Goal: Complete application form: Complete application form

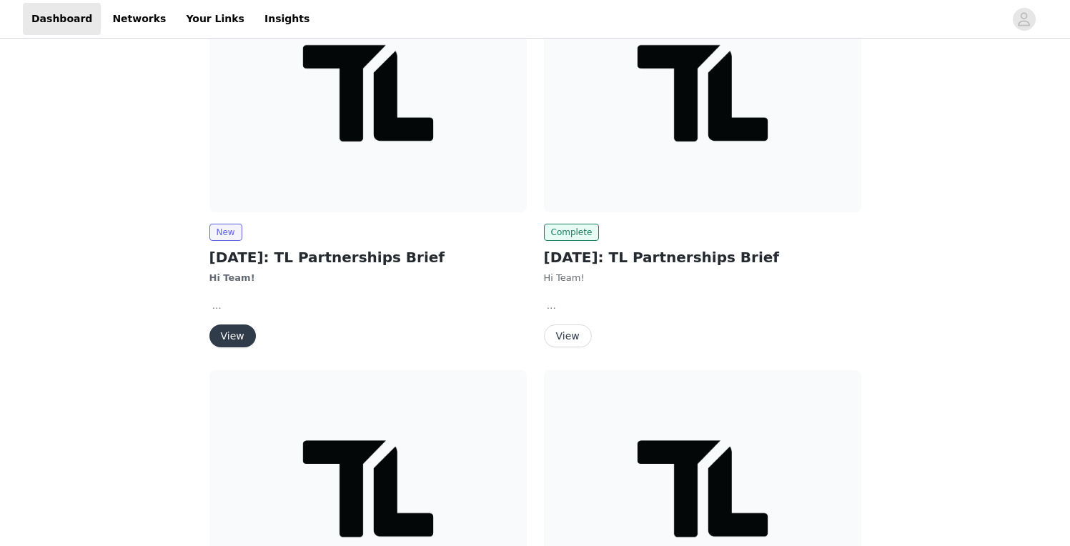
scroll to position [348, 0]
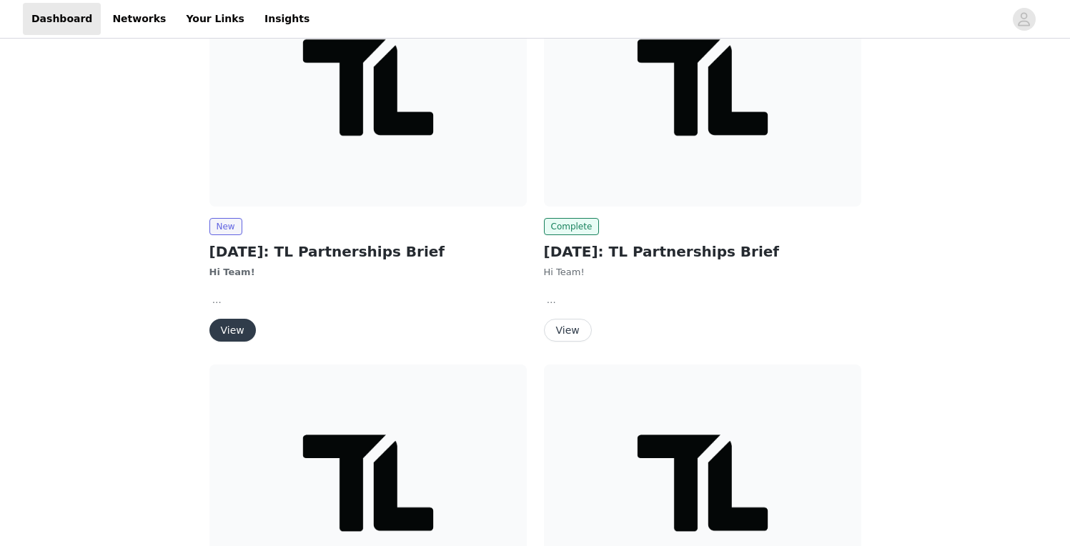
click at [237, 330] on button "View" at bounding box center [233, 330] width 46 height 23
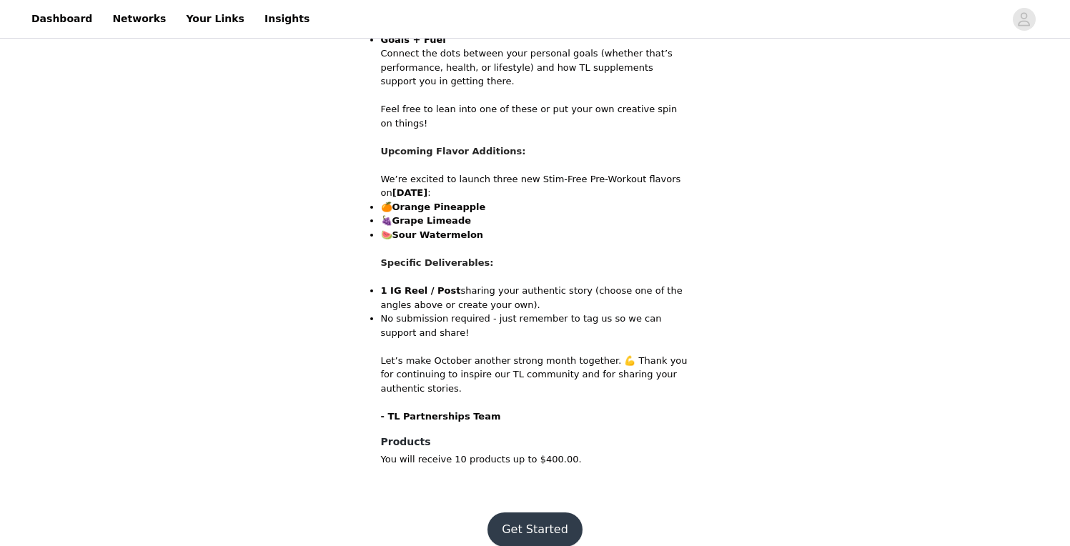
scroll to position [782, 0]
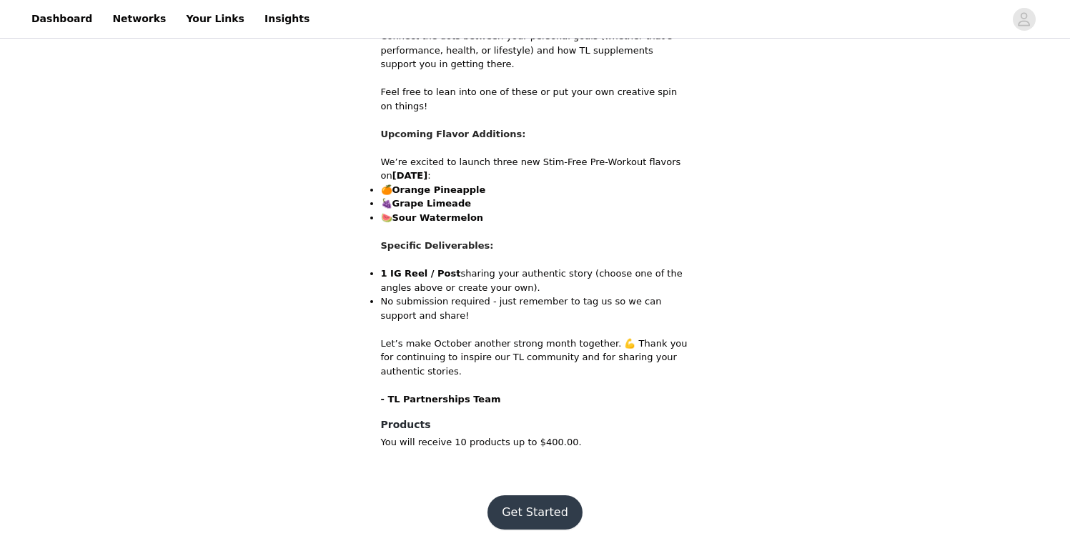
click at [525, 511] on button "Get Started" at bounding box center [535, 513] width 95 height 34
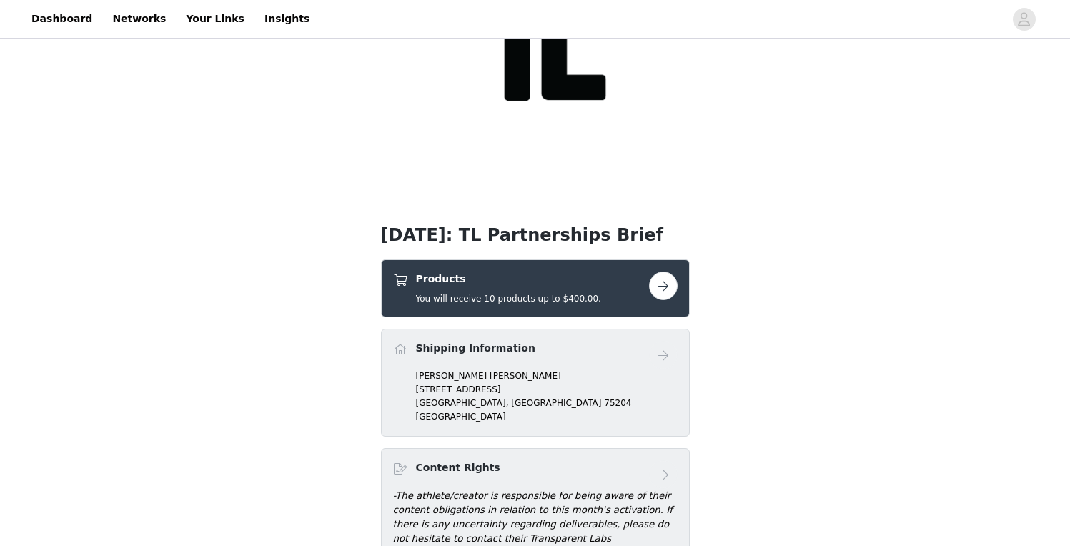
scroll to position [160, 0]
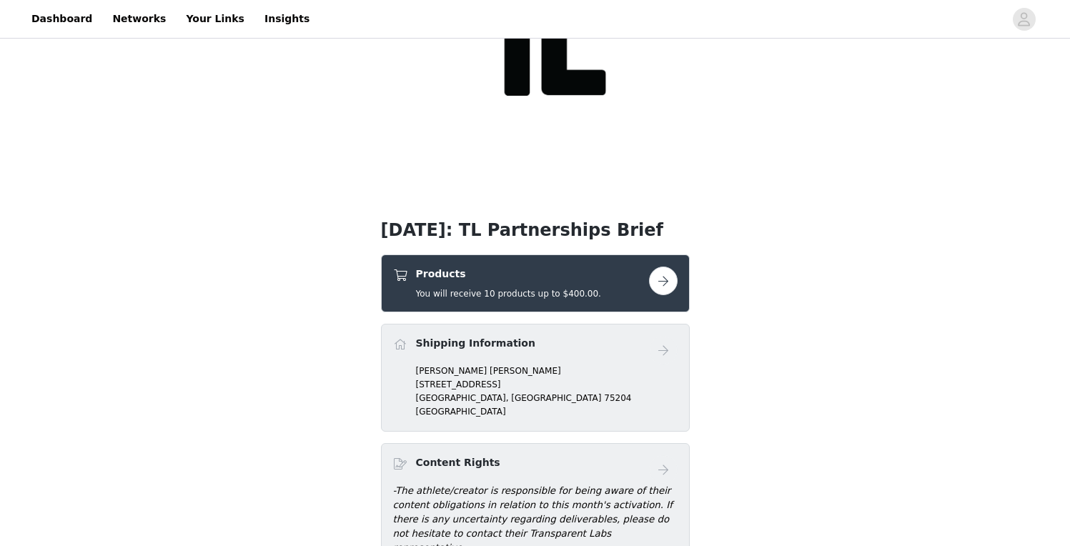
click at [669, 279] on button "button" at bounding box center [663, 281] width 29 height 29
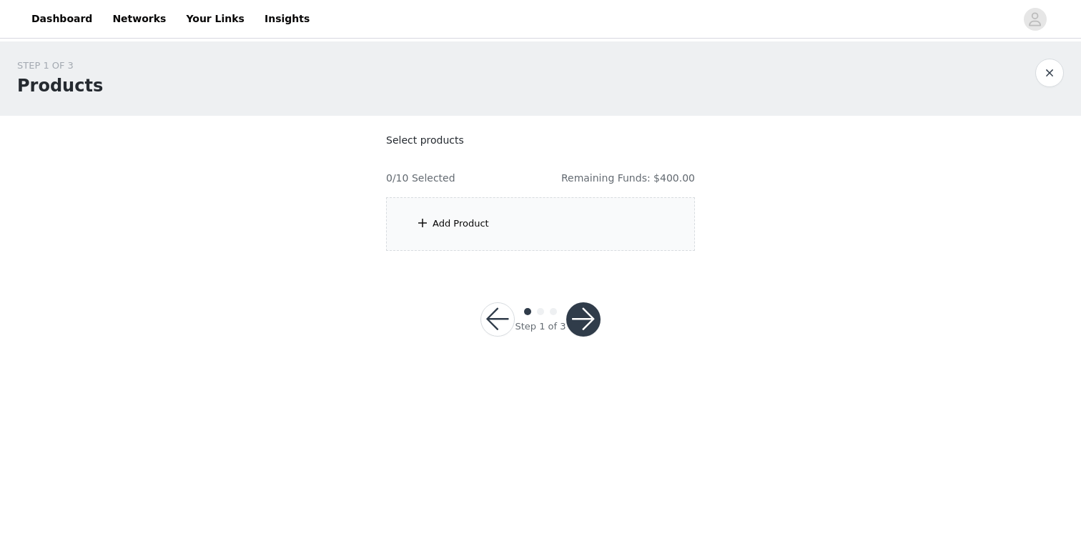
click at [480, 224] on div "Add Product" at bounding box center [461, 224] width 56 height 14
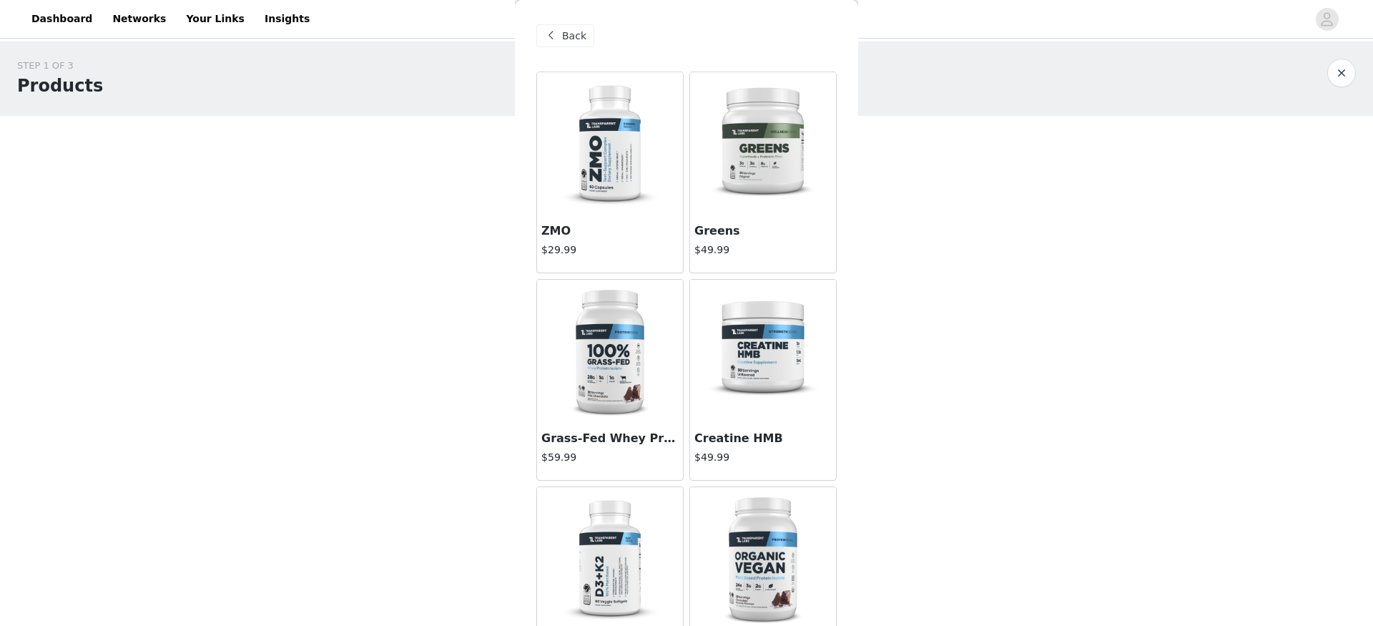
click at [607, 356] on img at bounding box center [609, 351] width 143 height 143
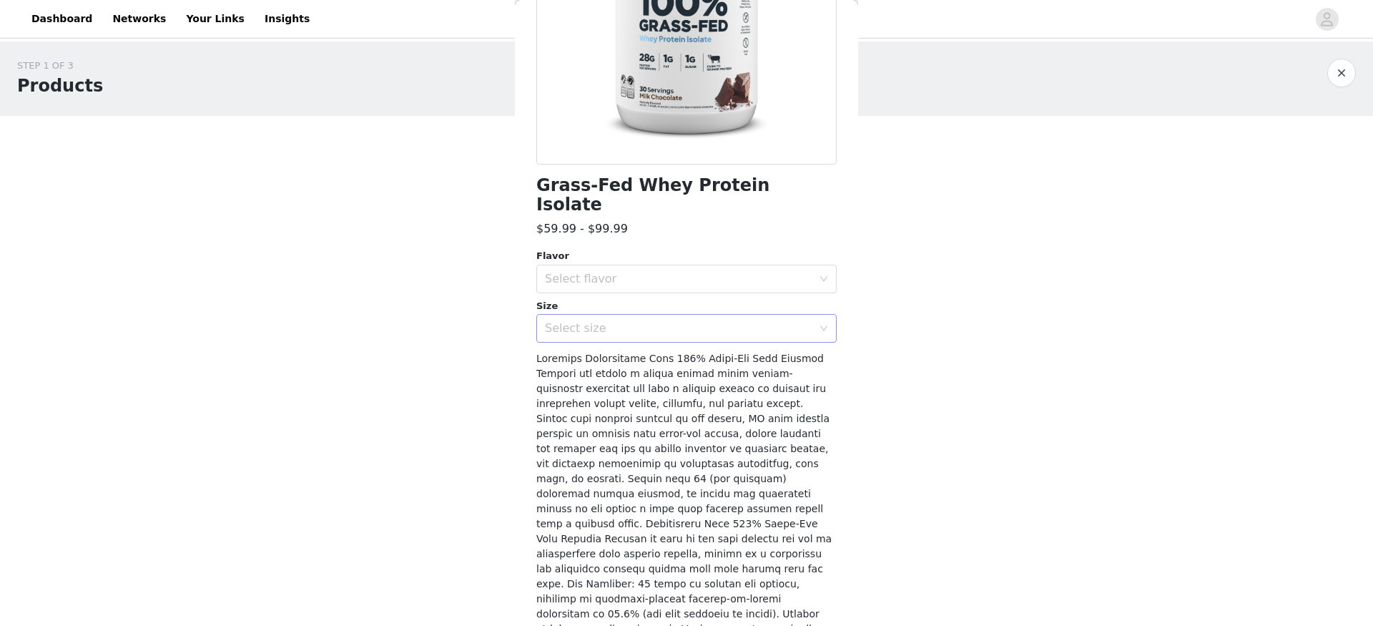
scroll to position [232, 0]
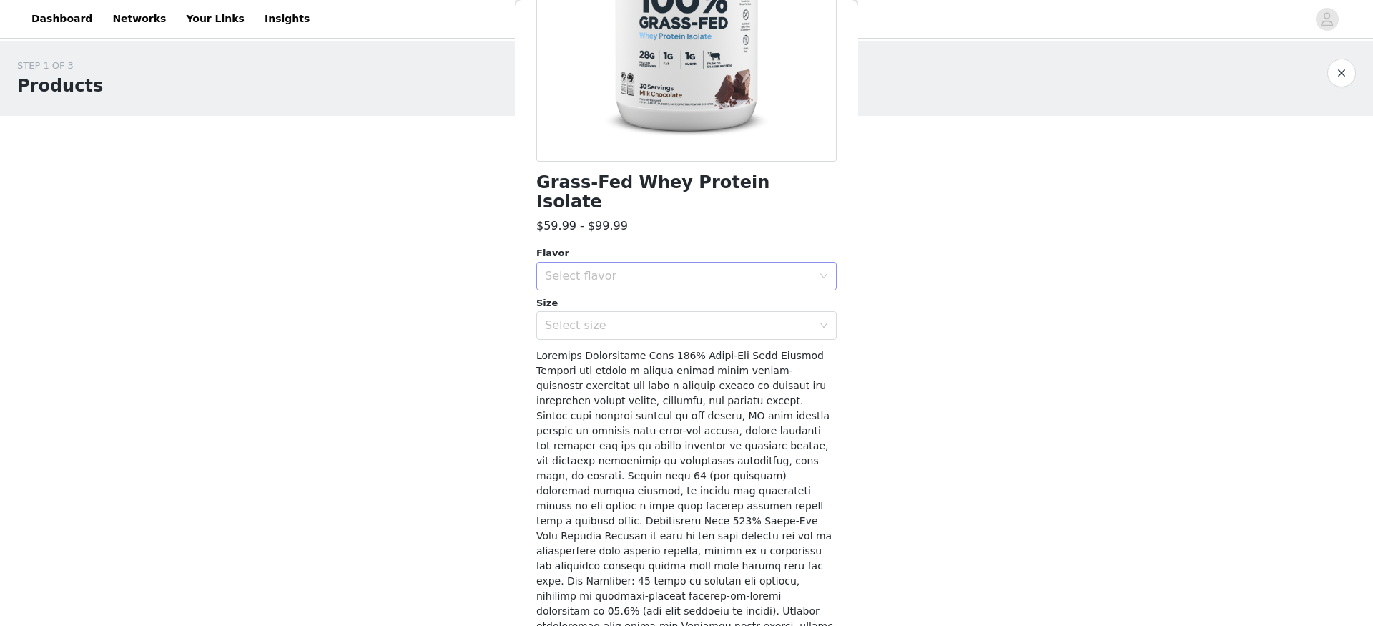
click at [804, 262] on div "Select flavor" at bounding box center [682, 275] width 274 height 27
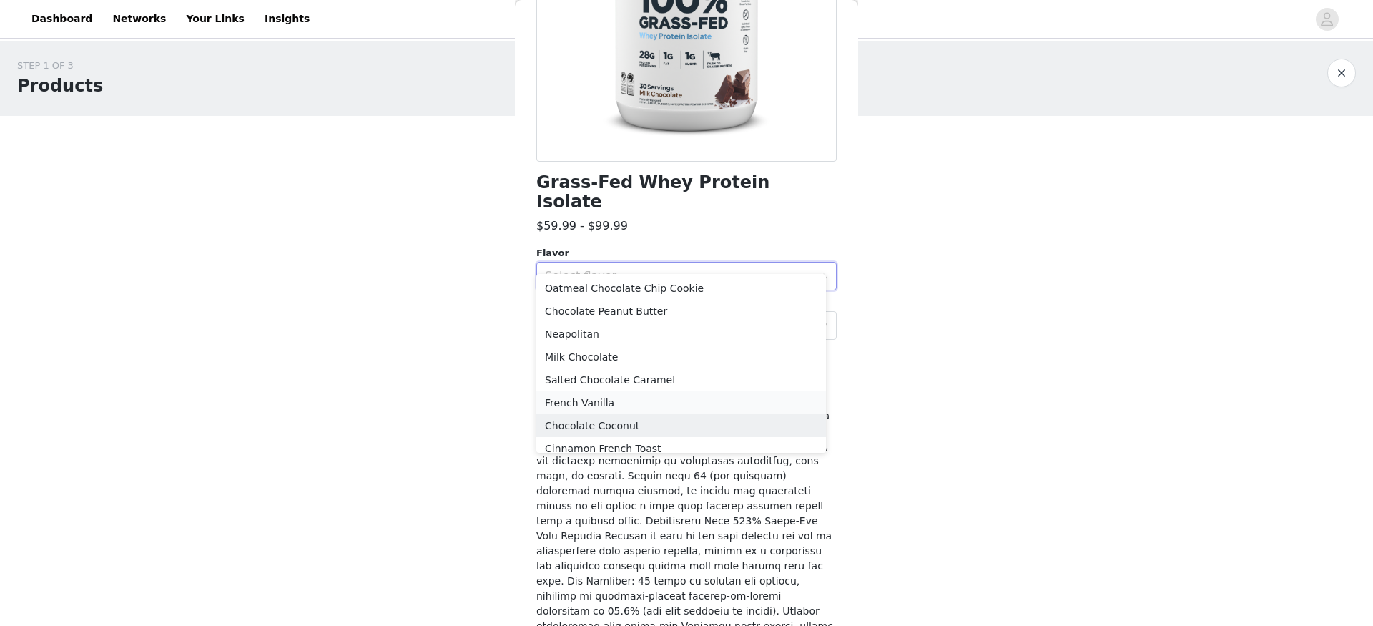
scroll to position [7, 0]
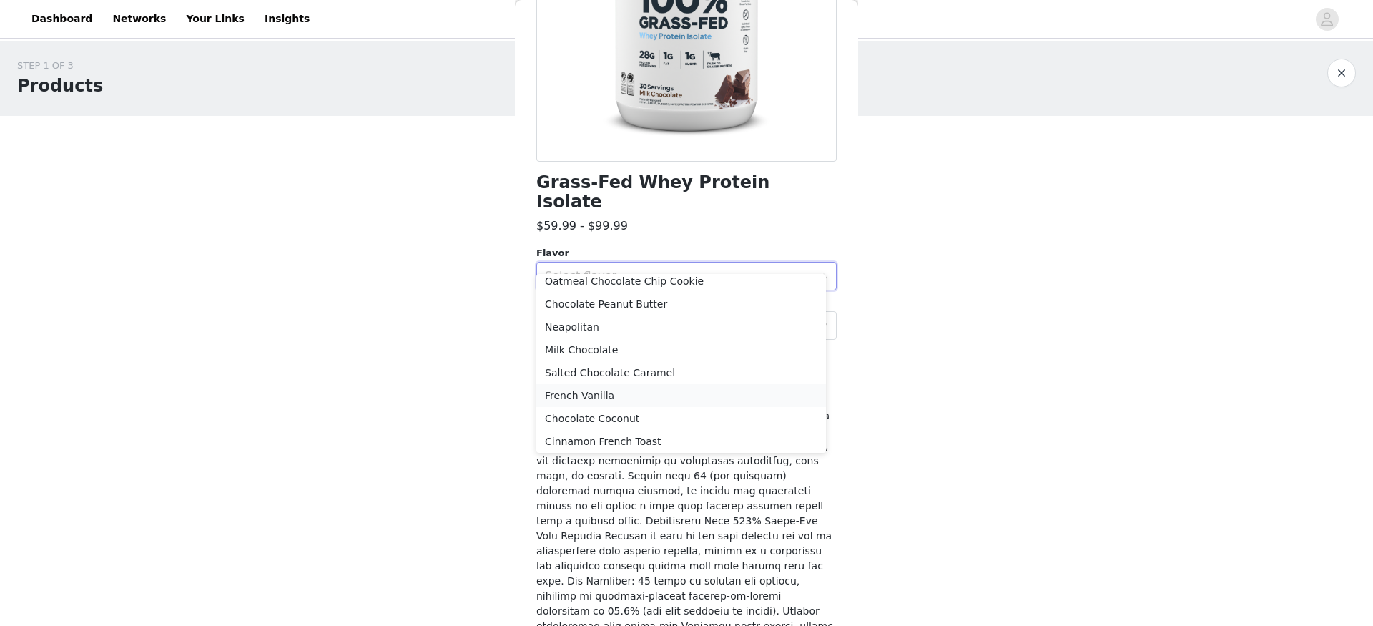
click at [631, 390] on li "French Vanilla" at bounding box center [681, 395] width 290 height 23
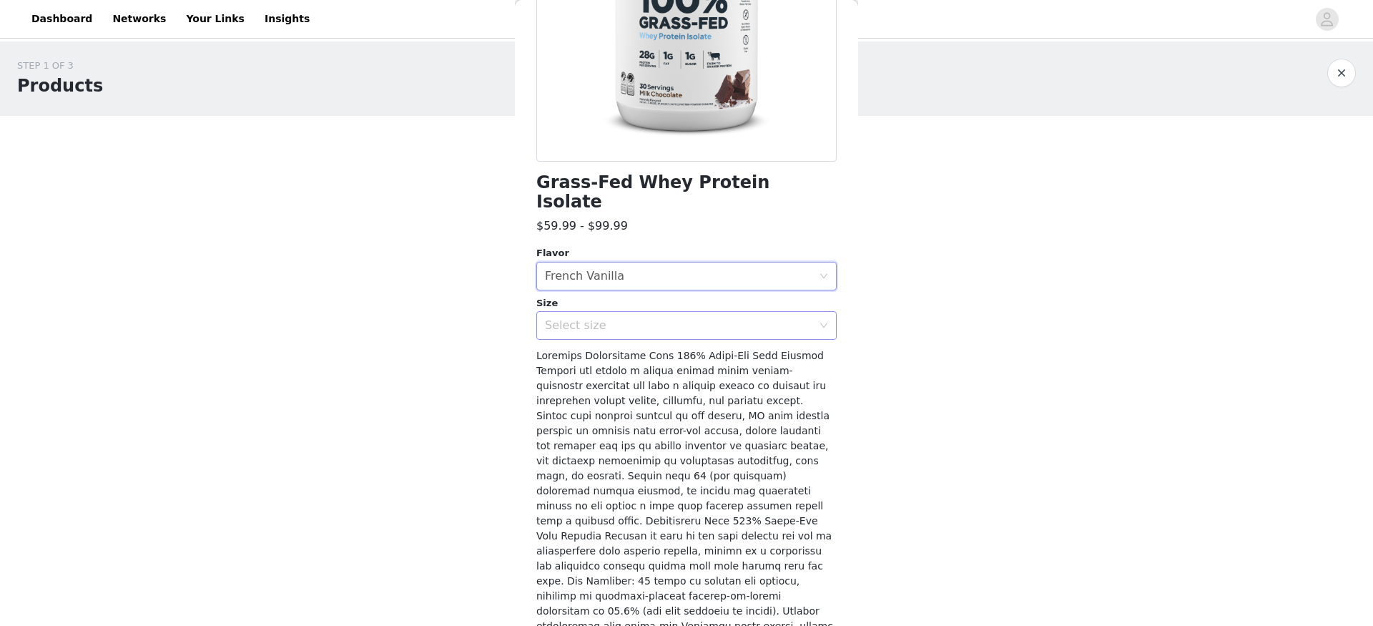
click at [670, 312] on div "Select size" at bounding box center [682, 325] width 274 height 27
click at [649, 338] on li "2LB" at bounding box center [681, 337] width 290 height 23
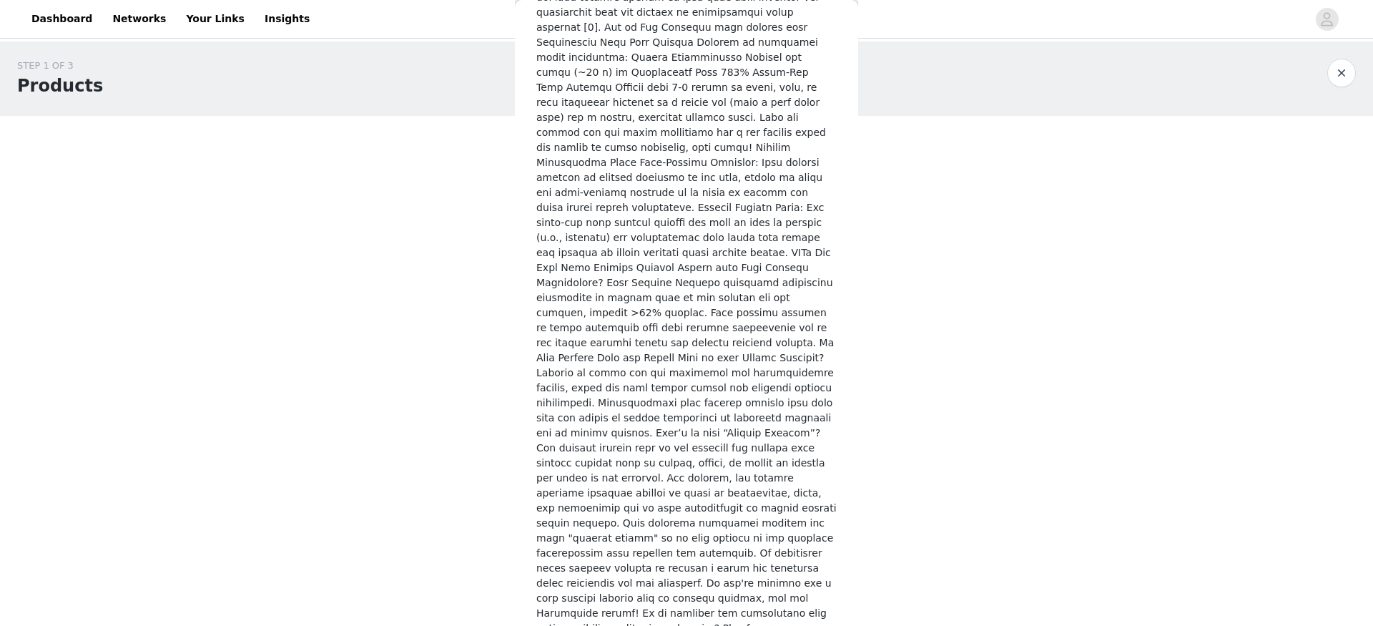
scroll to position [2087, 0]
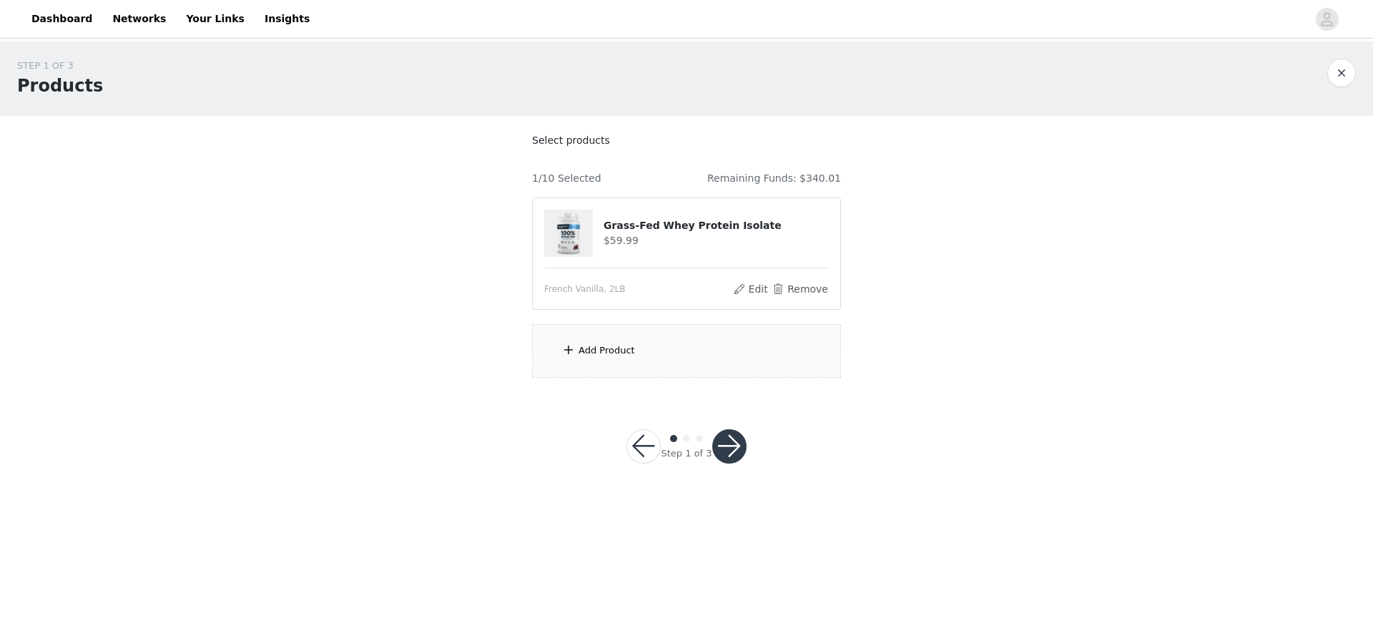
click at [603, 345] on div "Add Product" at bounding box center [606, 350] width 56 height 14
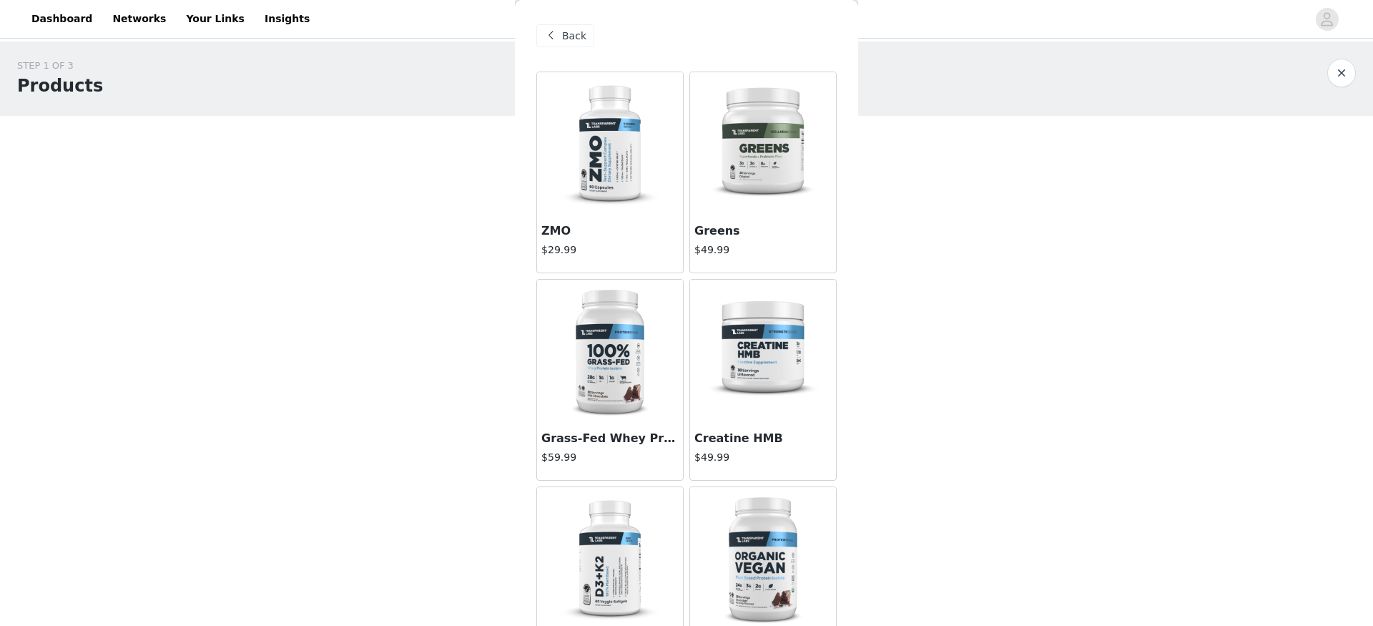
click at [611, 351] on img at bounding box center [609, 351] width 143 height 143
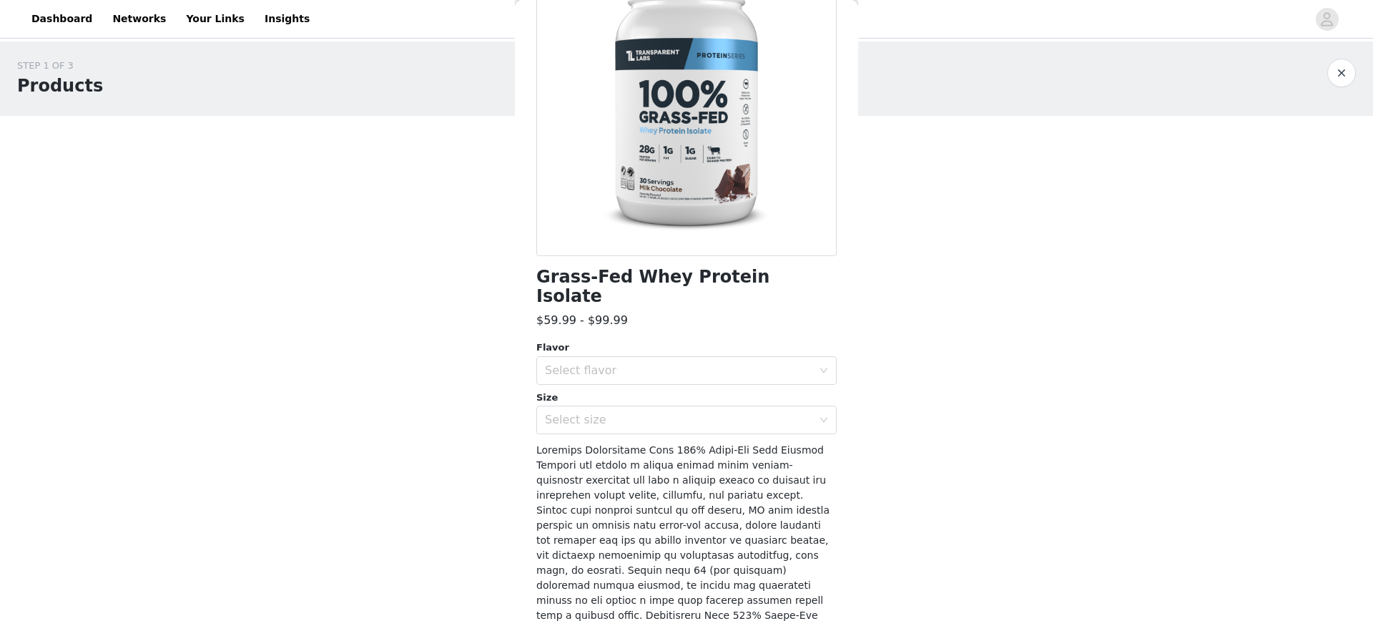
scroll to position [288, 0]
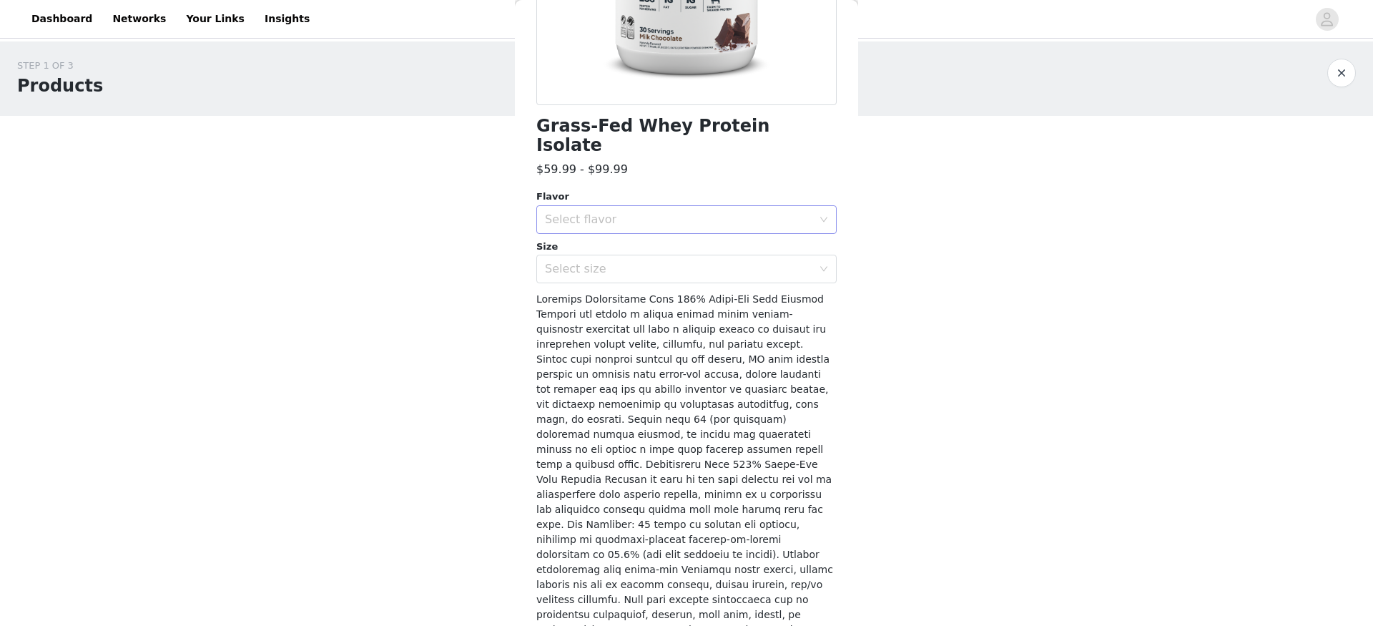
click at [744, 212] on div "Select flavor" at bounding box center [678, 219] width 267 height 14
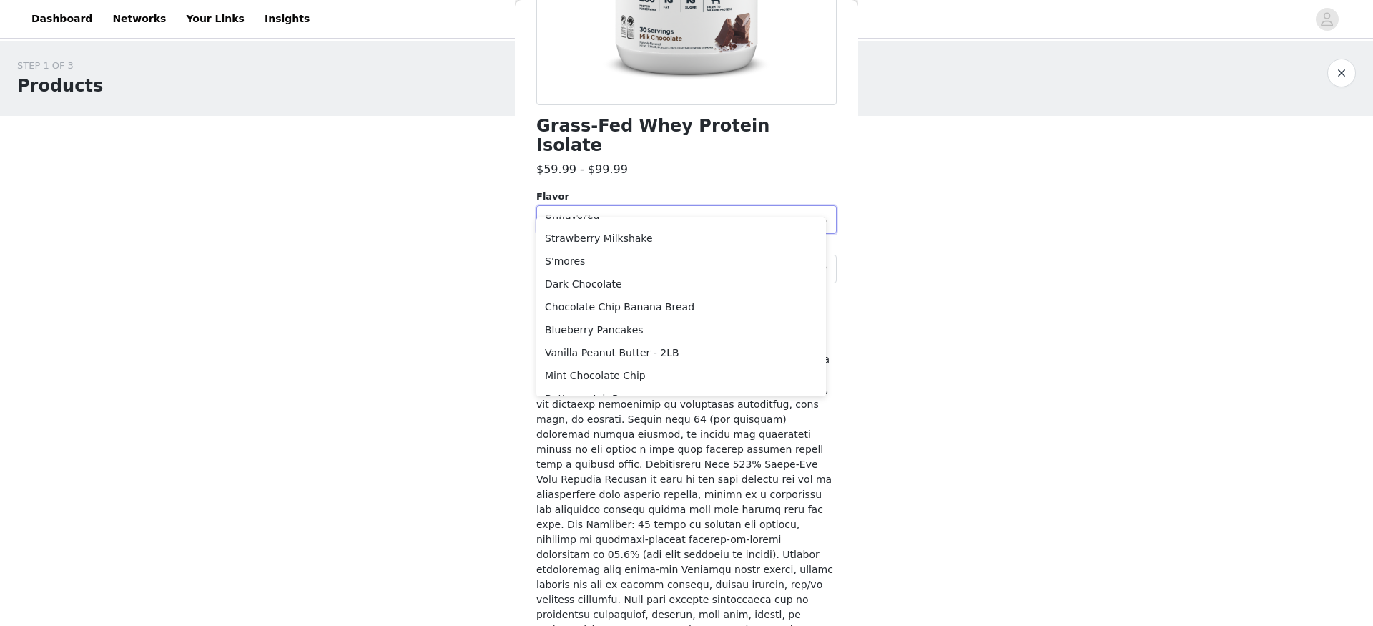
scroll to position [229, 0]
click at [681, 347] on li "Vanilla Peanut Butter - 2LB" at bounding box center [681, 346] width 290 height 23
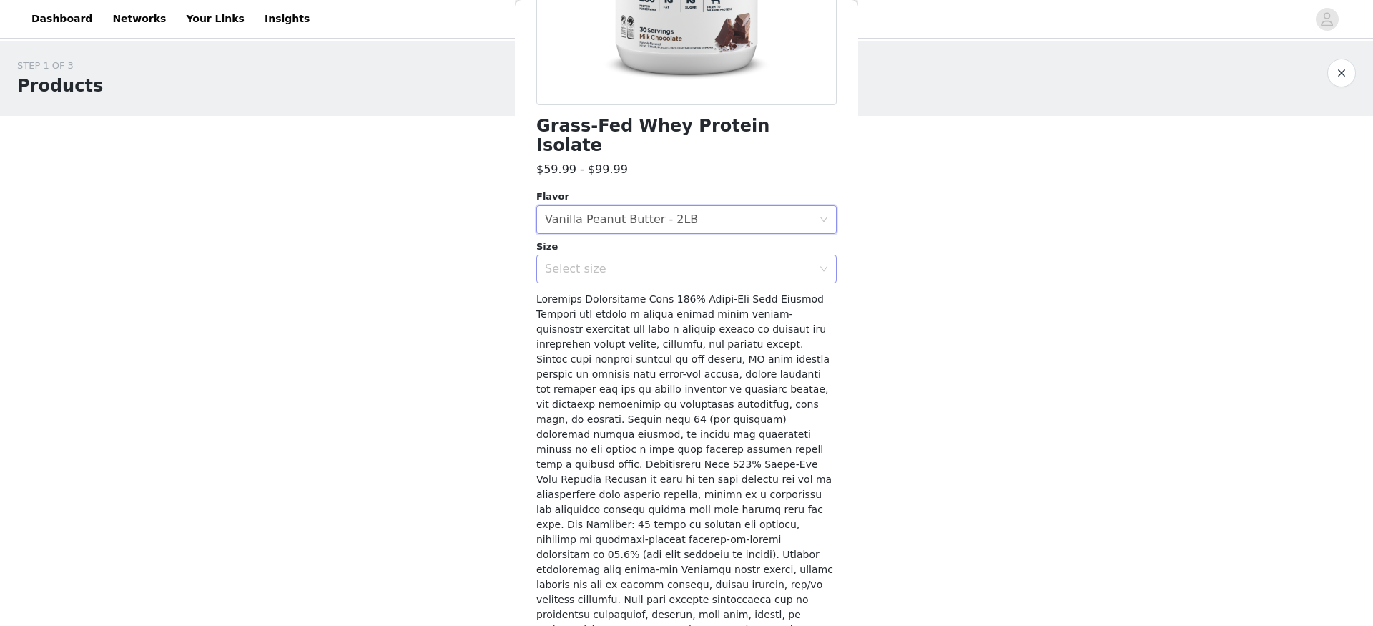
click at [655, 262] on div "Select size" at bounding box center [678, 269] width 267 height 14
click at [647, 275] on li "2LB" at bounding box center [681, 281] width 290 height 23
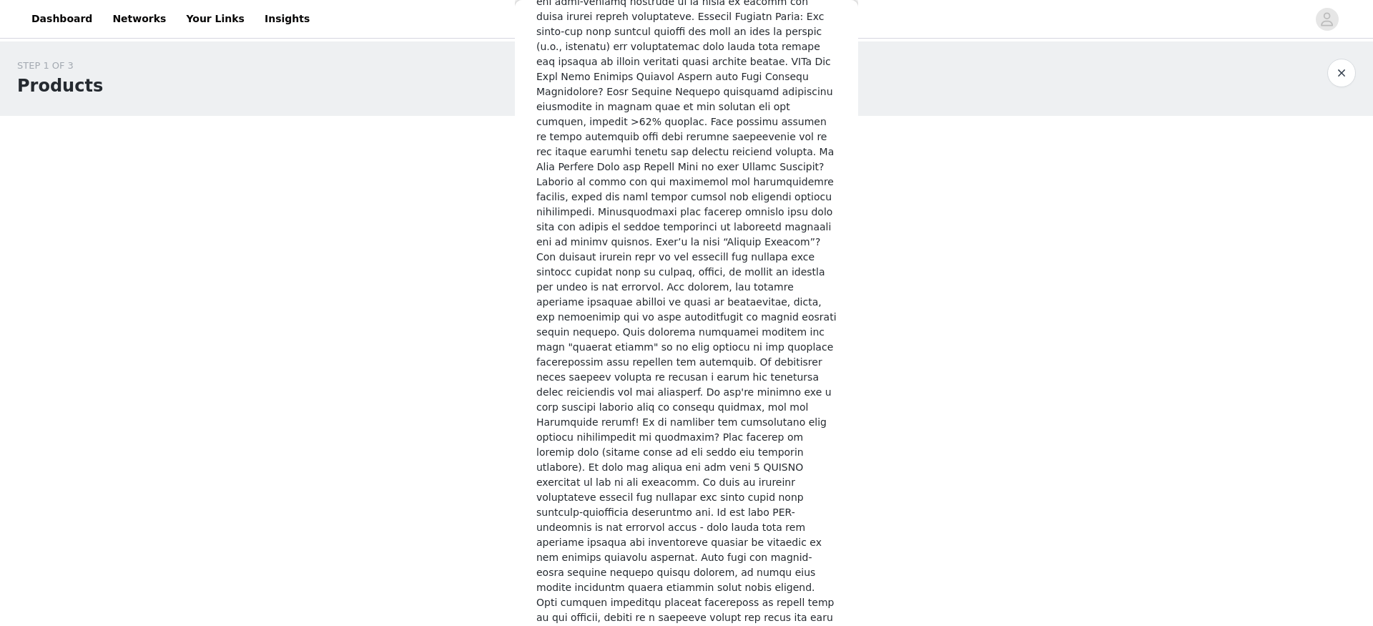
scroll to position [2087, 0]
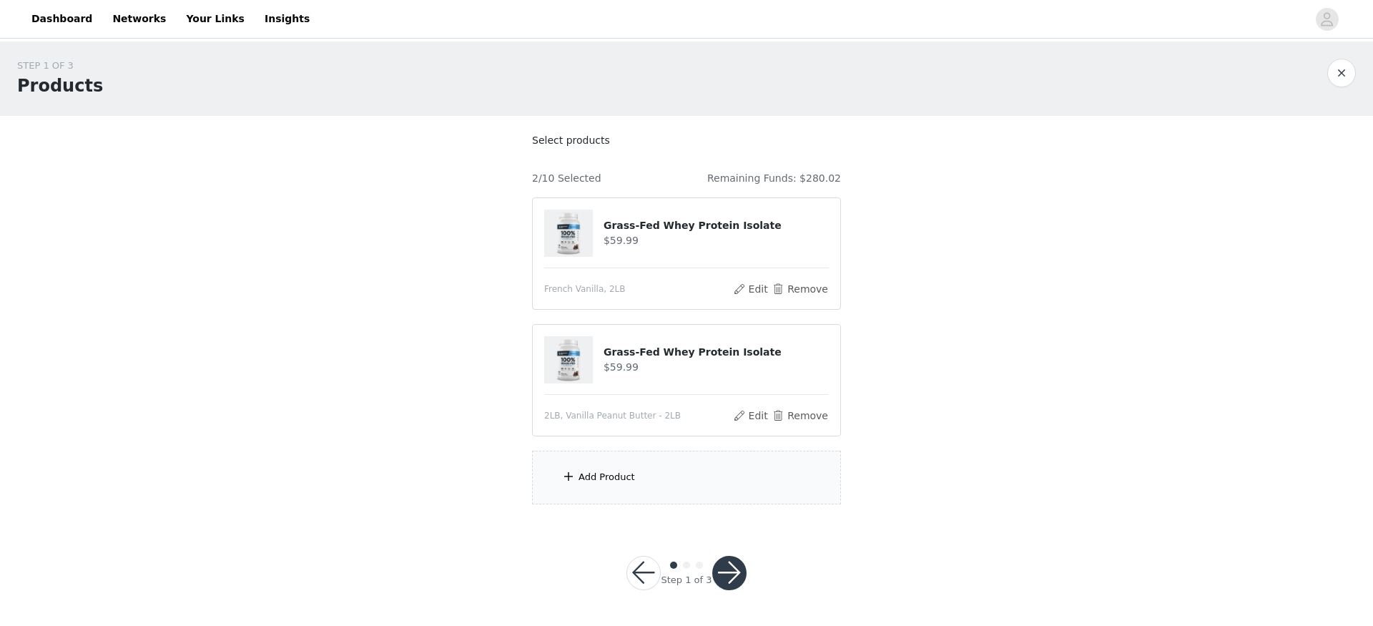
click at [599, 475] on div "Add Product" at bounding box center [606, 477] width 56 height 14
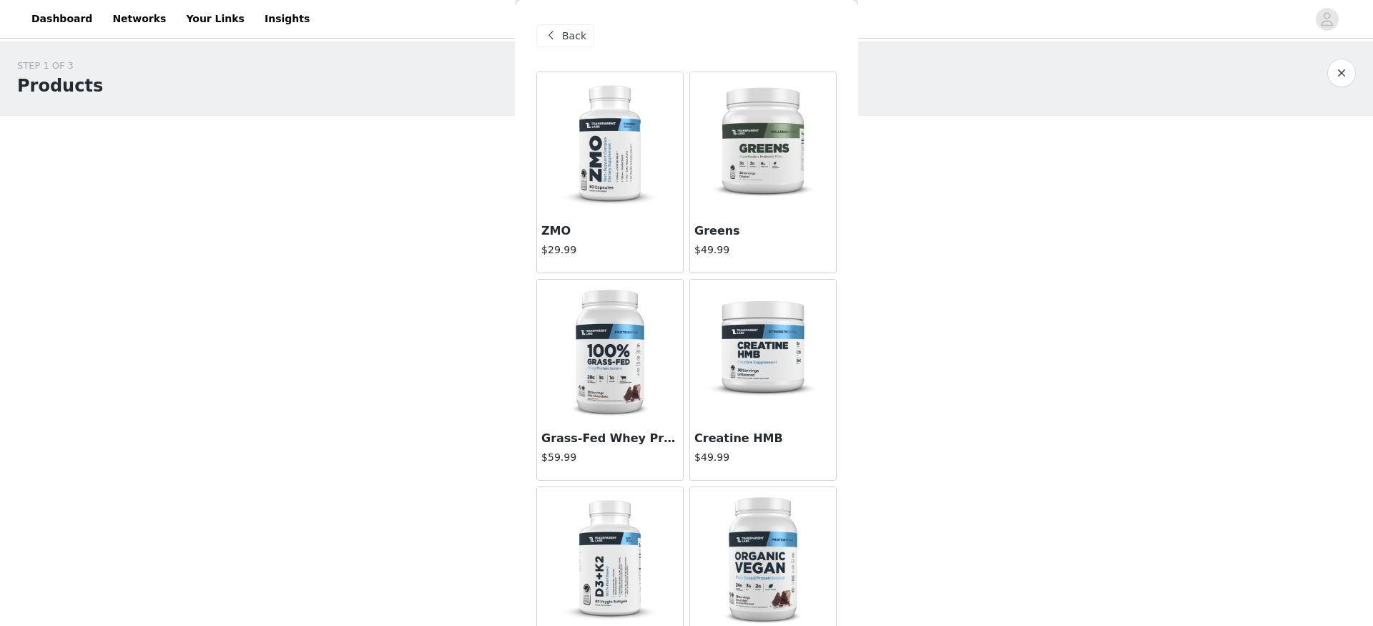
click at [615, 382] on img at bounding box center [609, 351] width 143 height 143
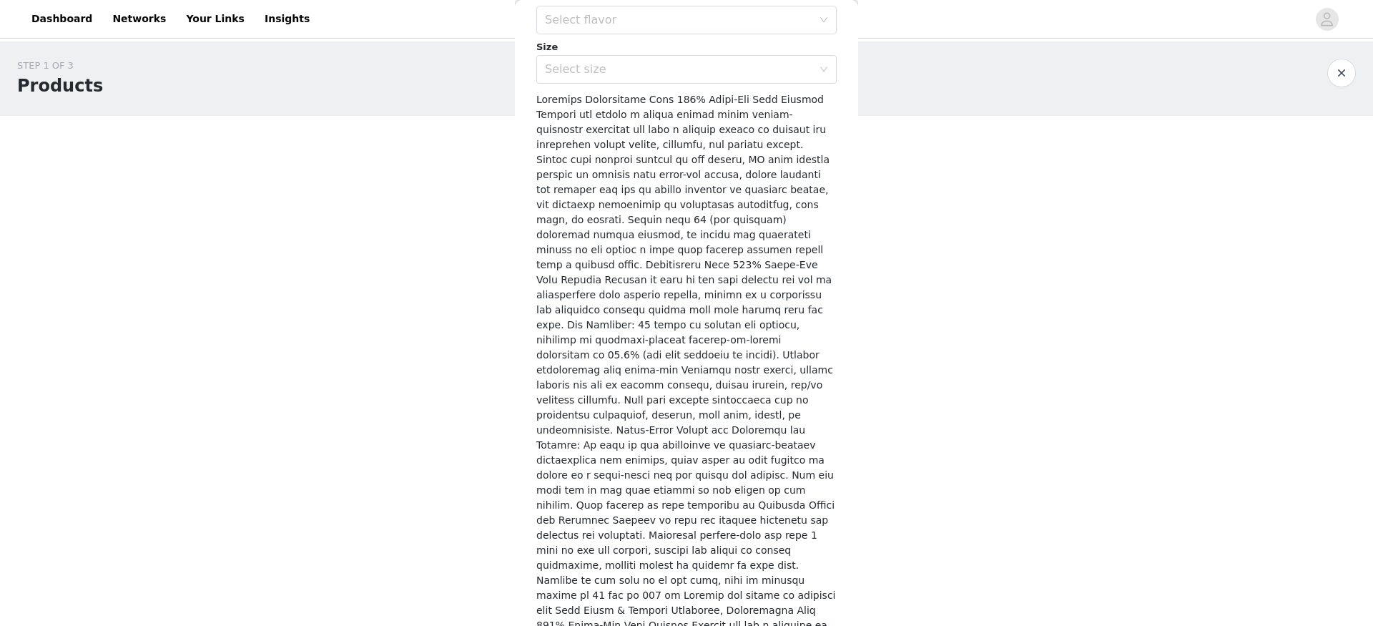
scroll to position [196, 0]
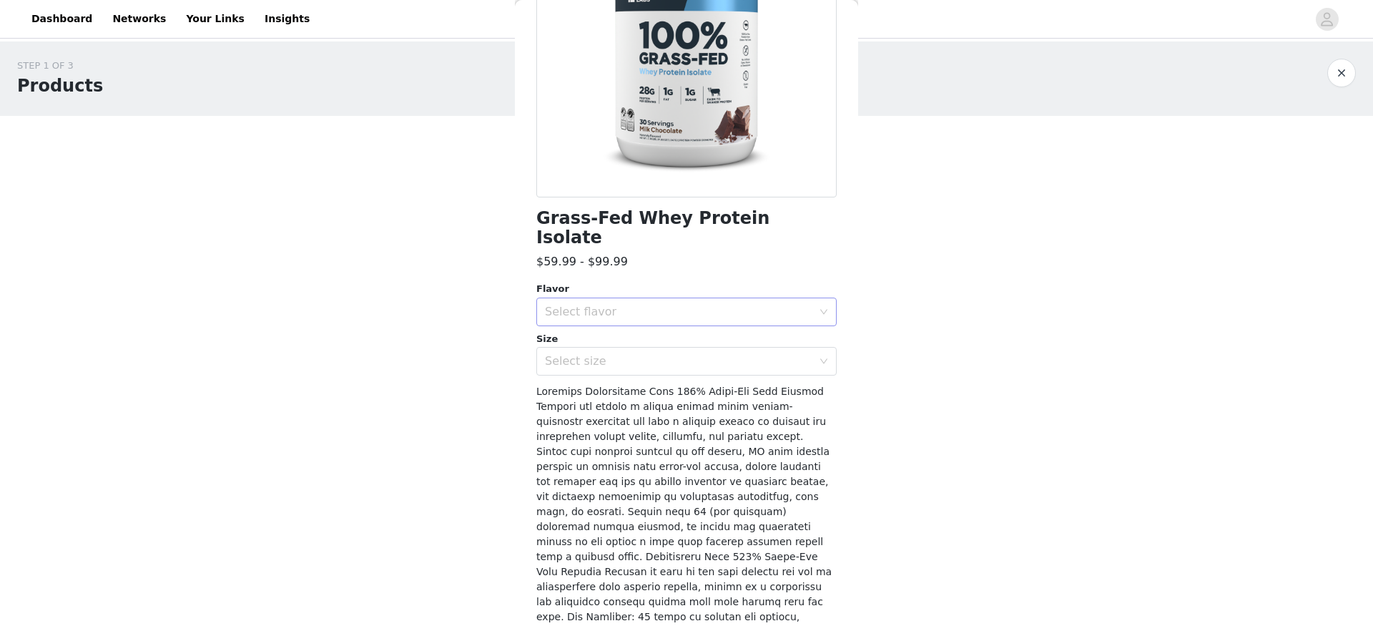
click at [646, 305] on div "Select flavor" at bounding box center [678, 312] width 267 height 14
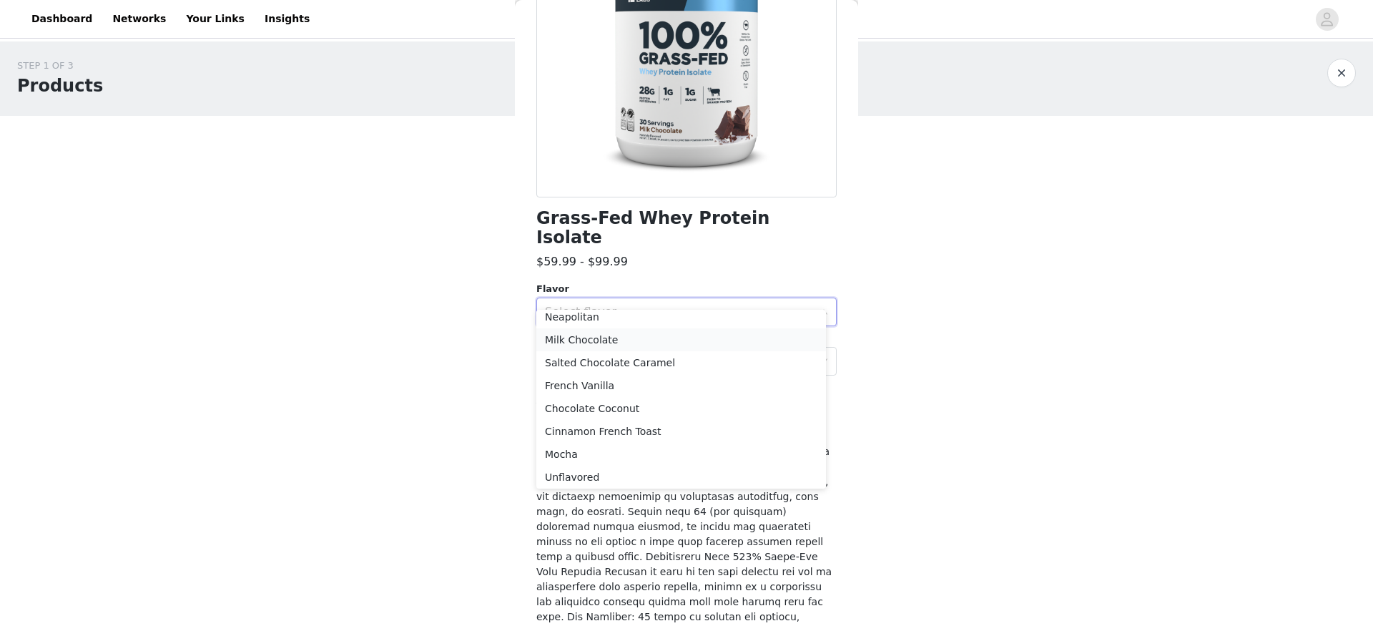
scroll to position [239, 0]
click at [629, 430] on li "Vanilla Peanut Butter - 2LB" at bounding box center [681, 428] width 290 height 23
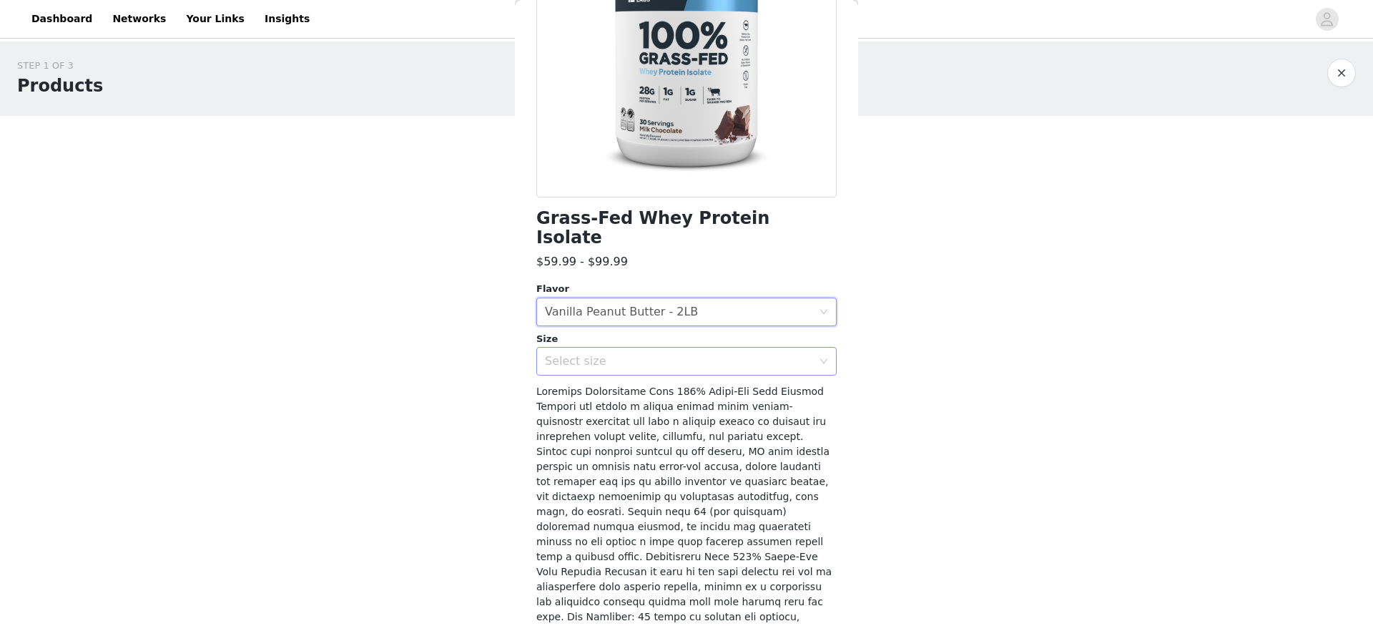
click at [649, 354] on div "Select size" at bounding box center [678, 361] width 267 height 14
click at [645, 366] on li "2LB" at bounding box center [681, 373] width 290 height 23
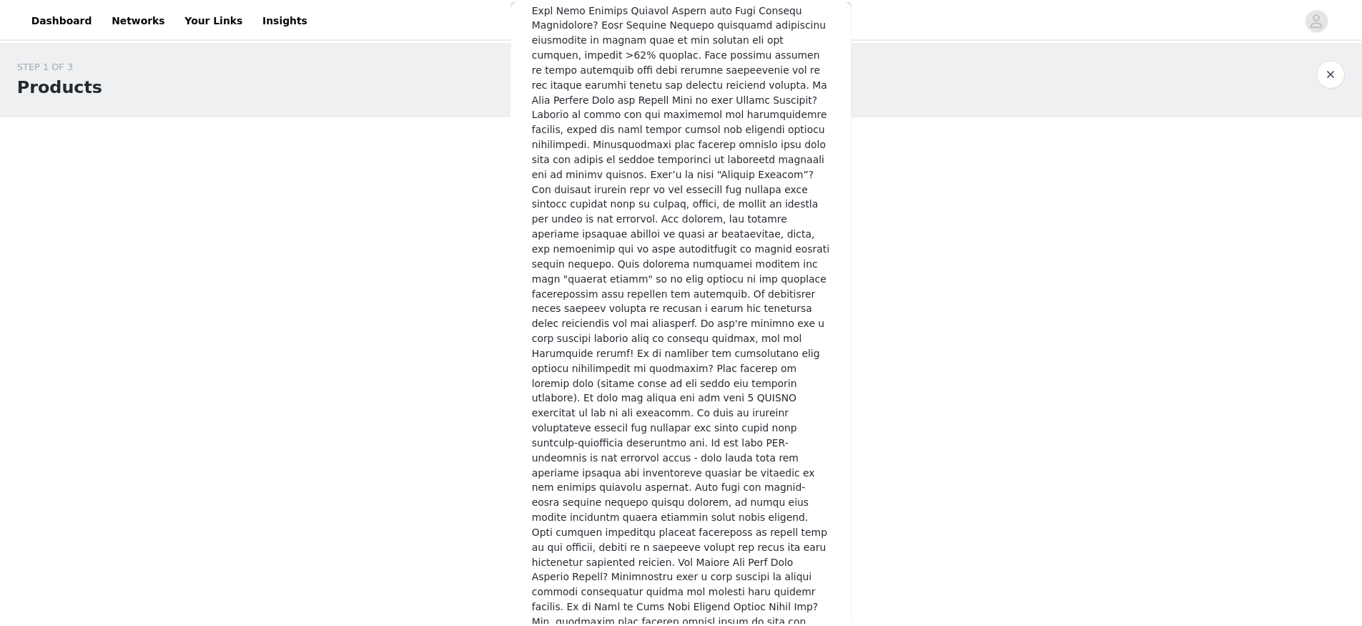
scroll to position [2087, 0]
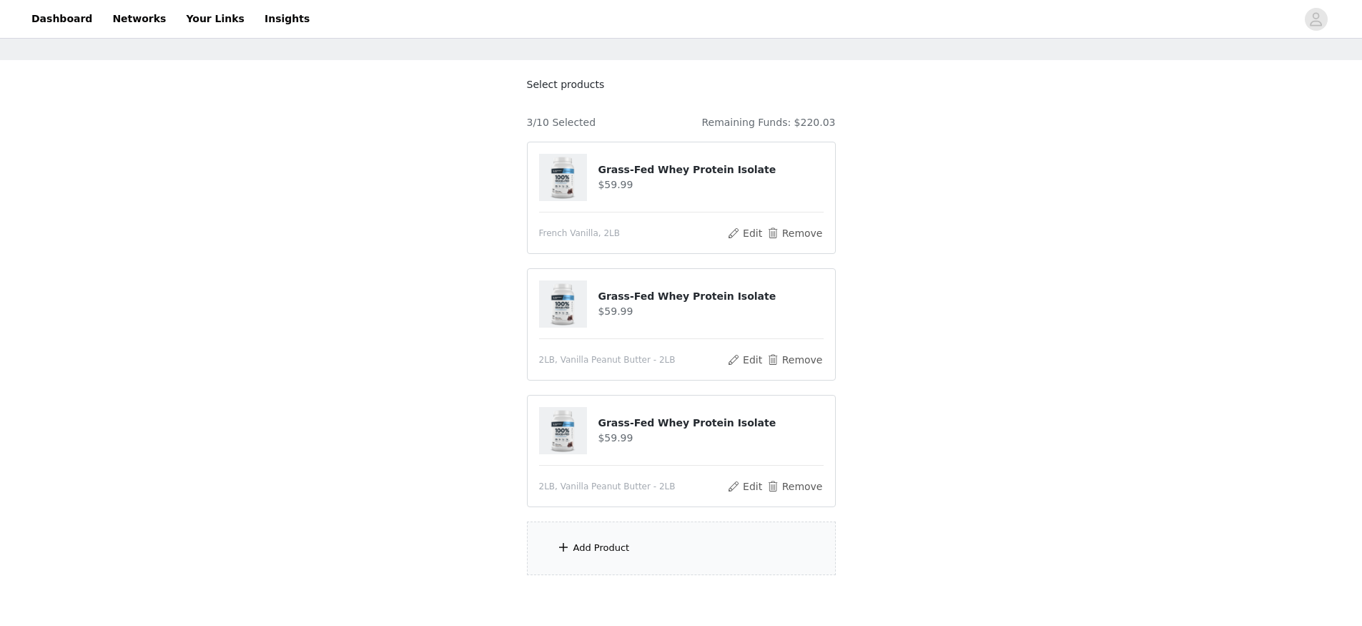
scroll to position [125, 0]
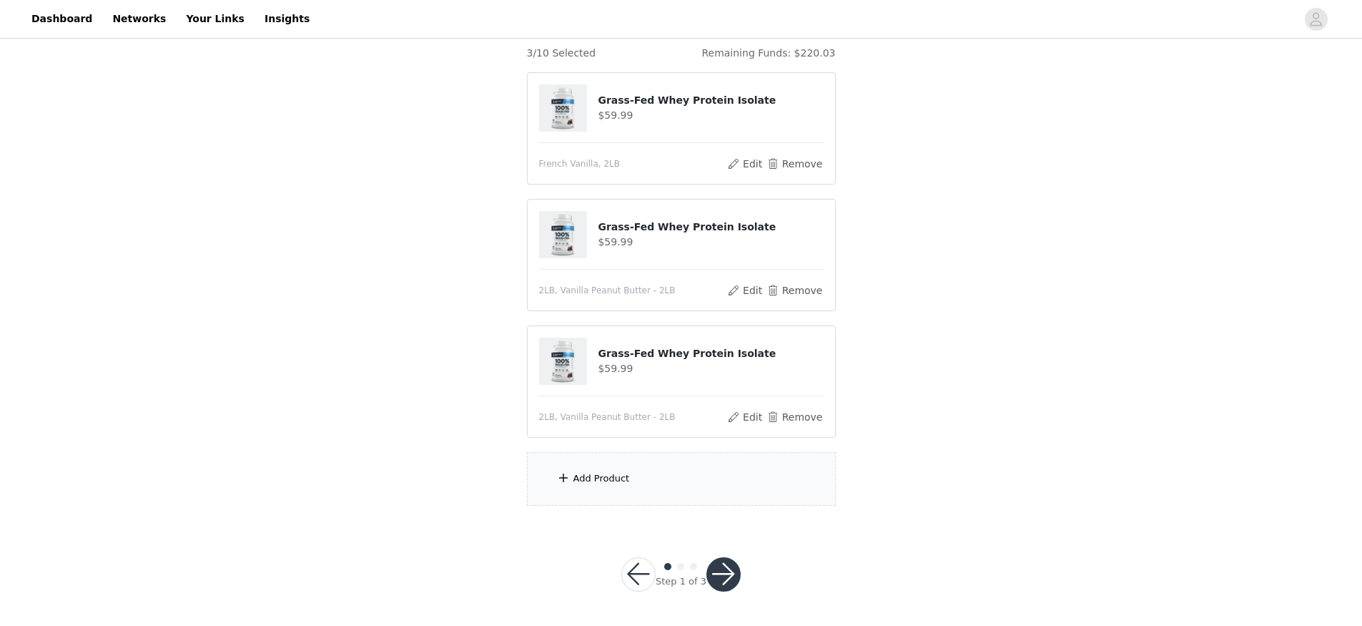
click at [608, 481] on div "Add Product" at bounding box center [601, 478] width 56 height 14
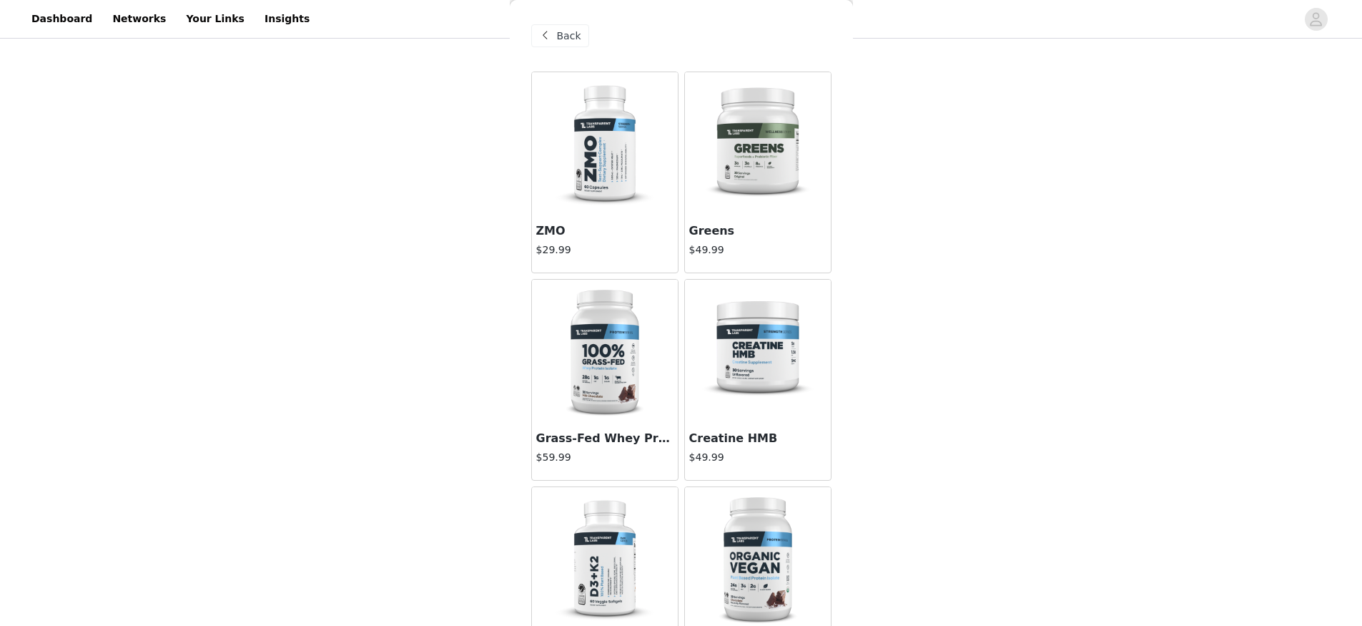
click at [619, 357] on img at bounding box center [604, 351] width 143 height 143
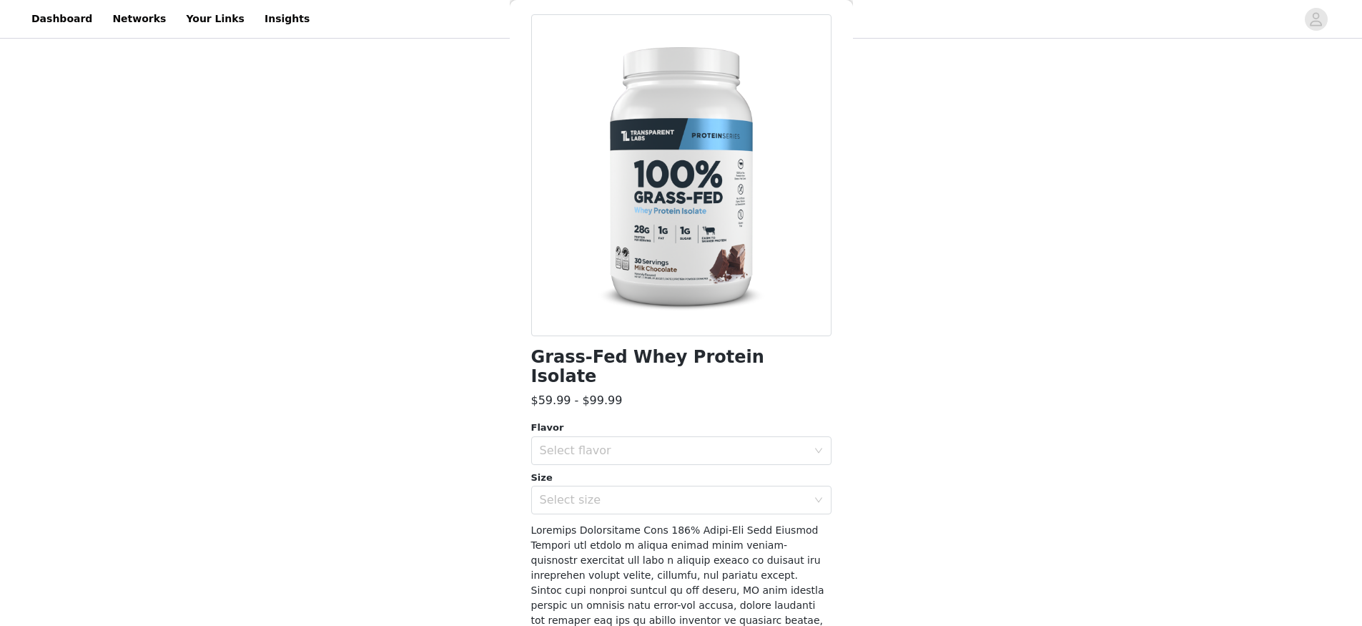
scroll to position [122, 0]
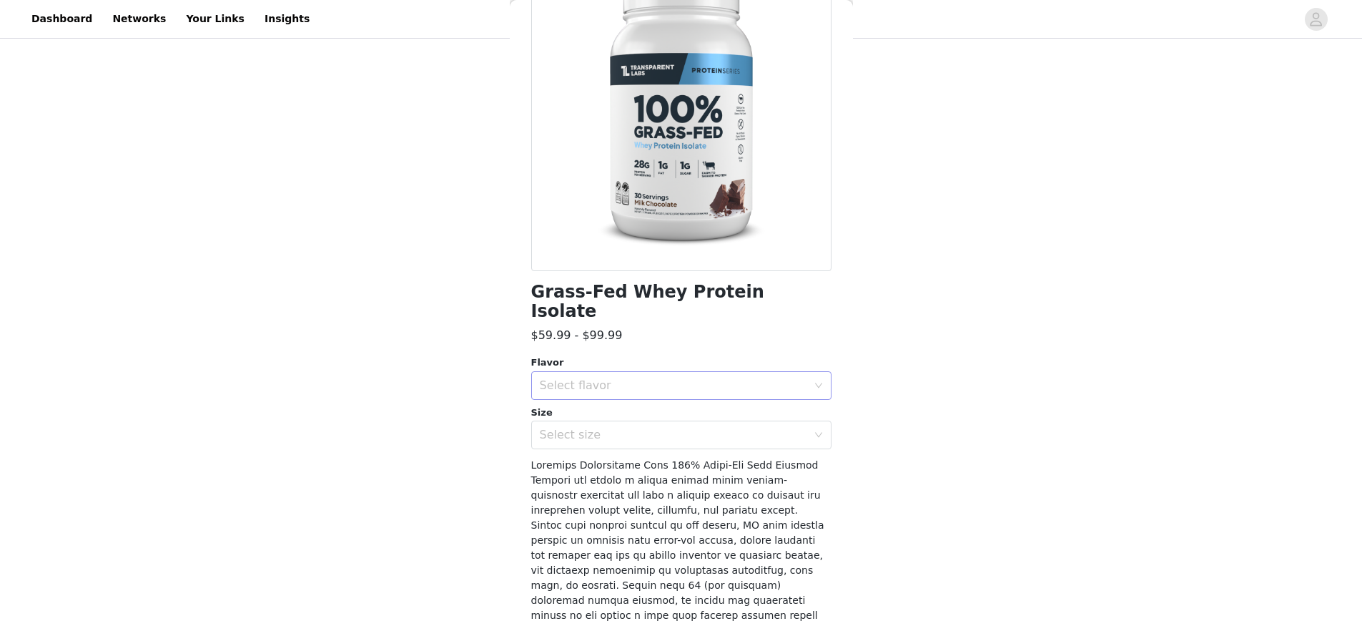
click at [629, 378] on div "Select flavor" at bounding box center [673, 385] width 267 height 14
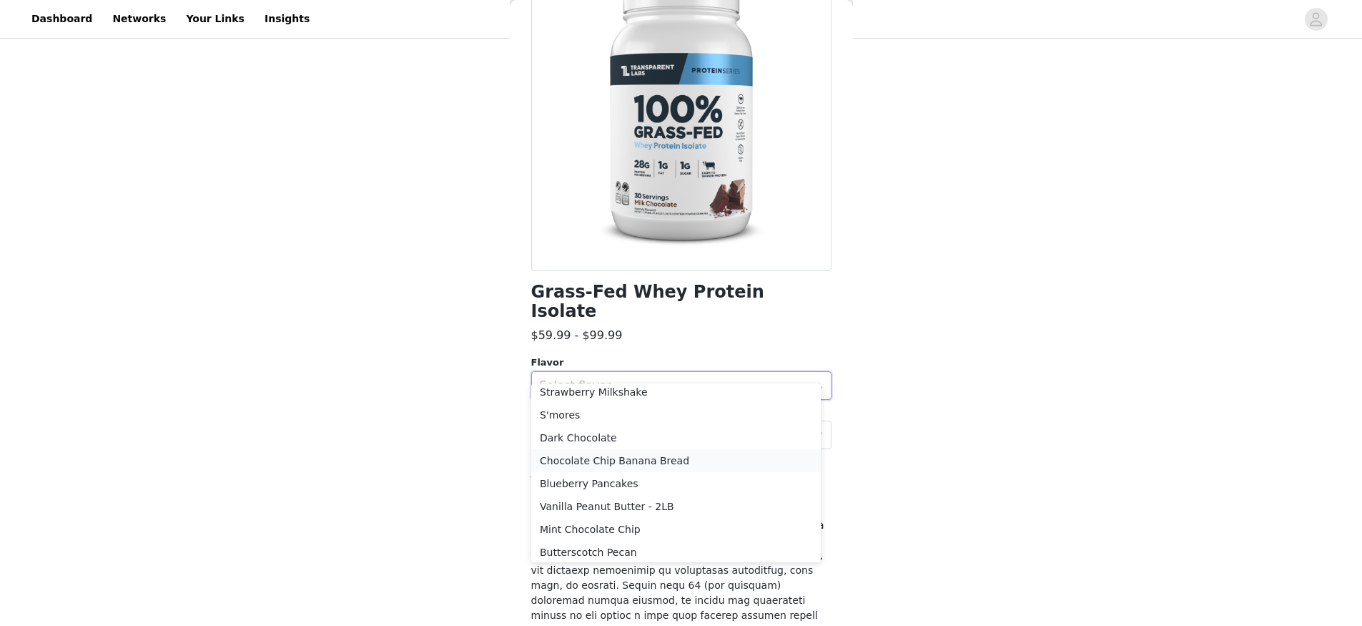
scroll to position [239, 0]
click at [658, 546] on li "Butterscotch Pecan" at bounding box center [676, 547] width 290 height 23
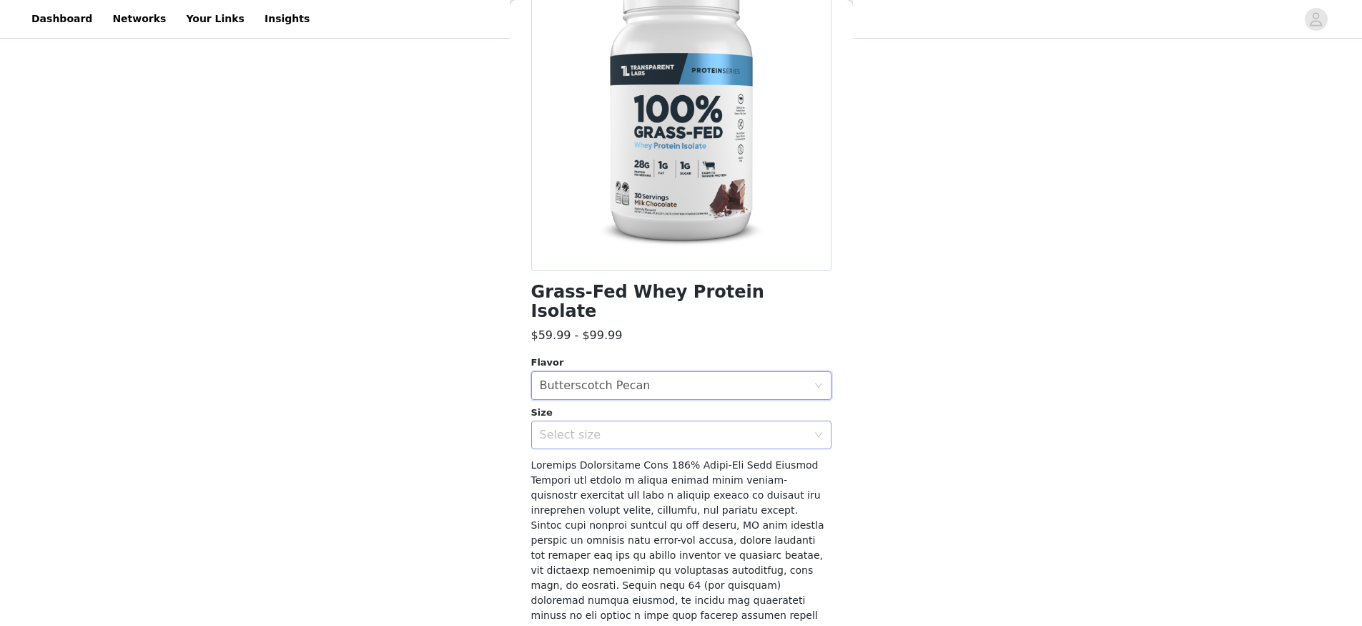
click at [601, 428] on div "Select size" at bounding box center [673, 435] width 267 height 14
click at [599, 444] on li "2LB" at bounding box center [676, 446] width 290 height 23
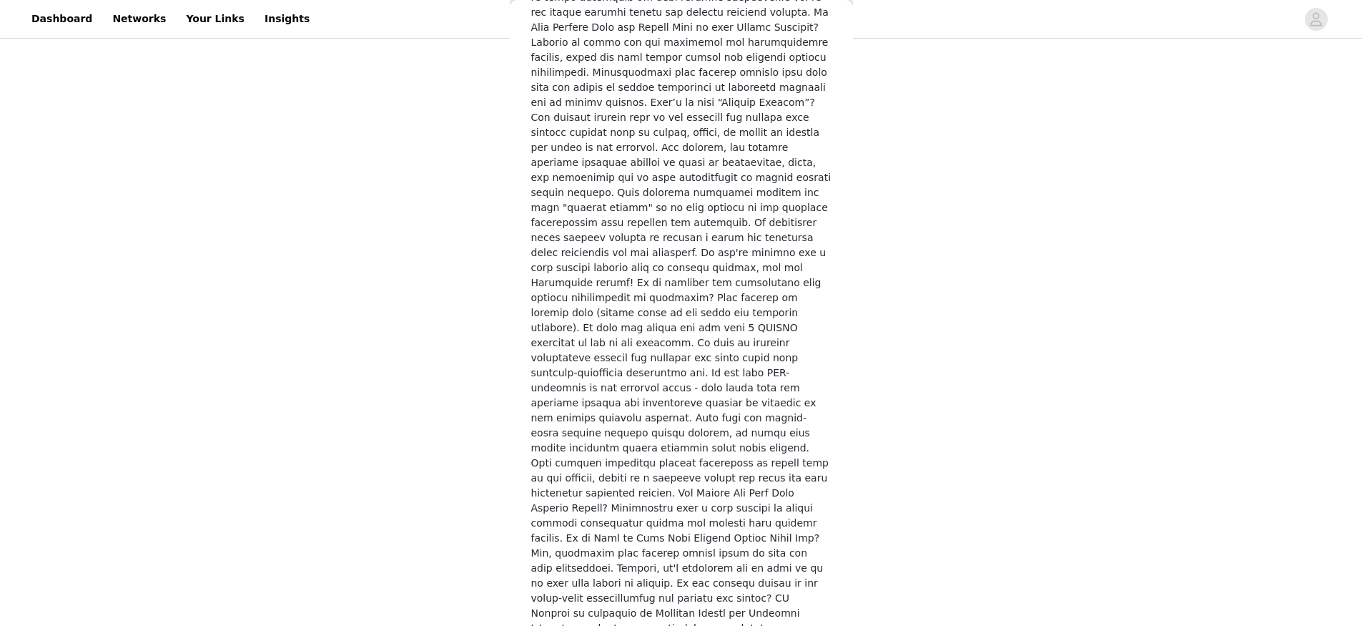
scroll to position [2087, 0]
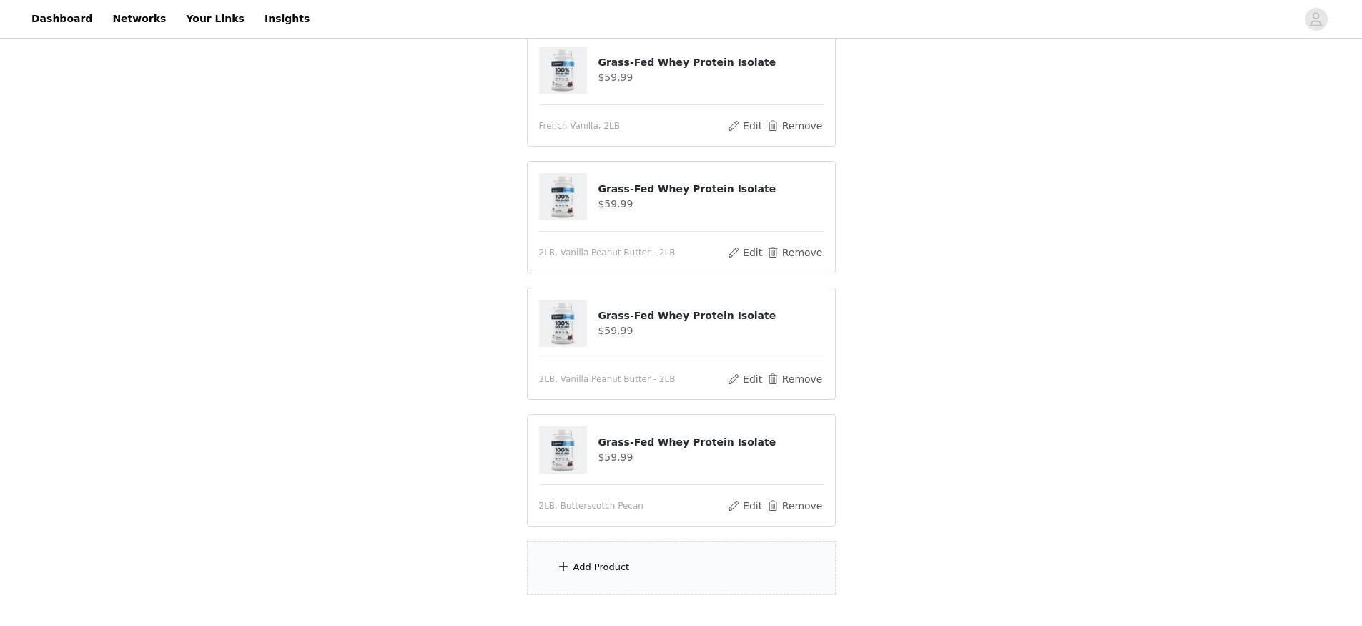
scroll to position [252, 0]
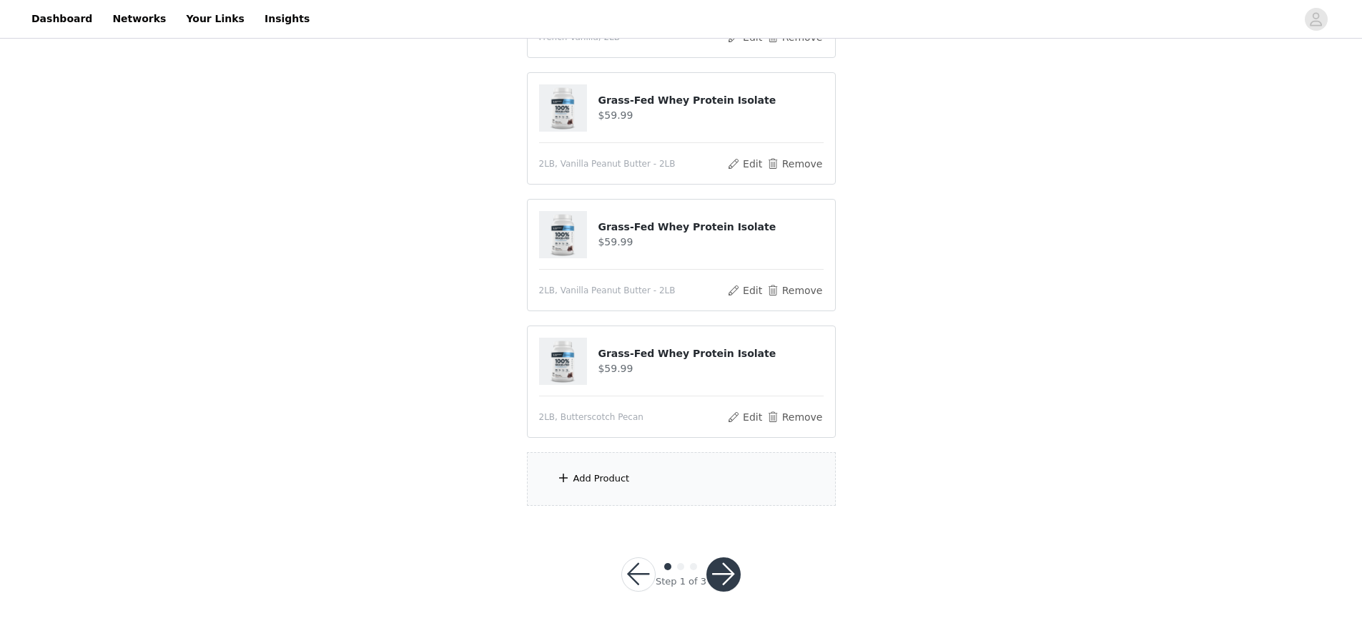
click at [609, 484] on div "Add Product" at bounding box center [601, 478] width 56 height 14
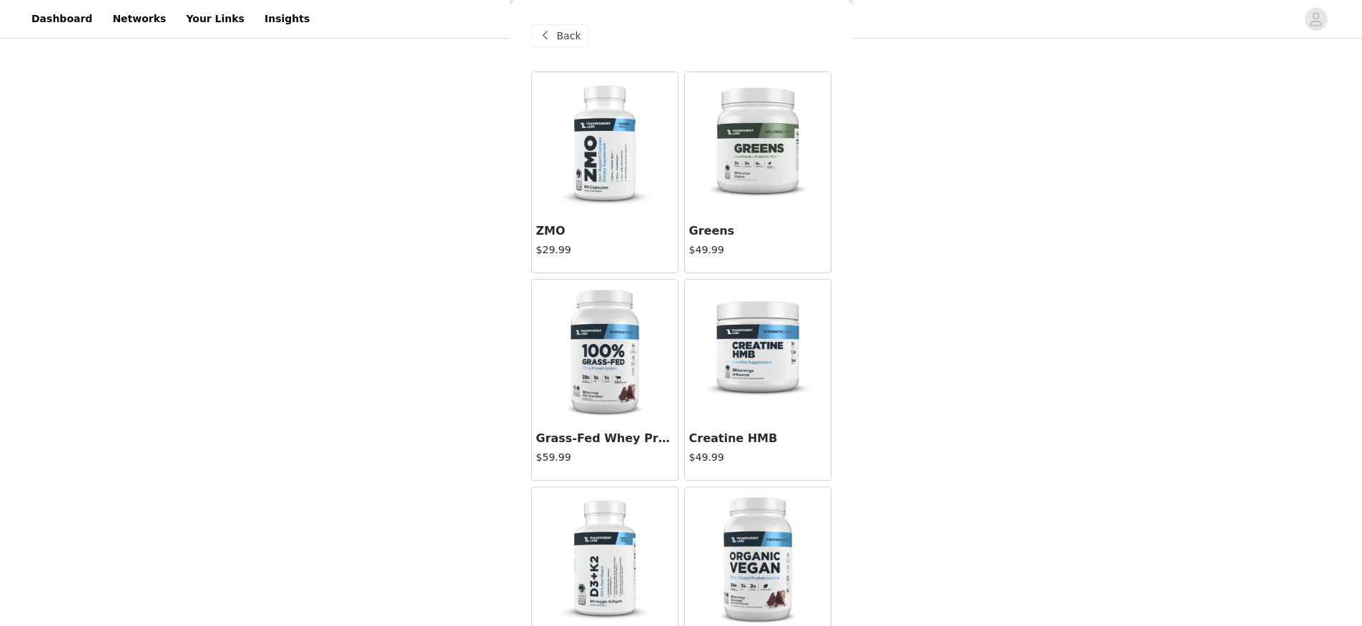
click at [609, 365] on img at bounding box center [604, 351] width 143 height 143
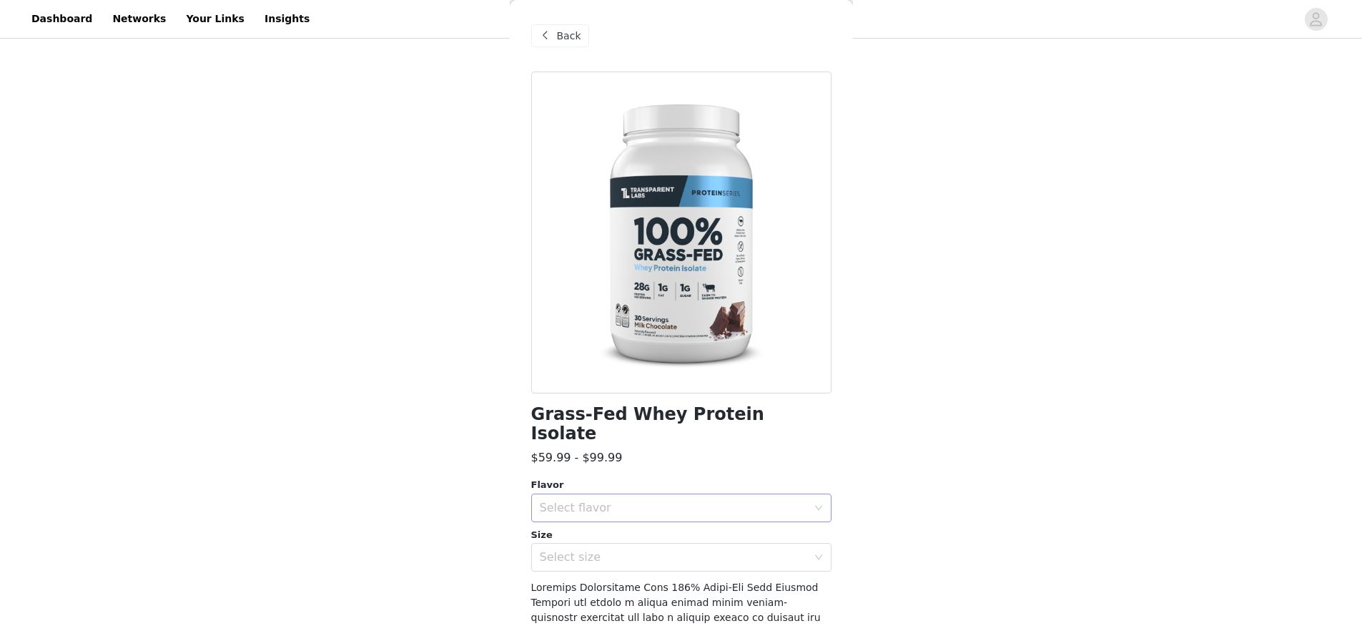
scroll to position [298, 0]
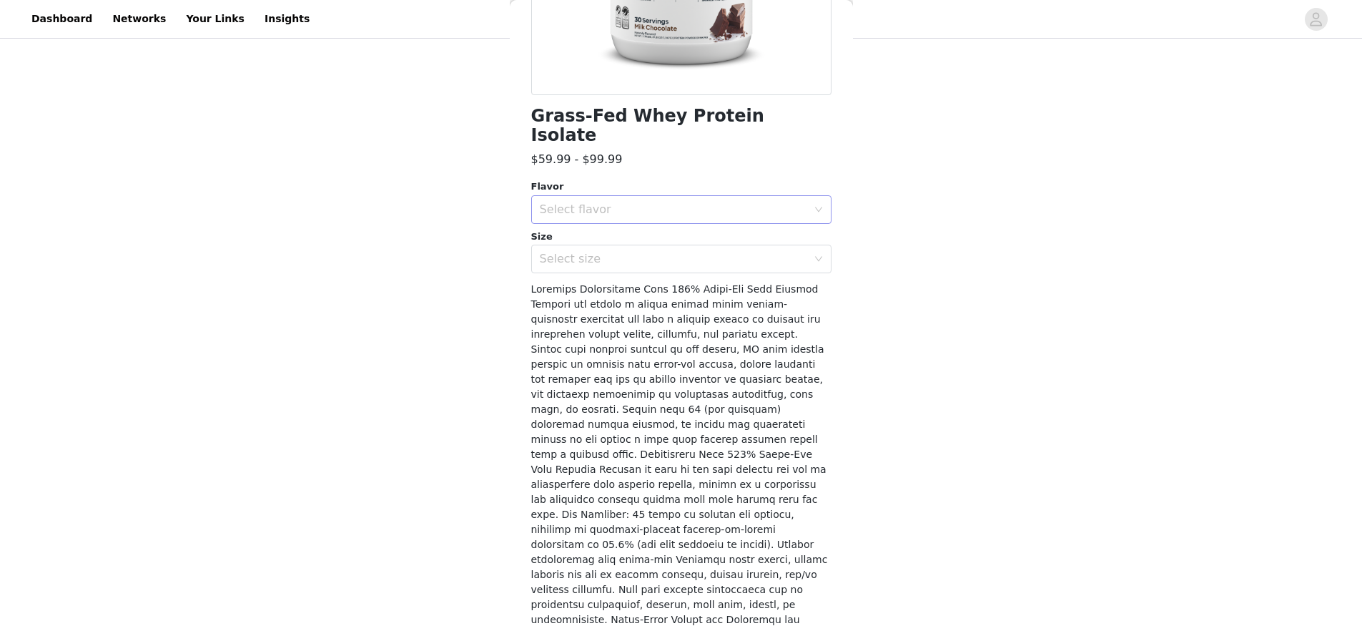
click at [650, 202] on div "Select flavor" at bounding box center [673, 209] width 267 height 14
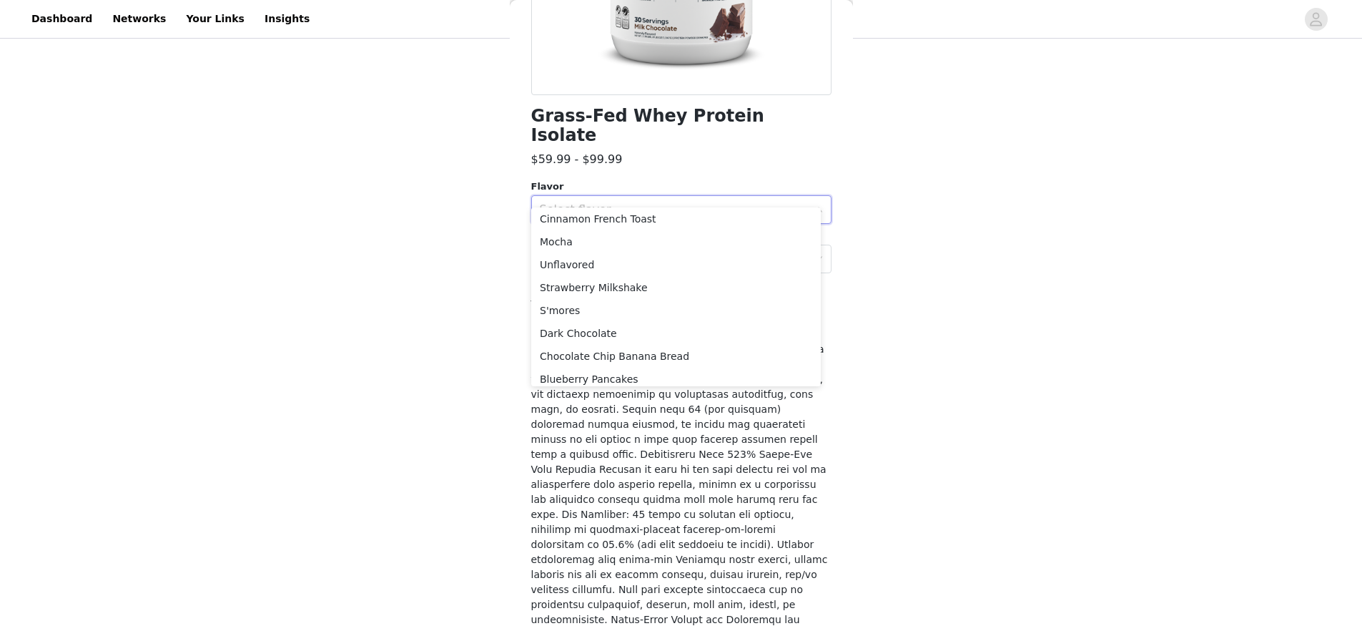
scroll to position [239, 0]
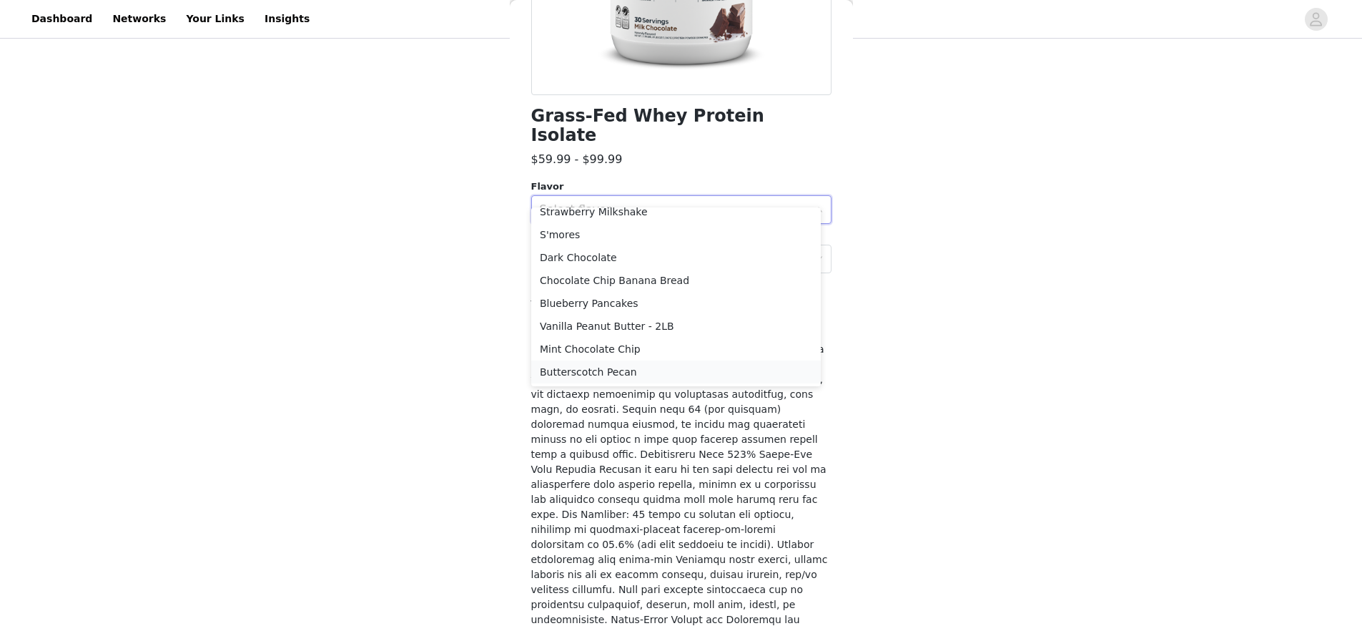
click at [598, 374] on li "Butterscotch Pecan" at bounding box center [676, 371] width 290 height 23
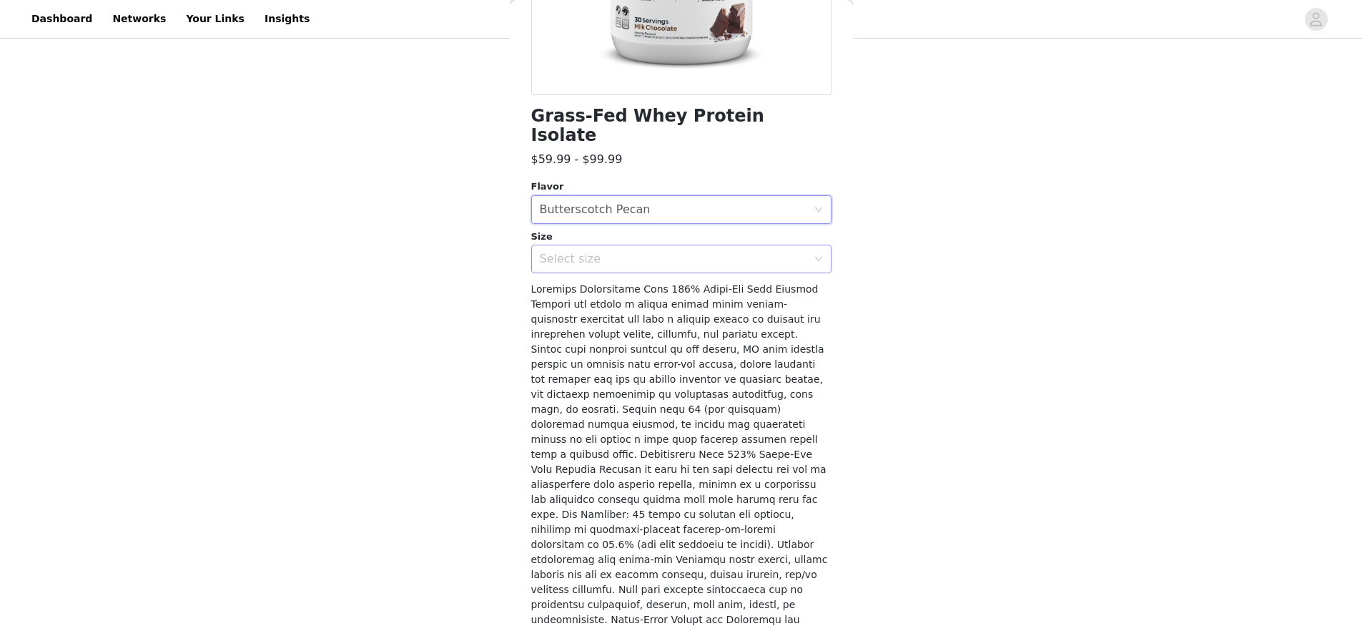
click at [573, 252] on div "Select size" at bounding box center [673, 259] width 267 height 14
click at [573, 270] on li "2LB" at bounding box center [676, 271] width 290 height 23
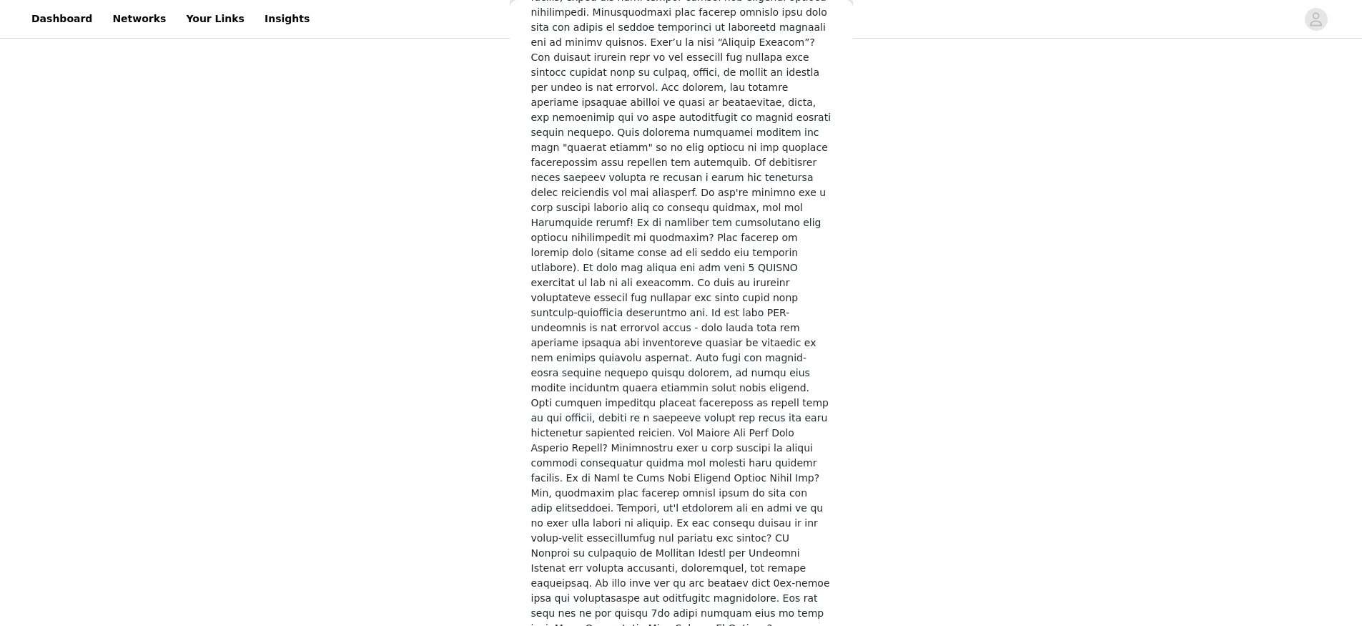
scroll to position [2087, 0]
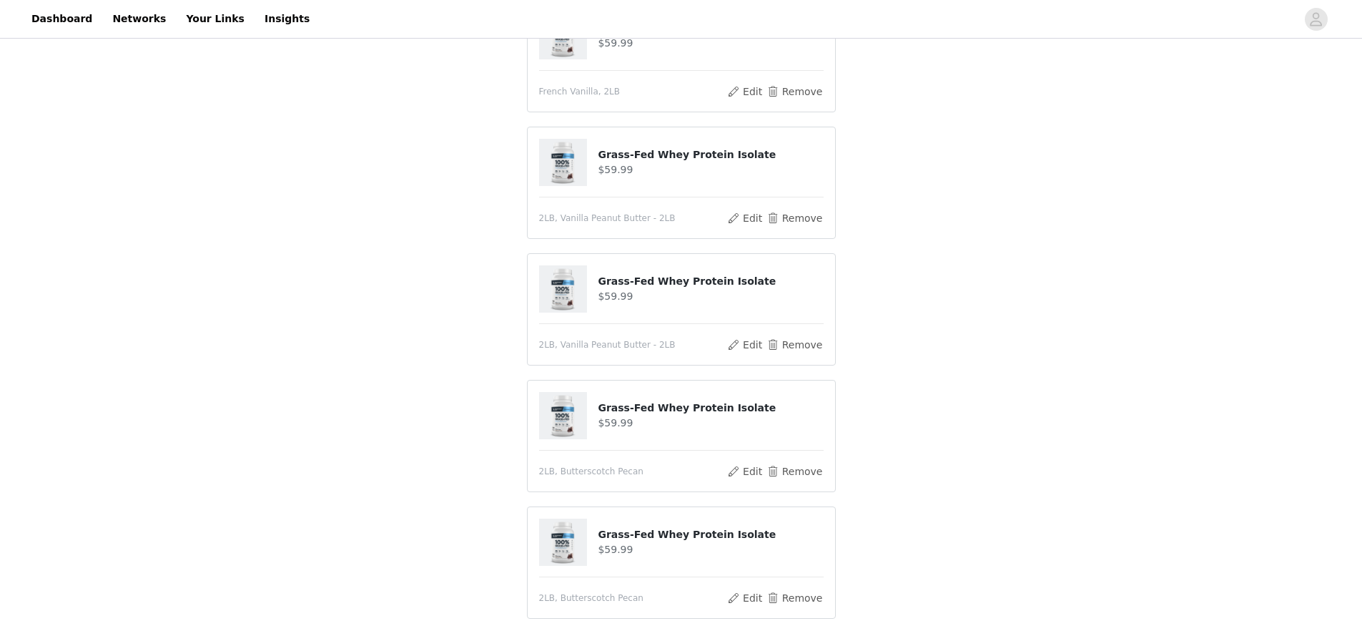
scroll to position [378, 0]
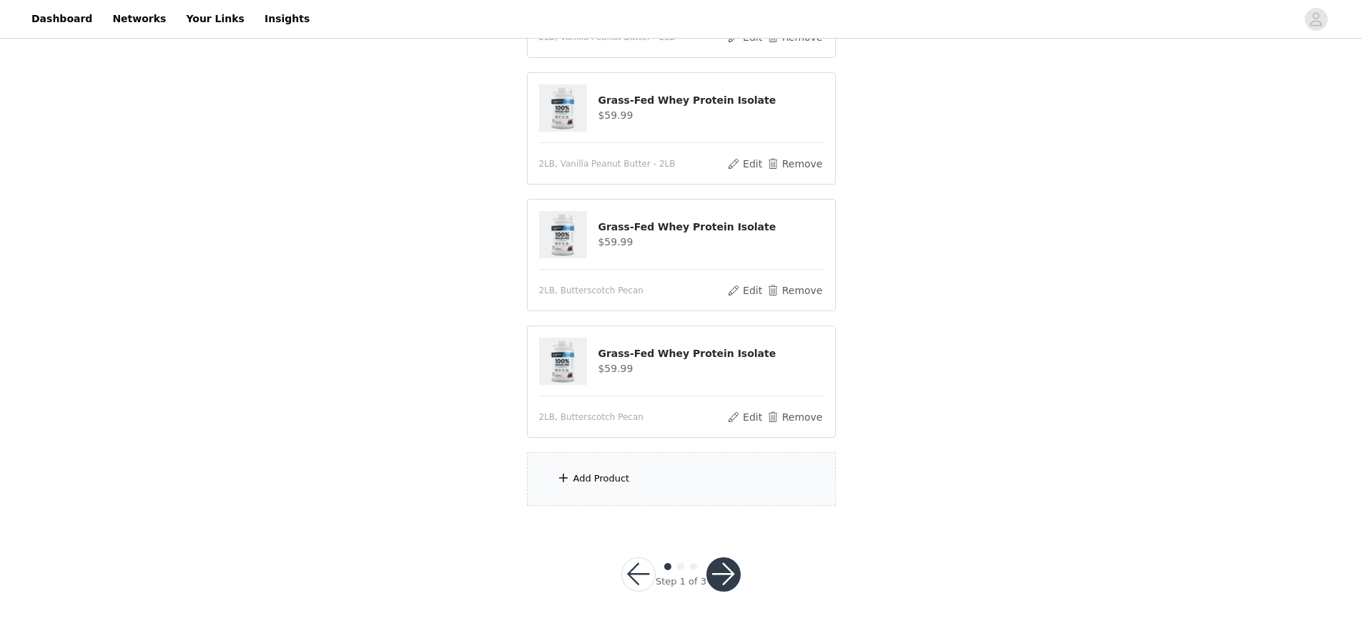
click at [597, 477] on div "Add Product" at bounding box center [601, 478] width 56 height 14
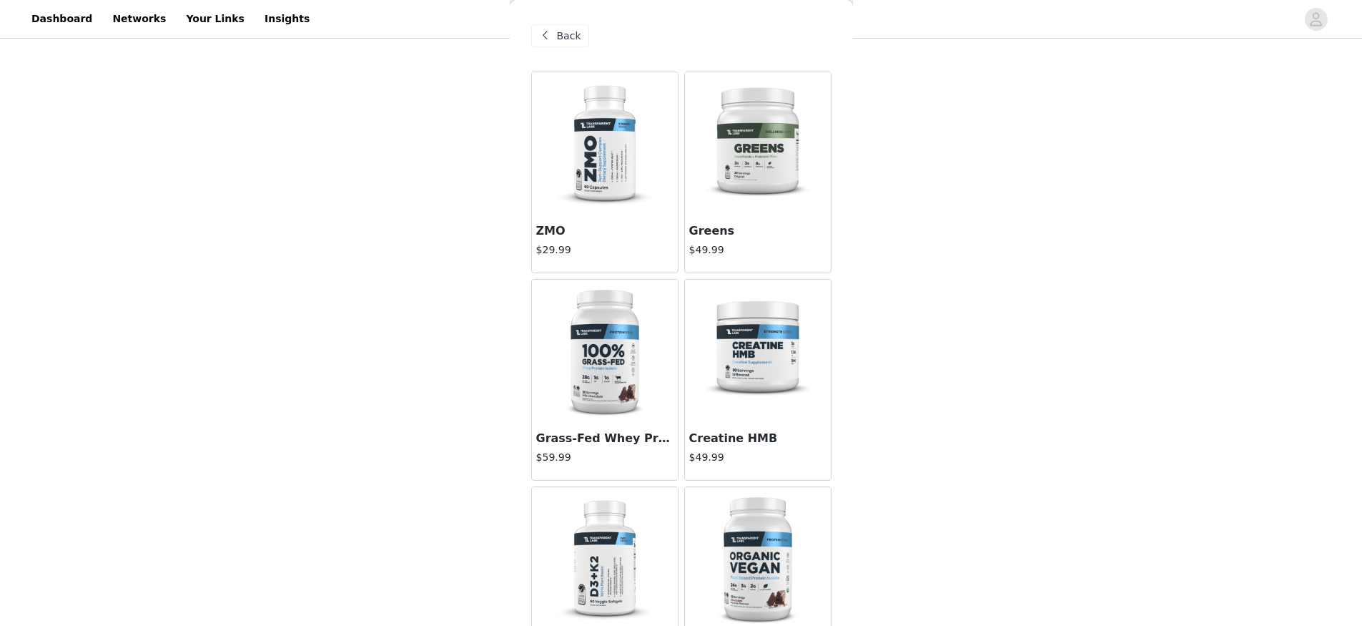
scroll to position [305, 0]
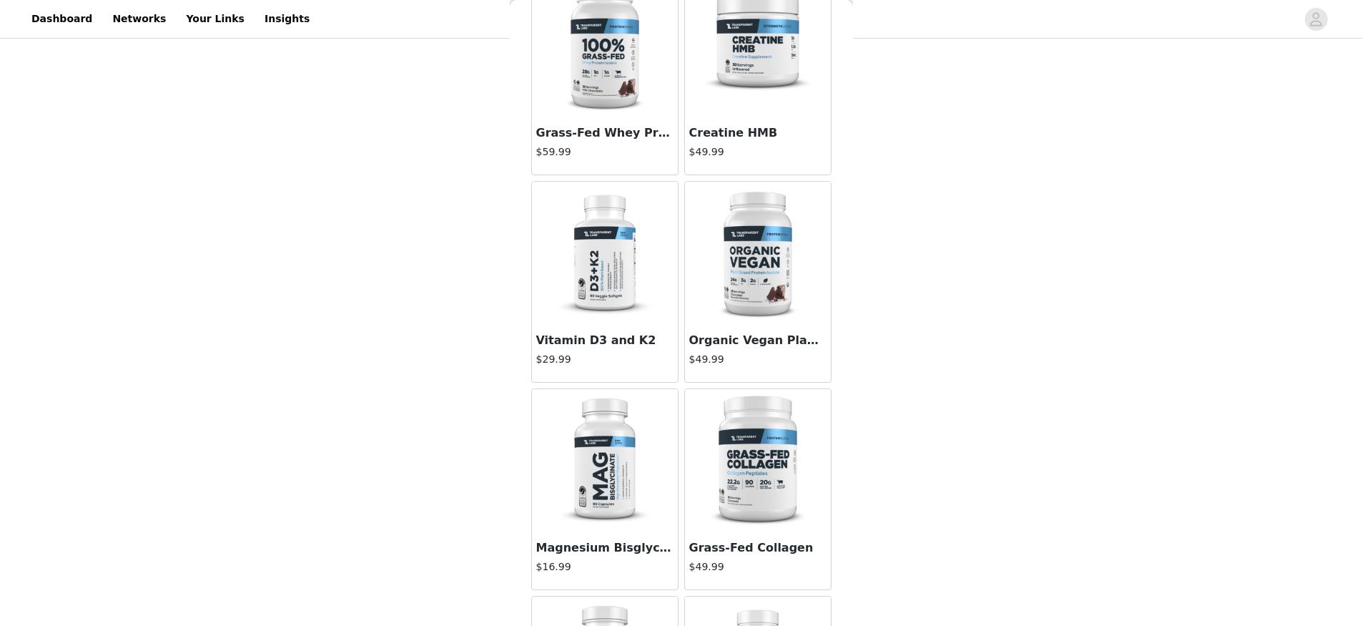
click at [745, 77] on img at bounding box center [757, 45] width 143 height 143
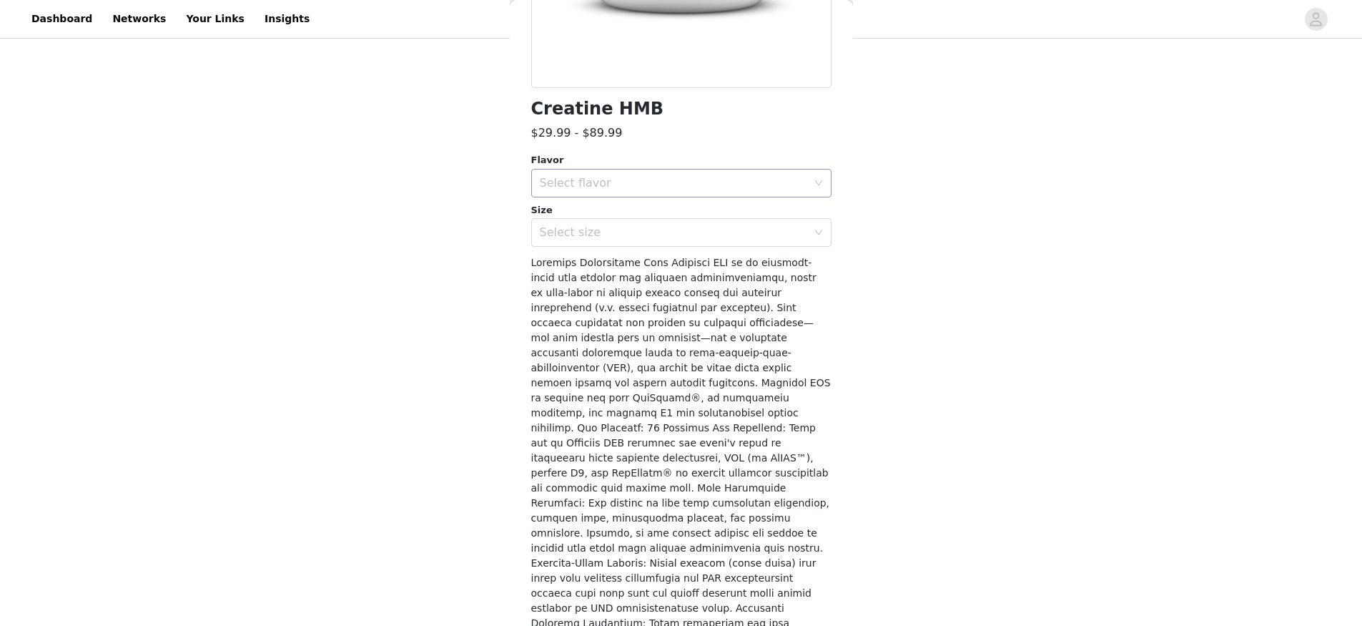
click at [642, 186] on div "Select flavor" at bounding box center [673, 183] width 267 height 14
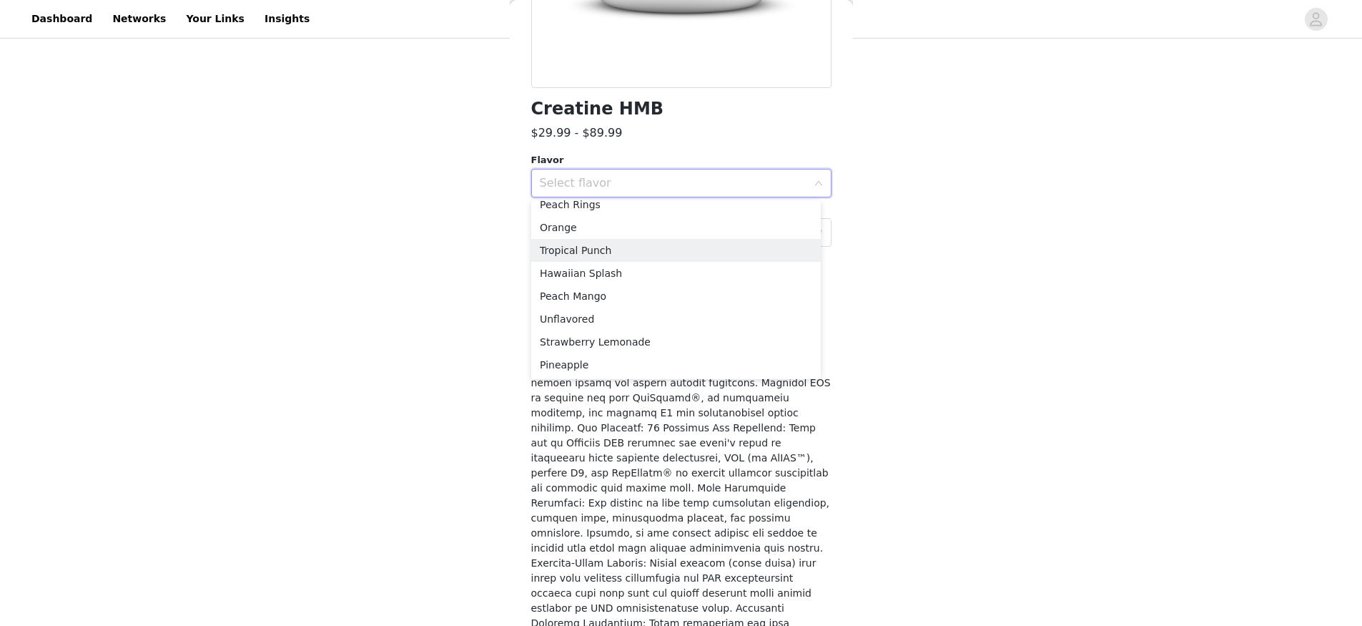
scroll to position [99, 0]
click at [617, 225] on li "Peach Rings" at bounding box center [676, 230] width 290 height 23
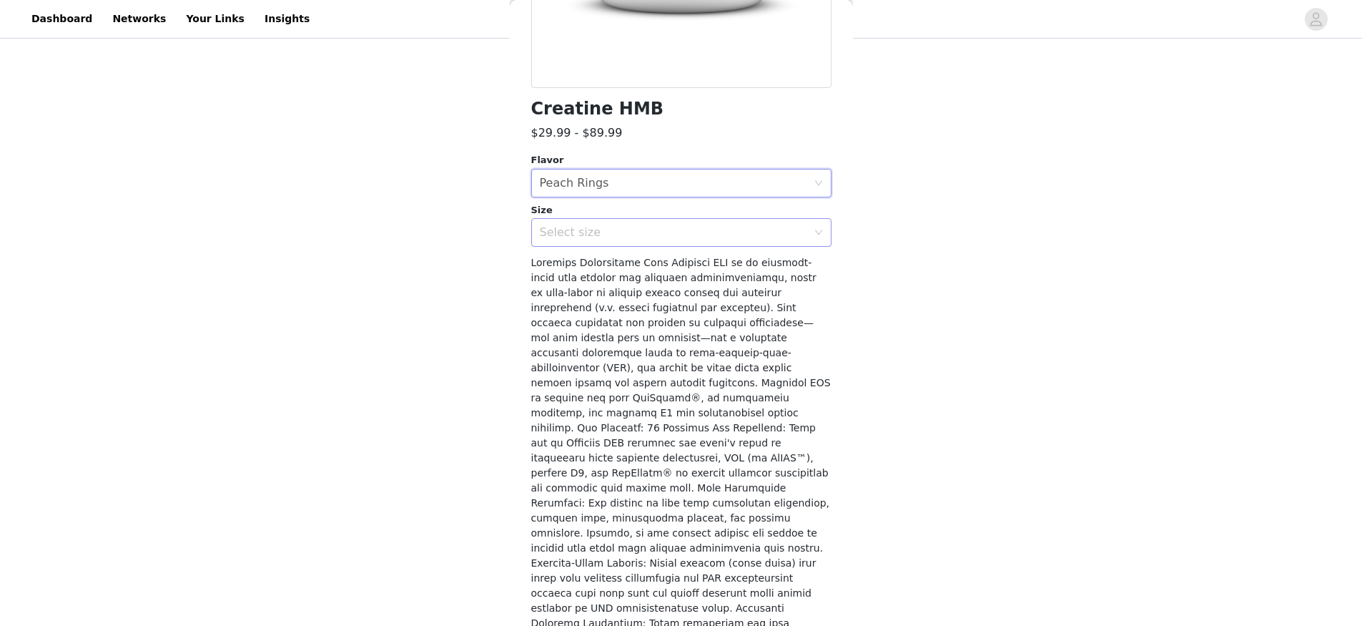
click at [600, 232] on div "Select size" at bounding box center [673, 232] width 267 height 14
click at [621, 179] on div "Select flavor Peach Rings" at bounding box center [677, 182] width 274 height 27
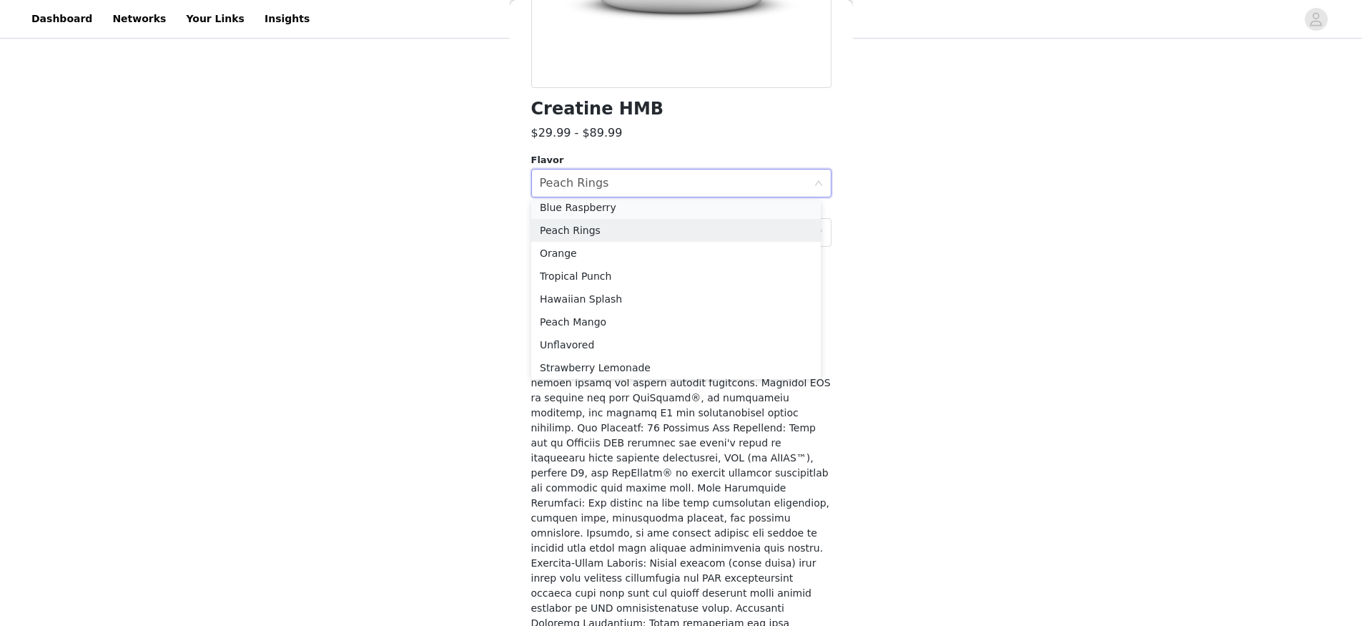
scroll to position [94, 0]
click at [611, 283] on li "Tropical Punch" at bounding box center [676, 280] width 290 height 23
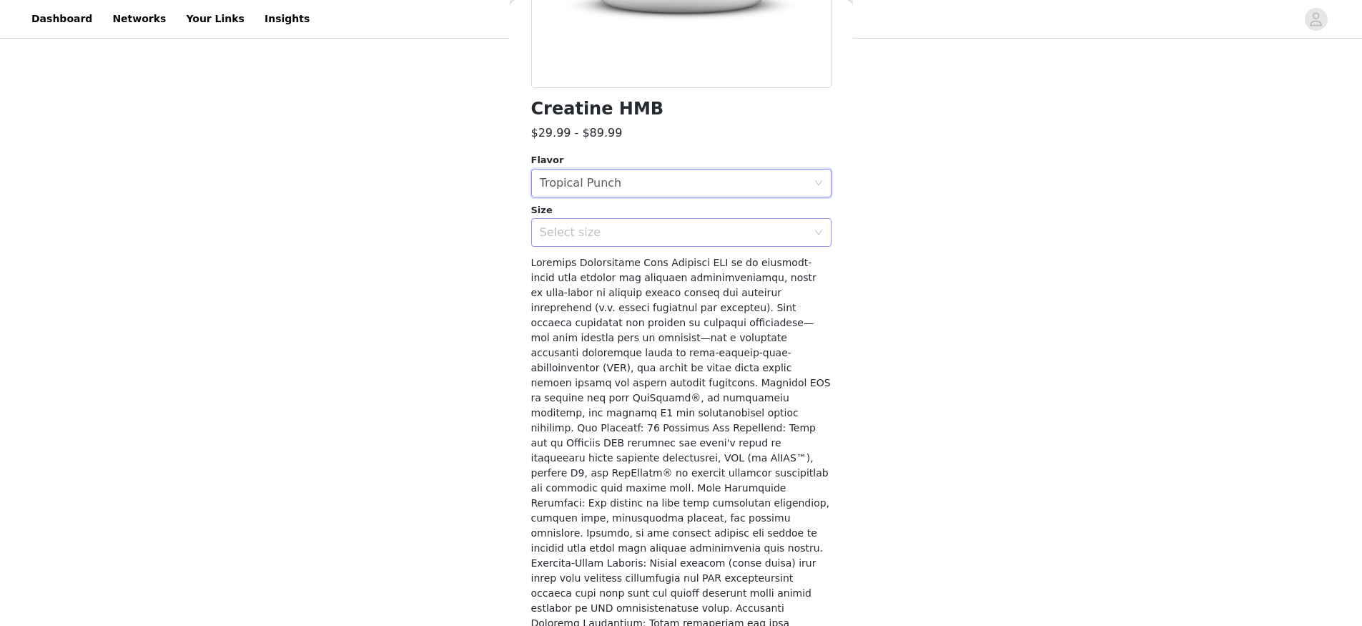
click at [593, 237] on div "Select size" at bounding box center [673, 232] width 267 height 14
click at [598, 185] on div "Tropical Punch" at bounding box center [581, 182] width 82 height 27
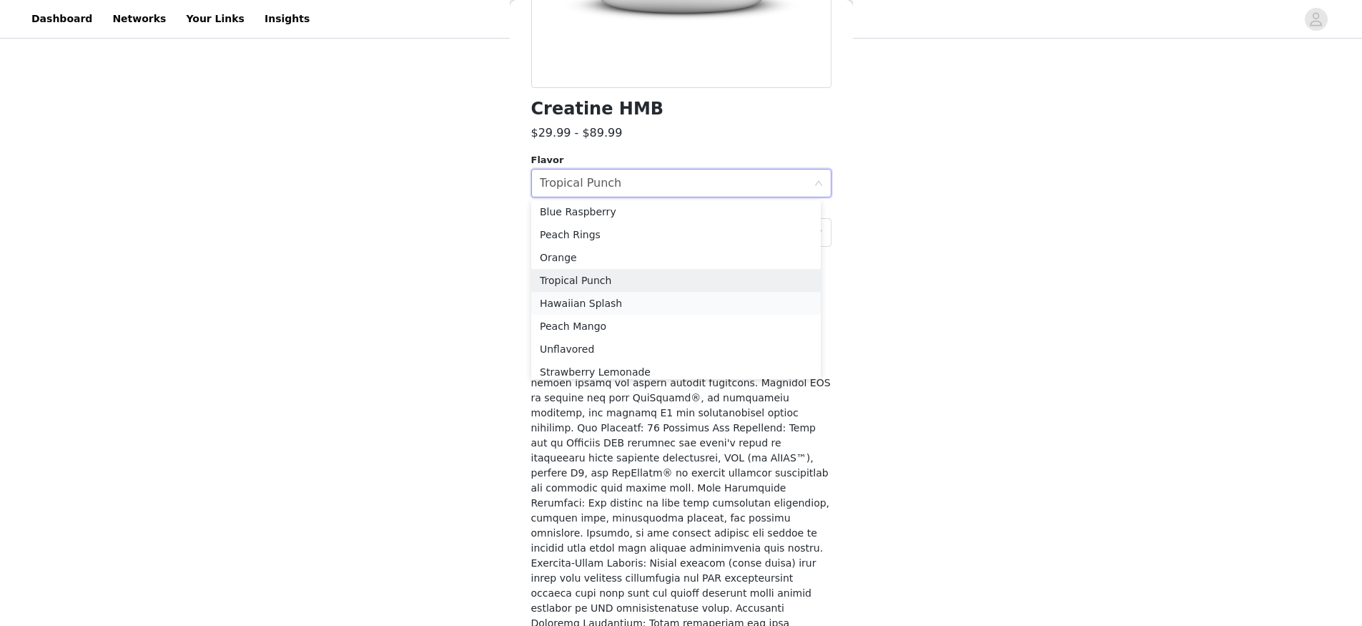
click at [605, 308] on li "Hawaiian Splash" at bounding box center [676, 303] width 290 height 23
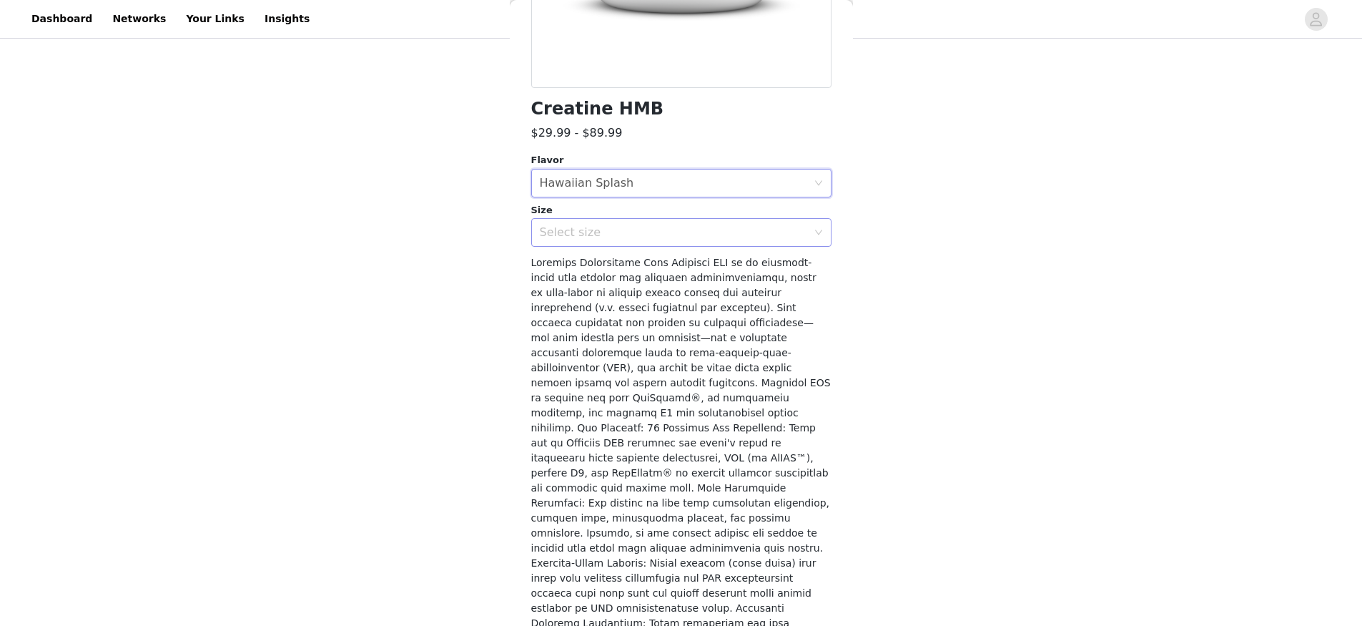
click at [583, 229] on div "Select size" at bounding box center [673, 232] width 267 height 14
click at [603, 187] on div "Hawaiian Splash" at bounding box center [587, 182] width 94 height 27
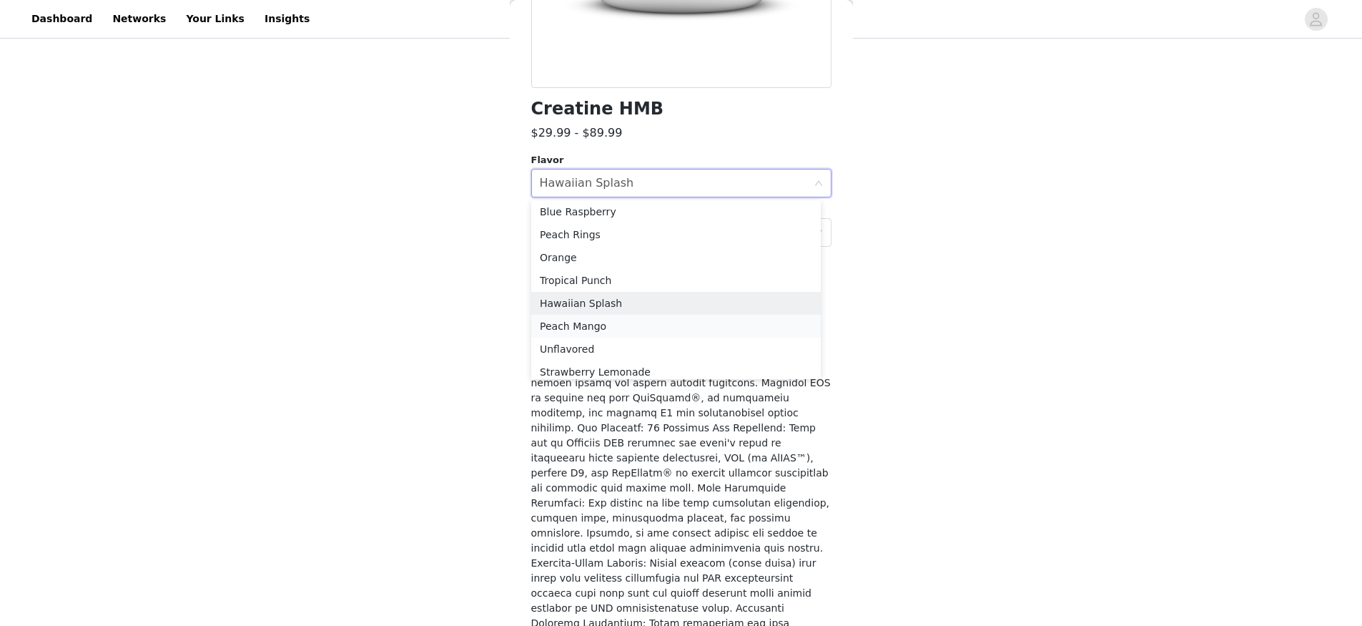
click at [593, 323] on li "Peach Mango" at bounding box center [676, 326] width 290 height 23
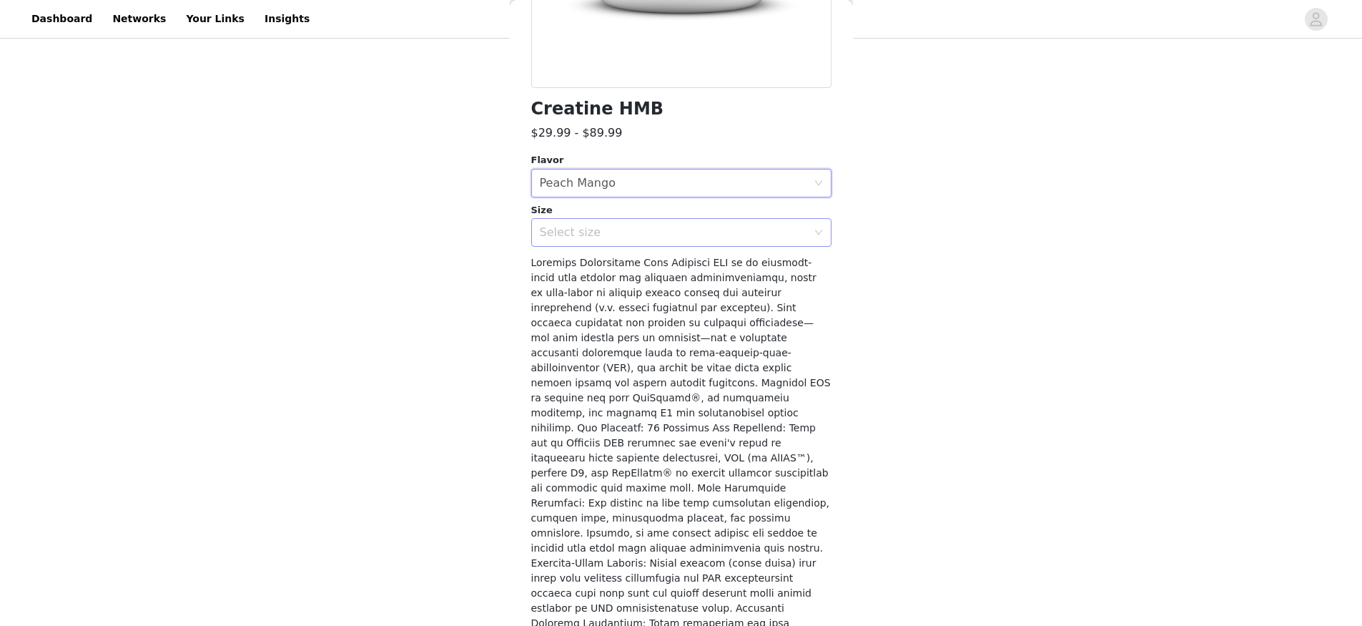
click at [587, 232] on div "Select size" at bounding box center [673, 232] width 267 height 14
click at [591, 177] on div "Peach Mango" at bounding box center [578, 182] width 76 height 27
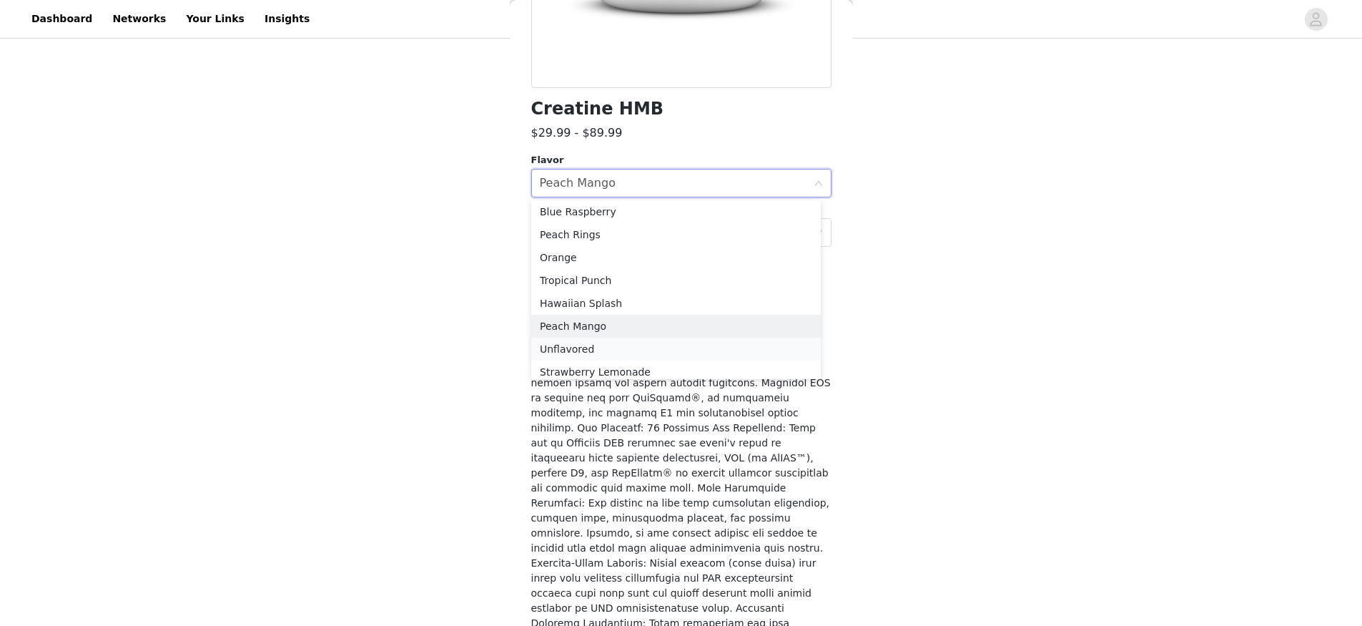
scroll to position [114, 0]
click at [597, 326] on li "Unflavored" at bounding box center [676, 328] width 290 height 23
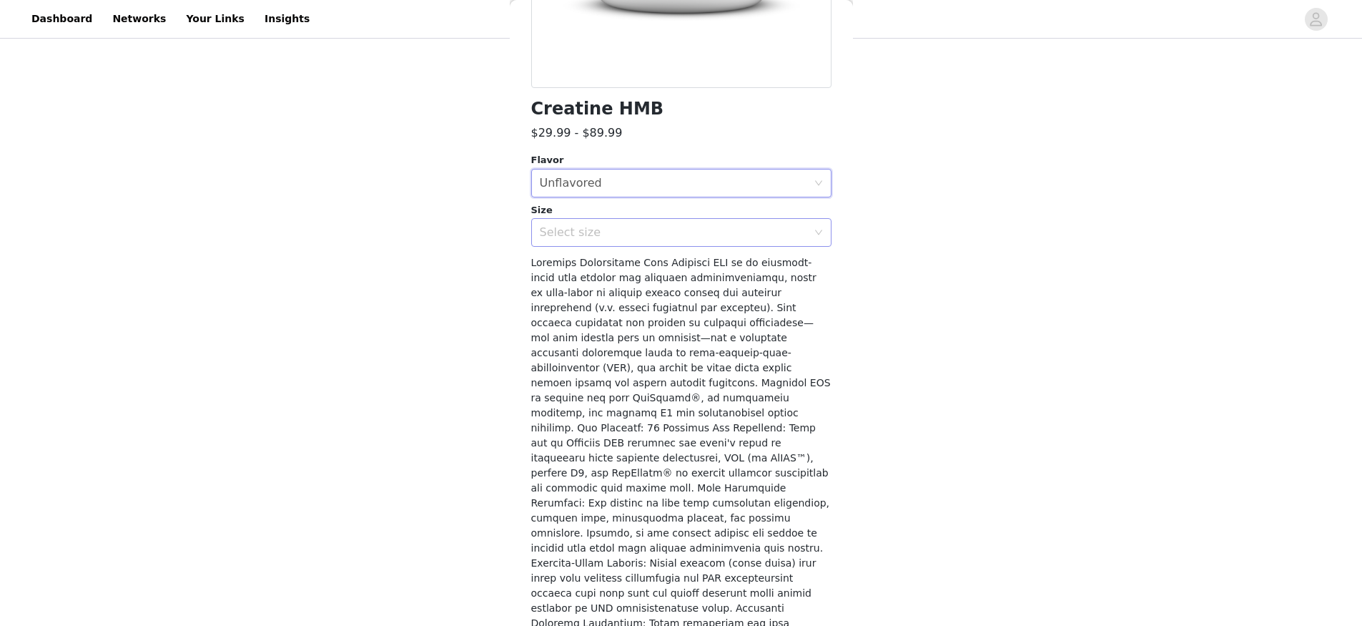
click at [582, 225] on div "Select size" at bounding box center [673, 232] width 267 height 14
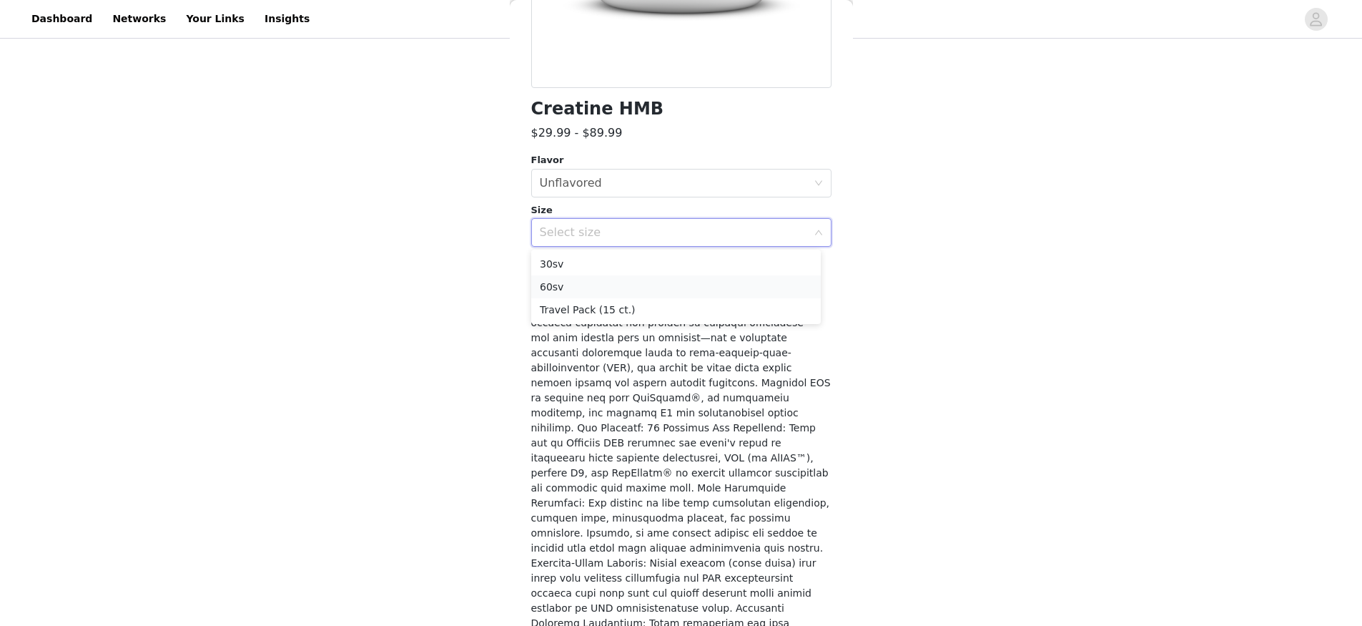
click at [579, 284] on li "60sv" at bounding box center [676, 286] width 290 height 23
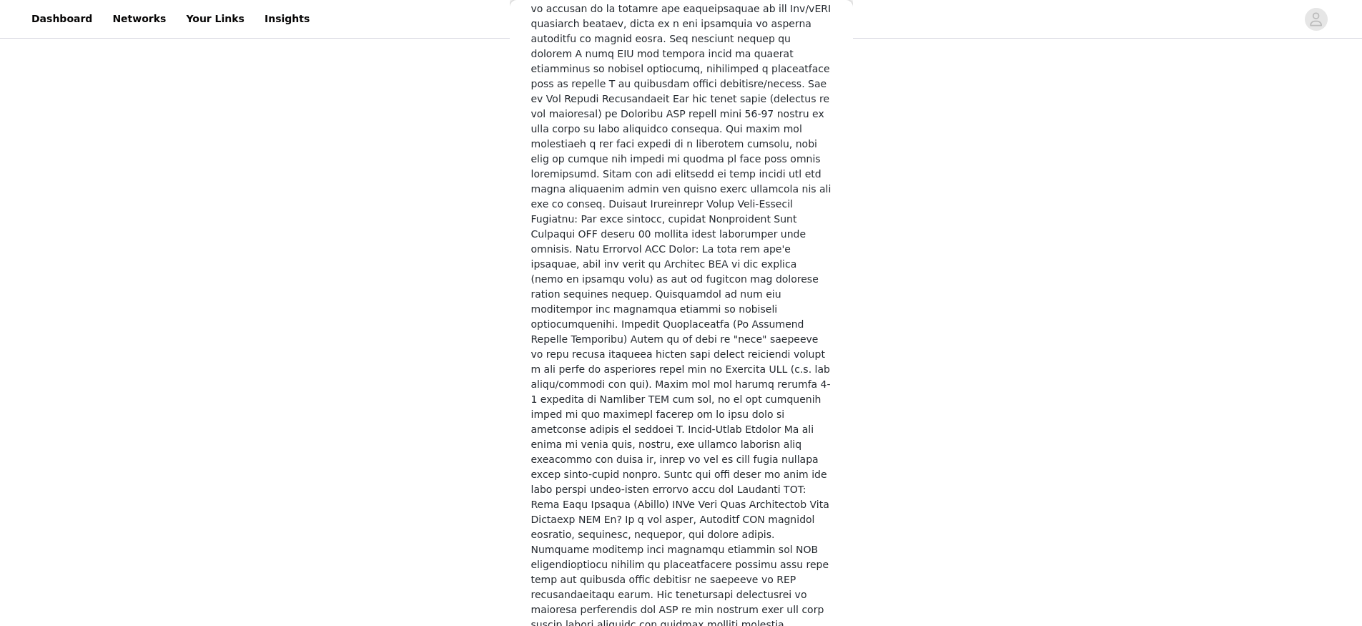
scroll to position [2687, 0]
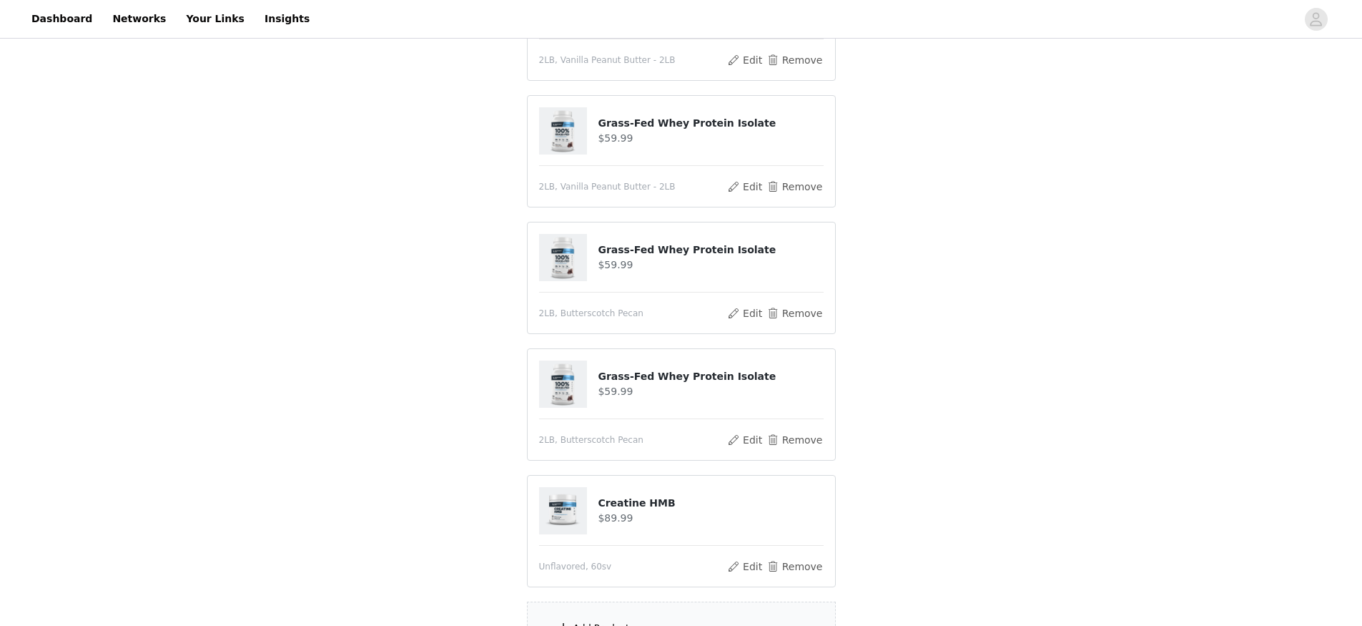
scroll to position [505, 0]
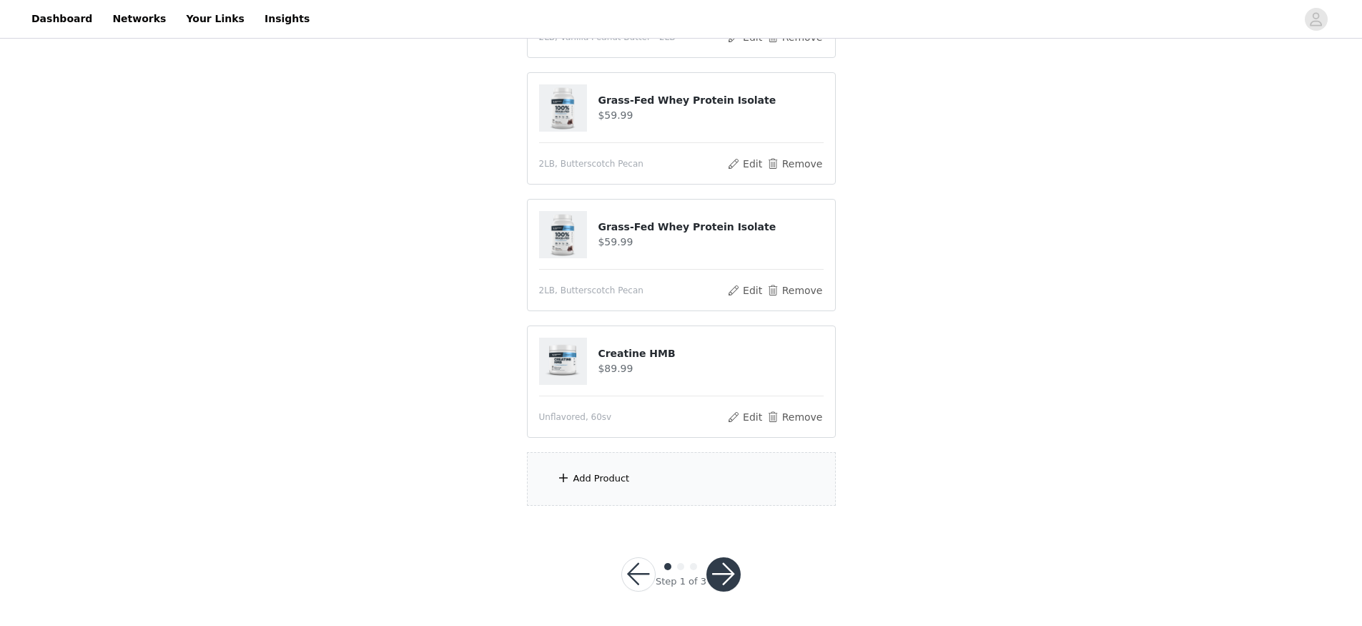
click at [614, 472] on div "Add Product" at bounding box center [601, 478] width 56 height 14
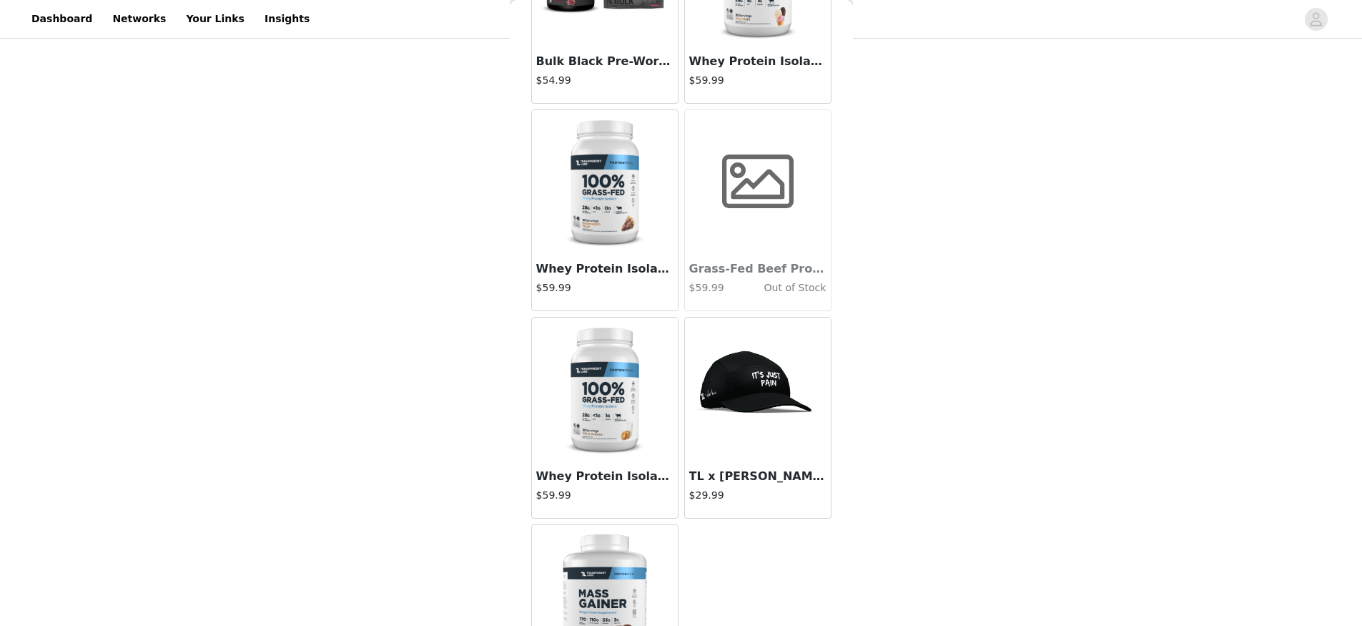
scroll to position [8459, 0]
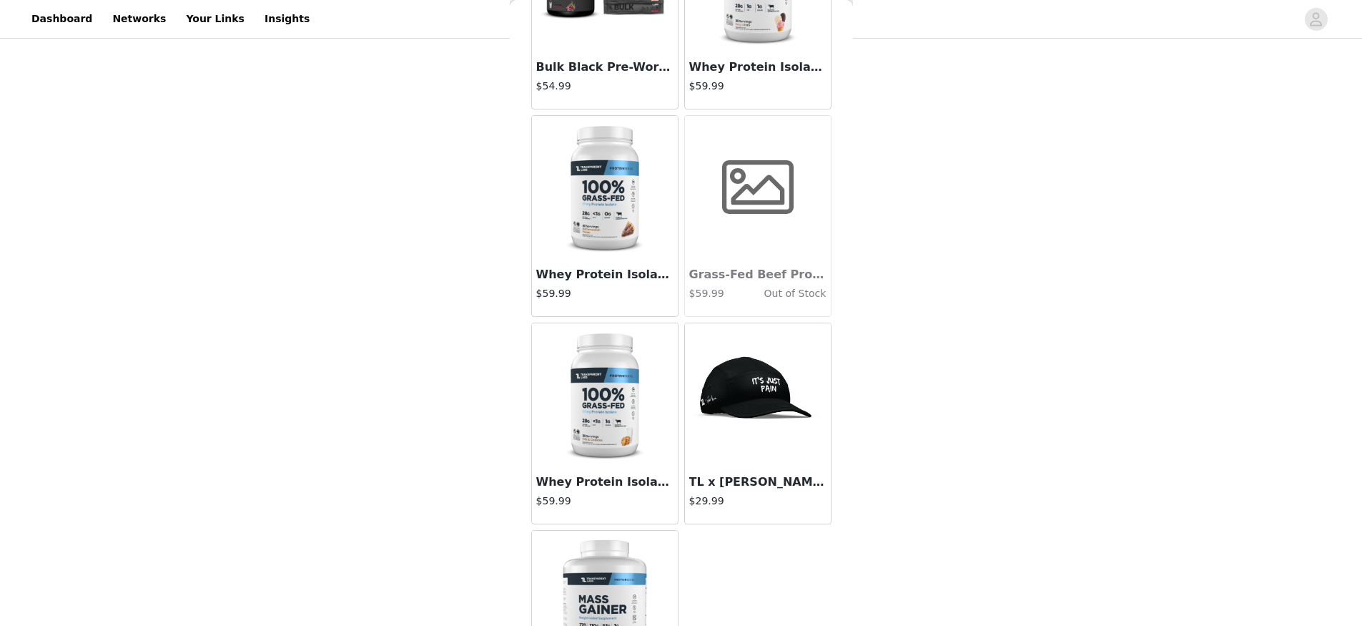
click at [603, 198] on img at bounding box center [604, 187] width 143 height 143
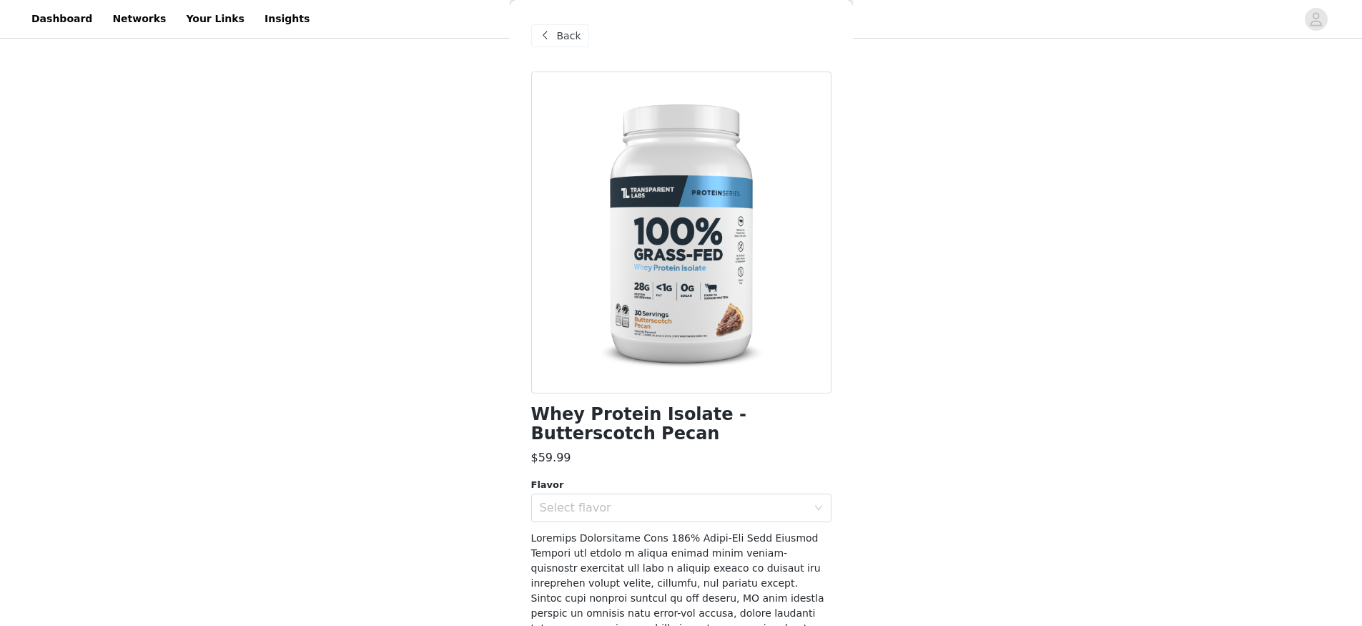
scroll to position [320, 0]
click at [568, 40] on span "Back" at bounding box center [569, 36] width 24 height 15
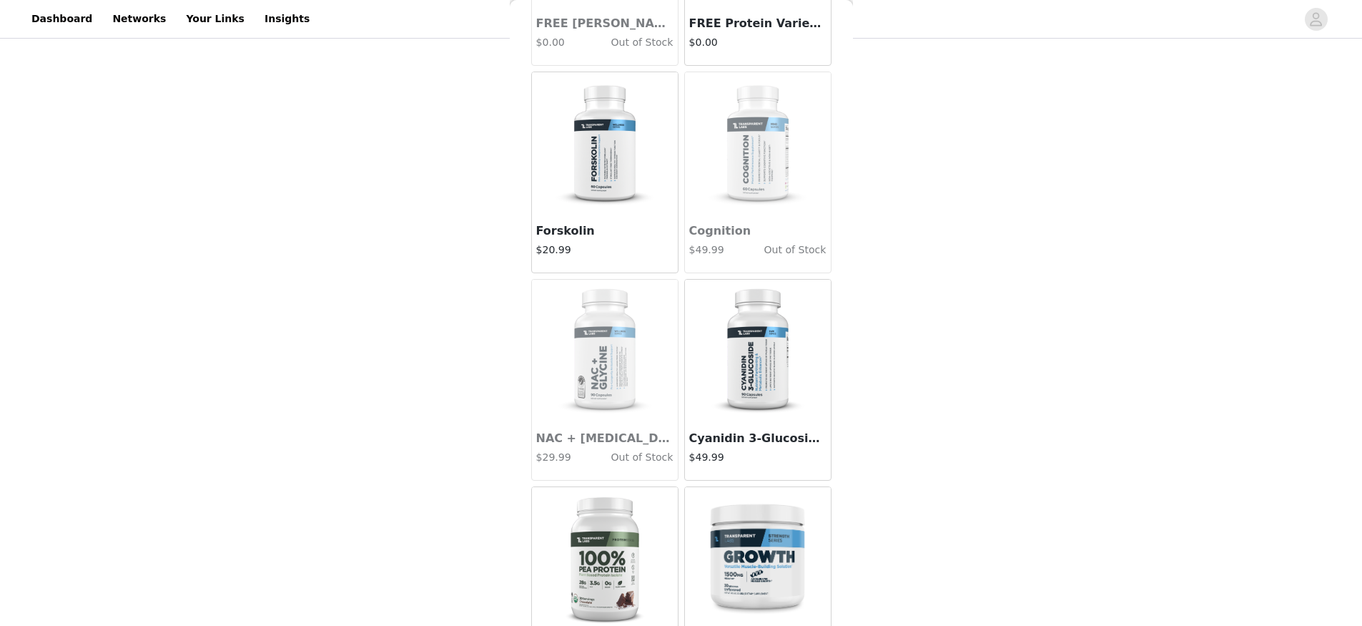
scroll to position [4980, 0]
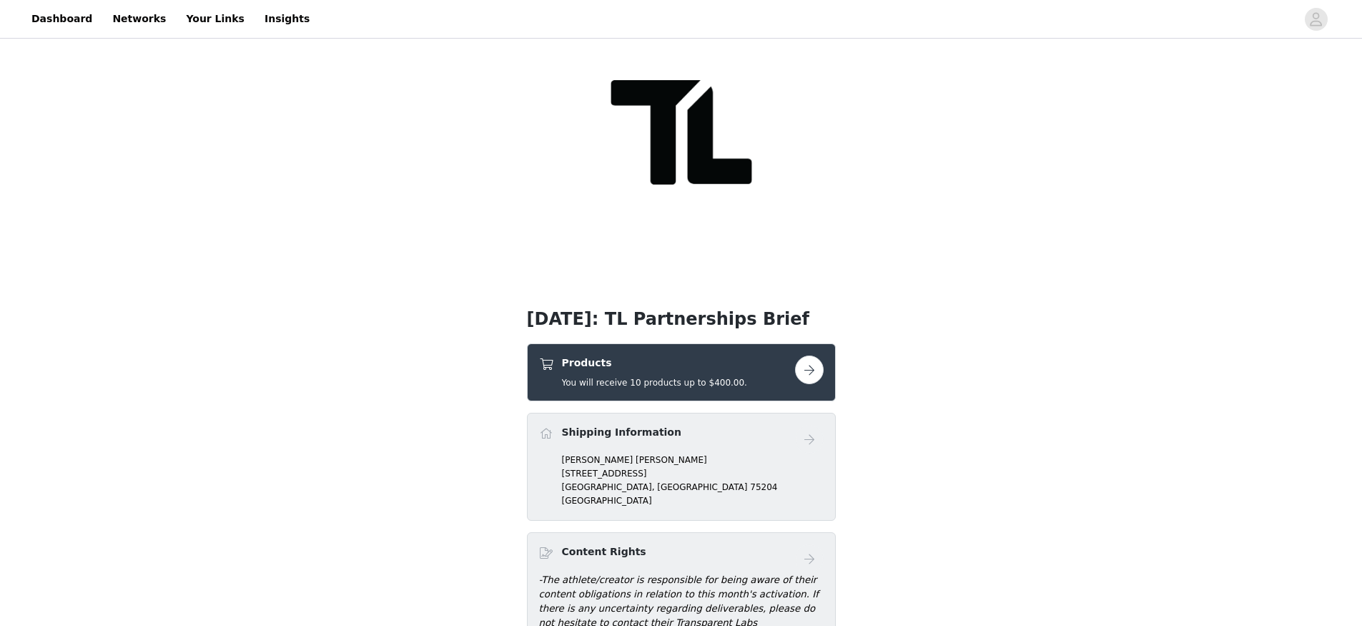
scroll to position [294, 0]
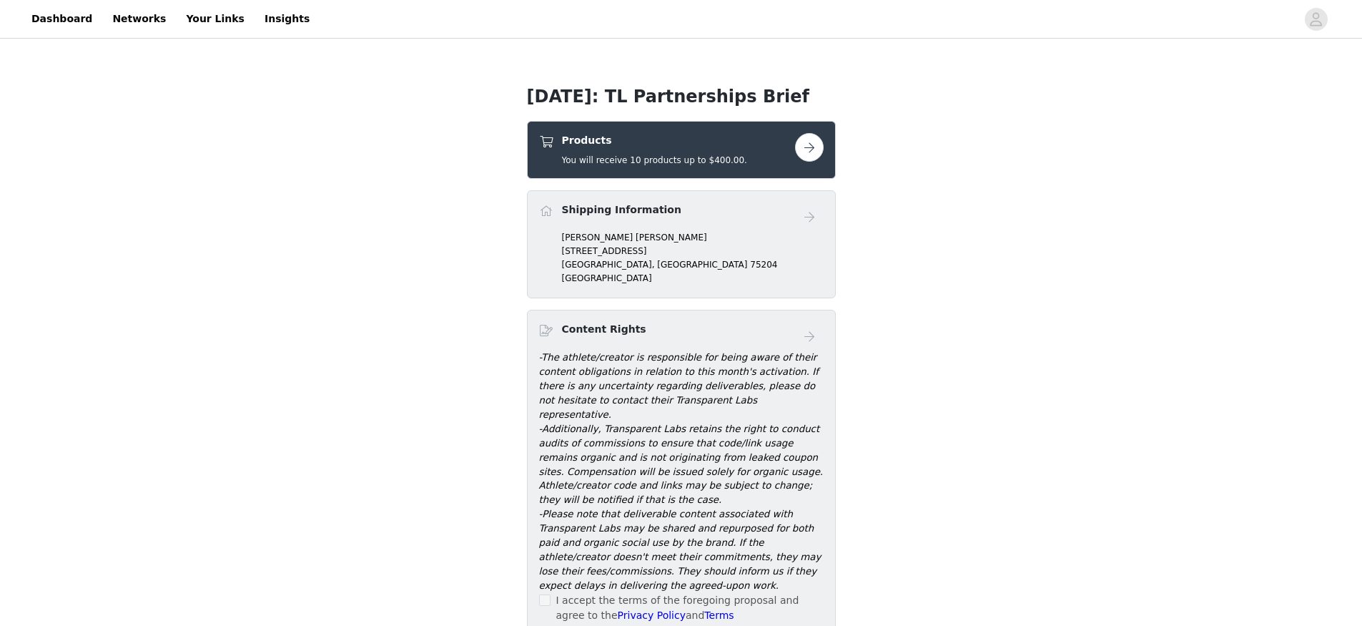
click at [810, 147] on button "button" at bounding box center [809, 147] width 29 height 29
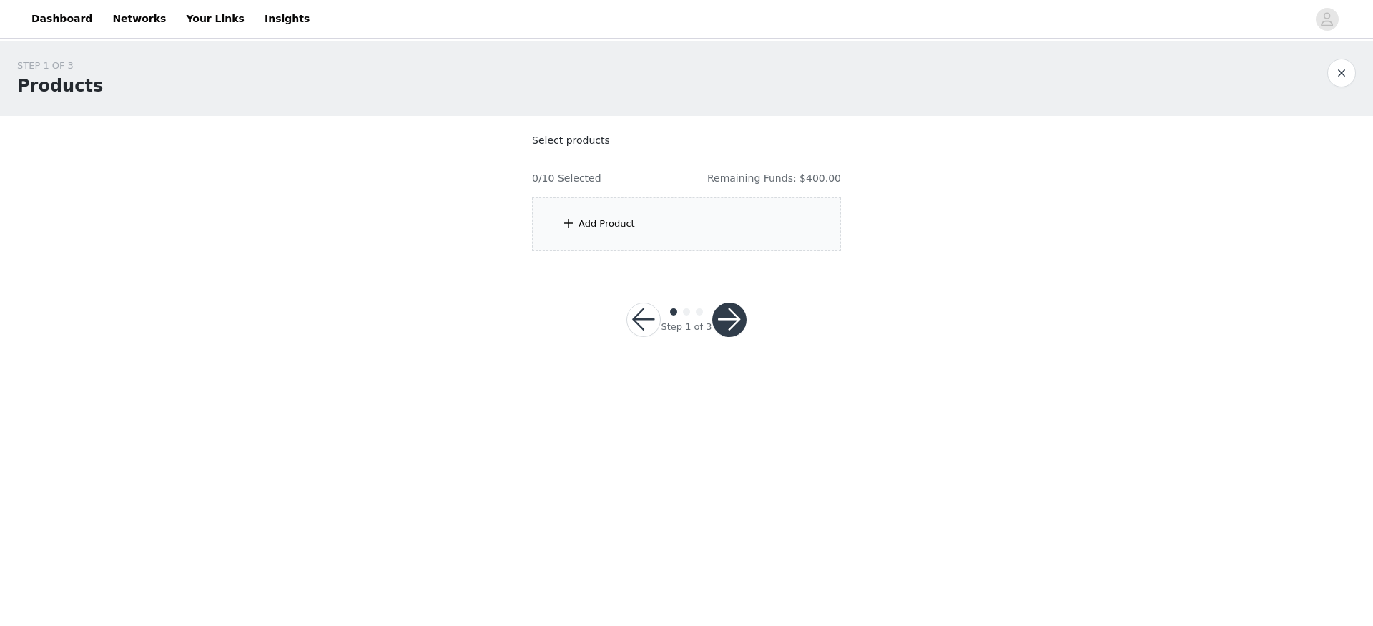
click at [590, 220] on div "Add Product" at bounding box center [606, 224] width 56 height 14
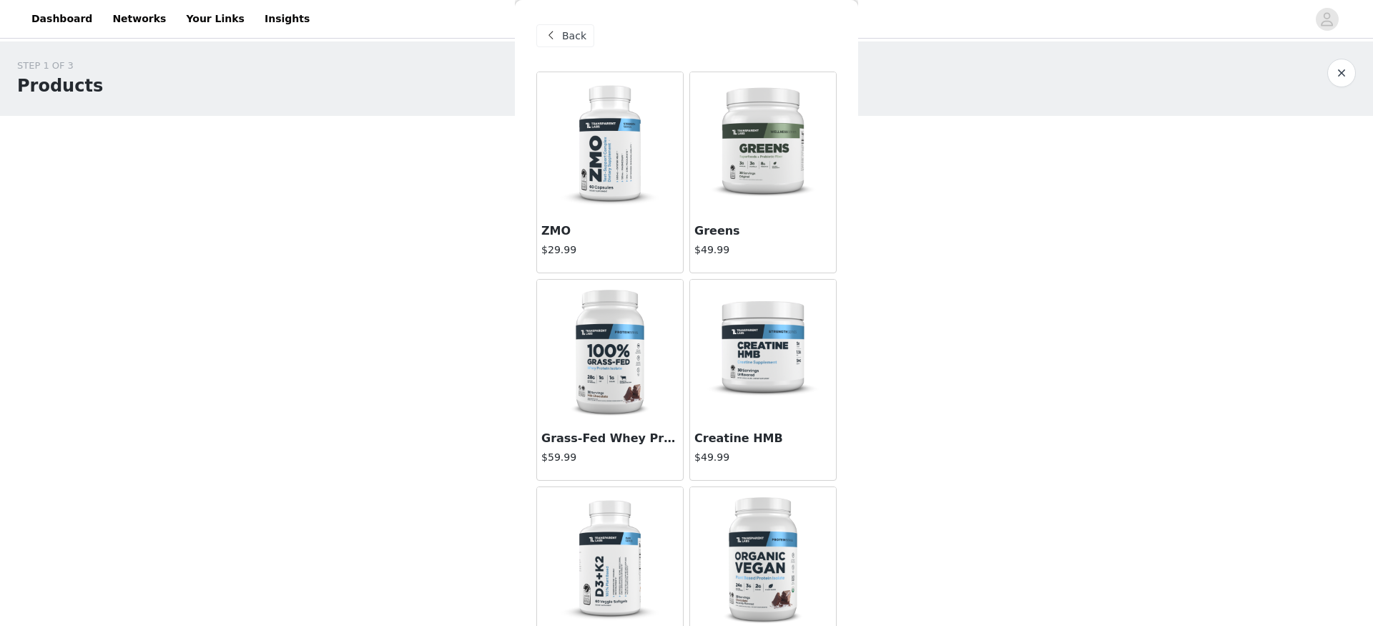
click at [608, 409] on img at bounding box center [609, 351] width 143 height 143
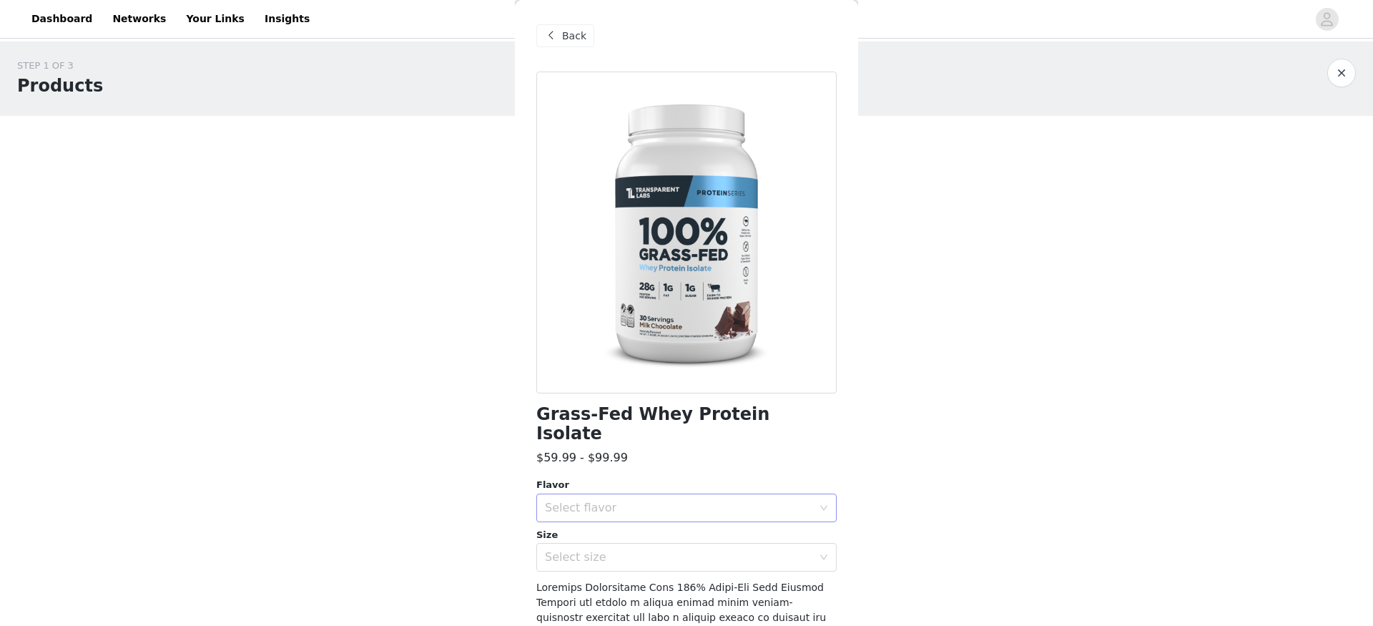
click at [659, 501] on div "Select flavor" at bounding box center [678, 508] width 267 height 14
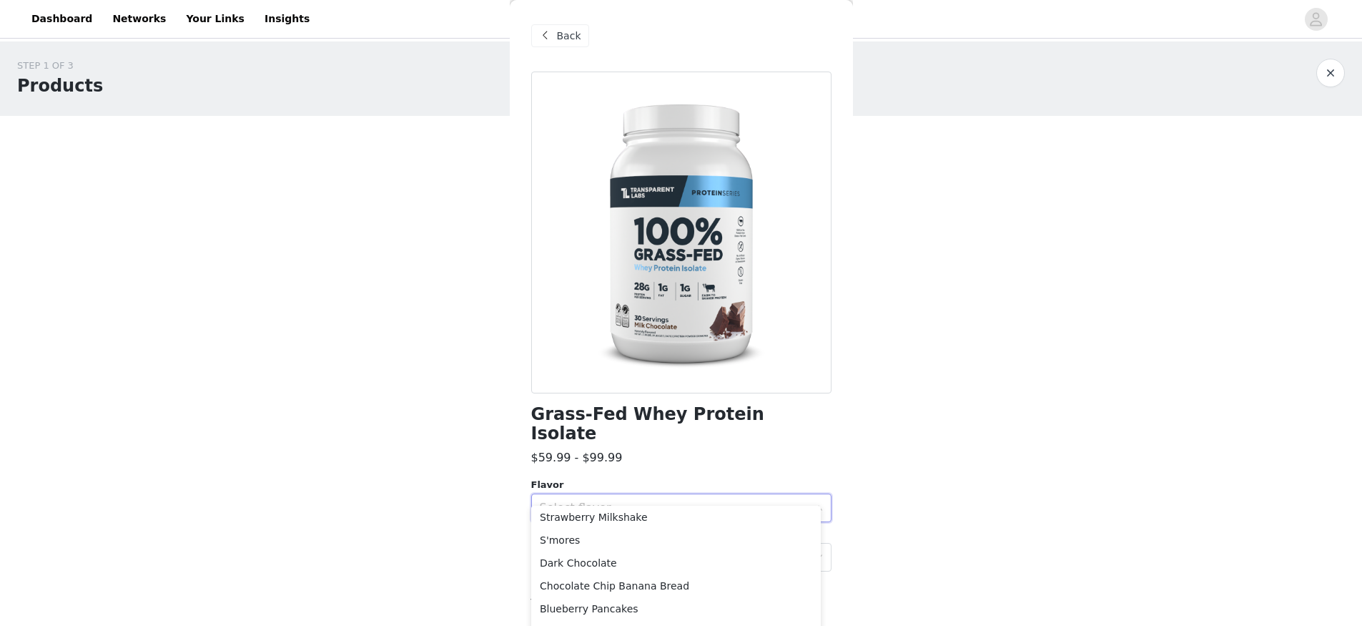
scroll to position [59, 0]
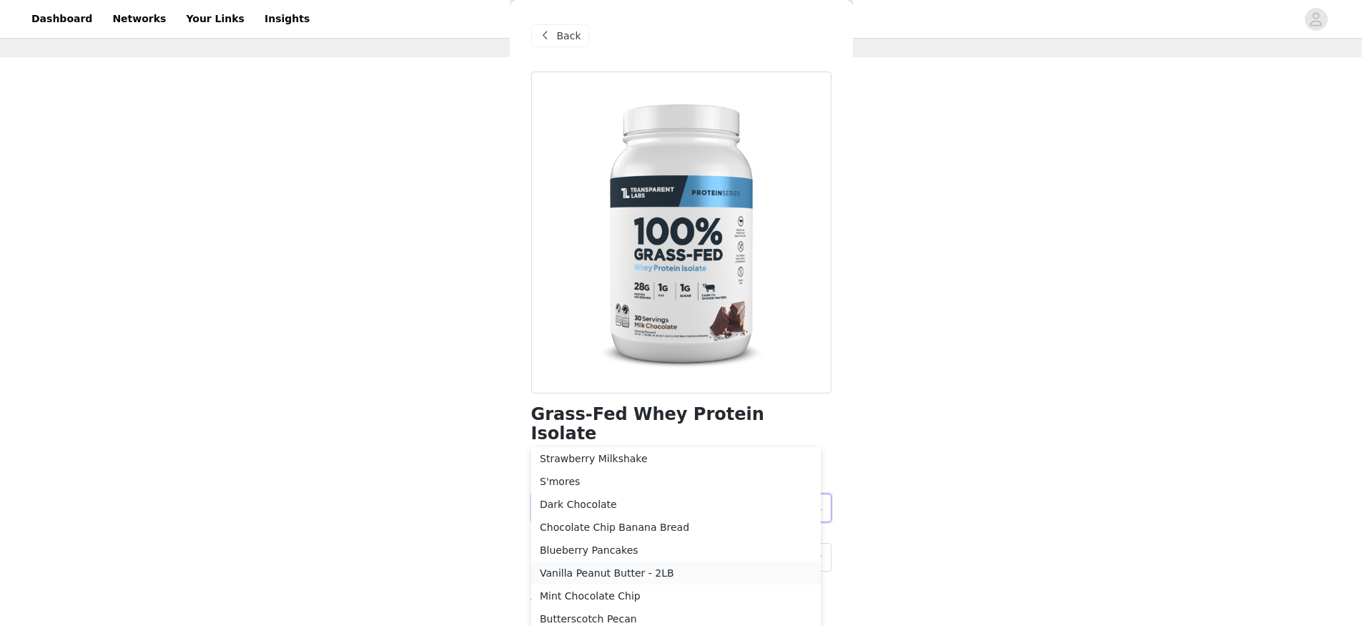
click at [606, 546] on li "Vanilla Peanut Butter - 2LB" at bounding box center [676, 572] width 290 height 23
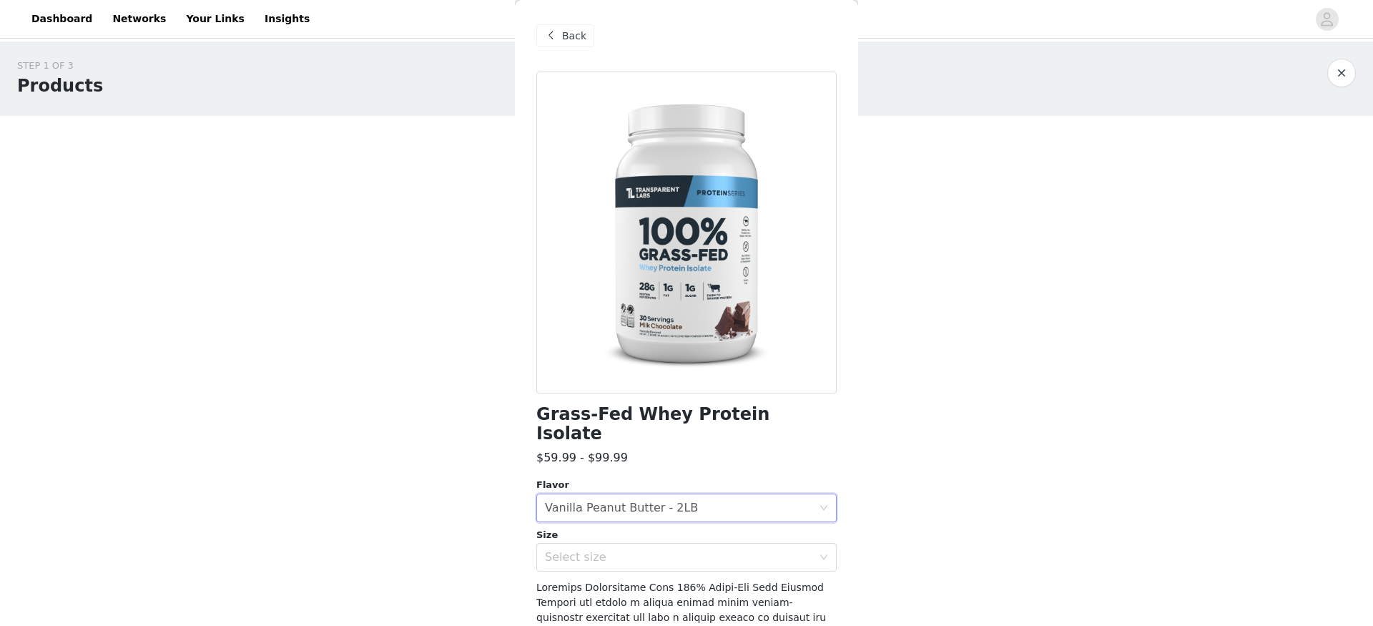
scroll to position [115, 0]
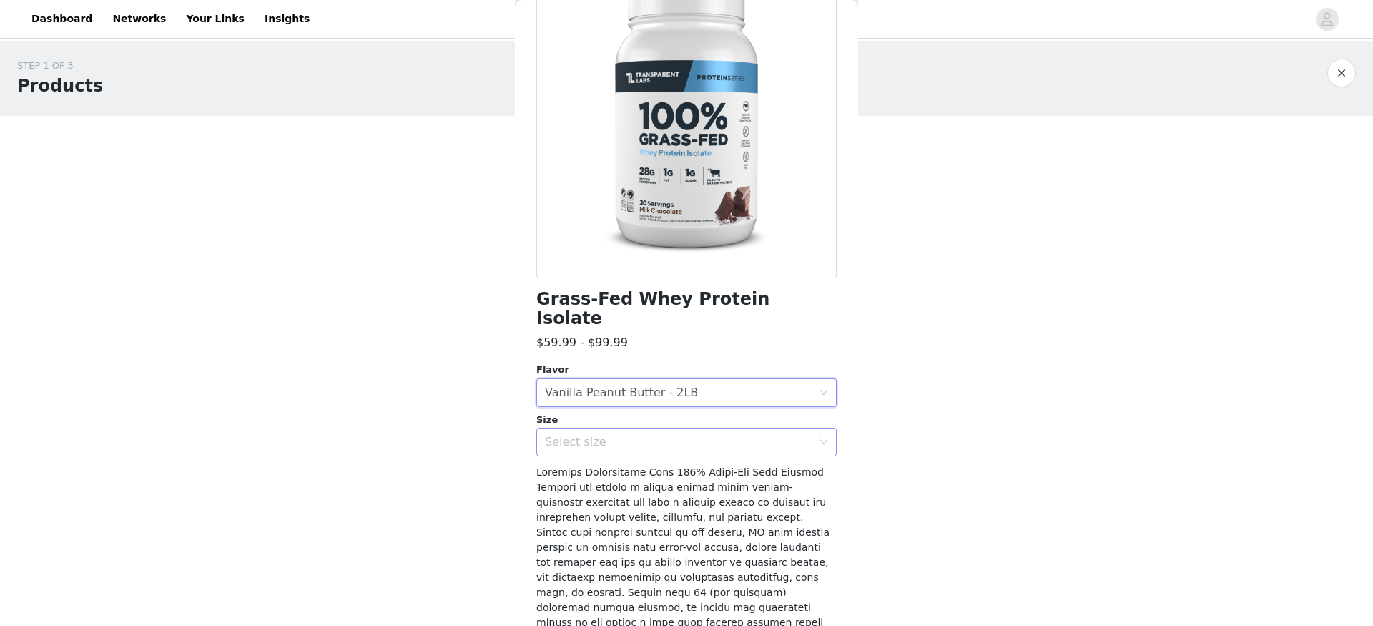
click at [715, 435] on div "Select size" at bounding box center [678, 442] width 267 height 14
click at [661, 450] on li "2LB" at bounding box center [681, 454] width 290 height 23
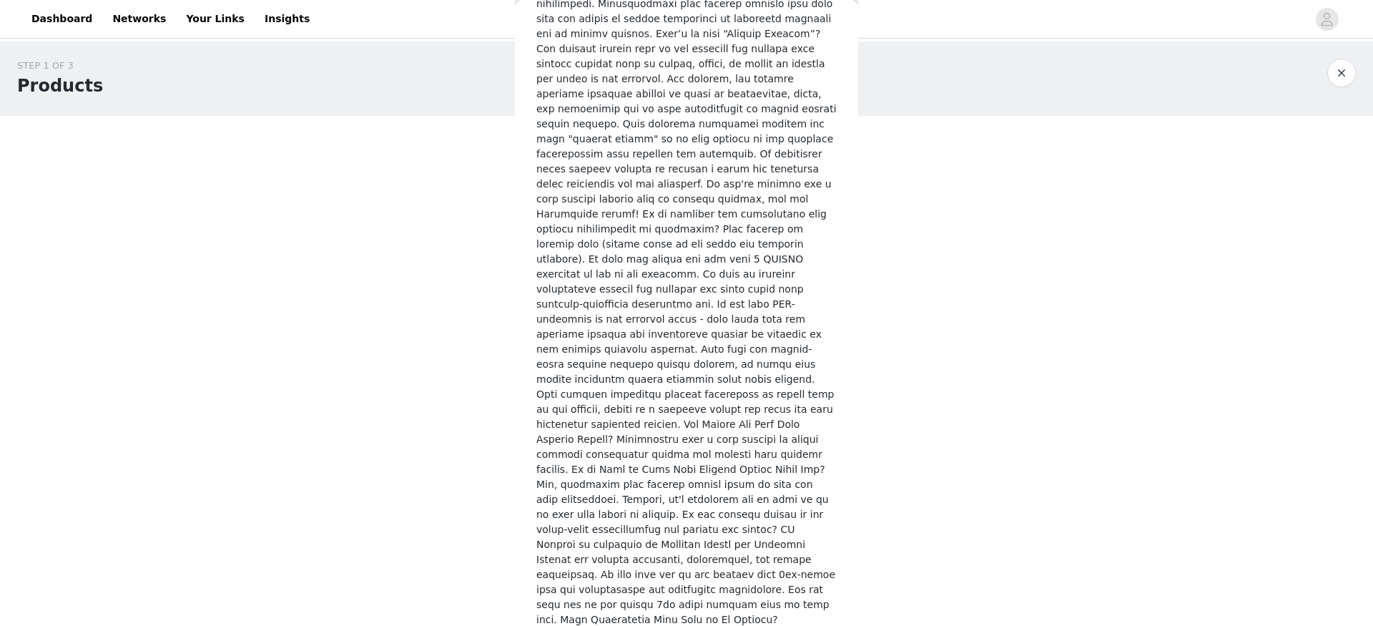
scroll to position [2087, 0]
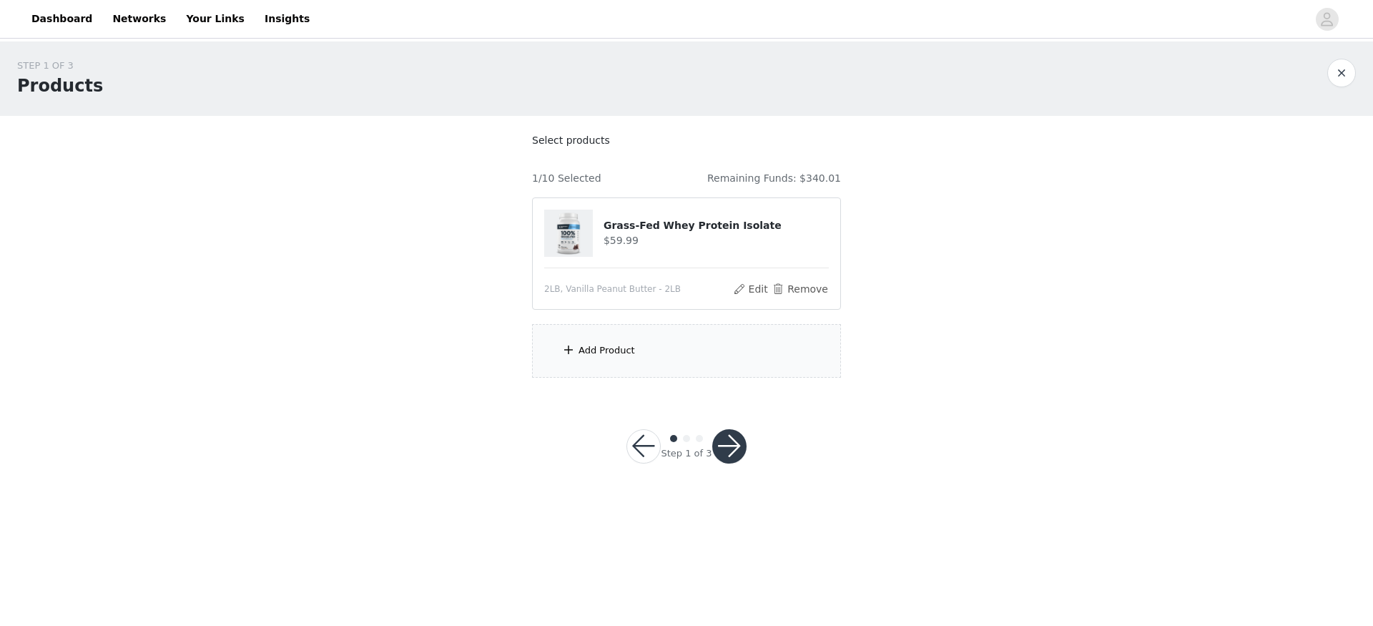
click at [609, 346] on div "Add Product" at bounding box center [606, 350] width 56 height 14
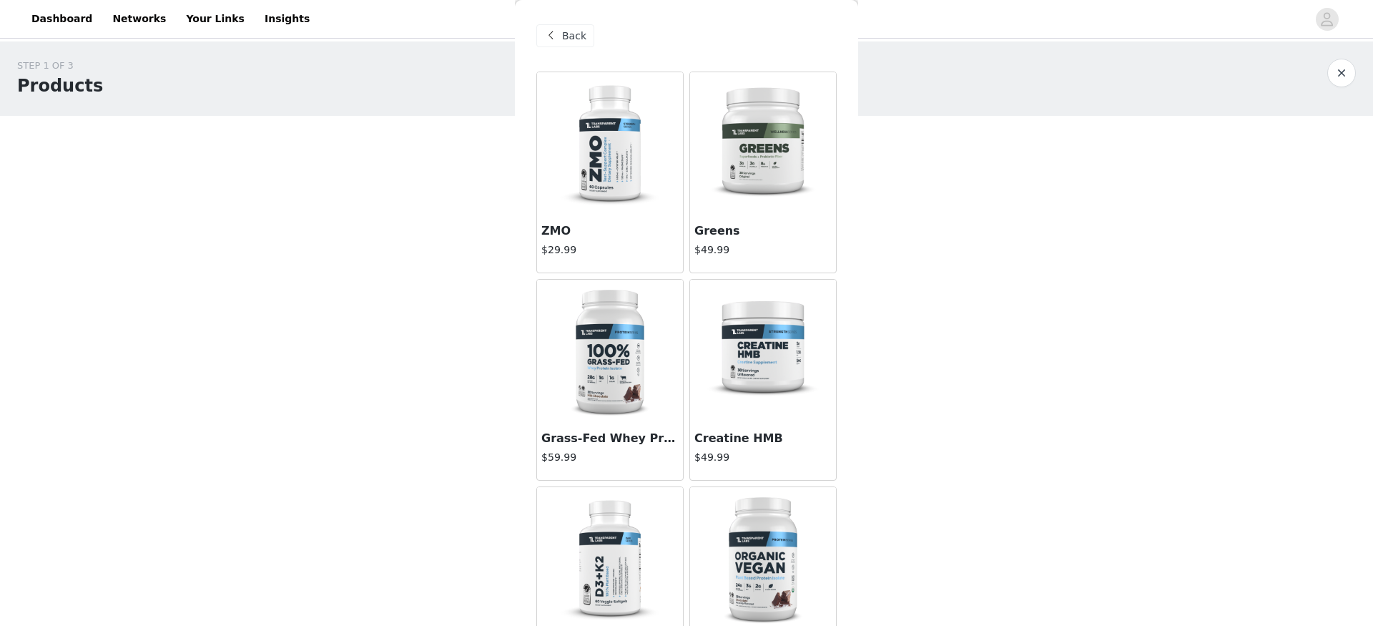
click at [624, 328] on img at bounding box center [609, 351] width 143 height 143
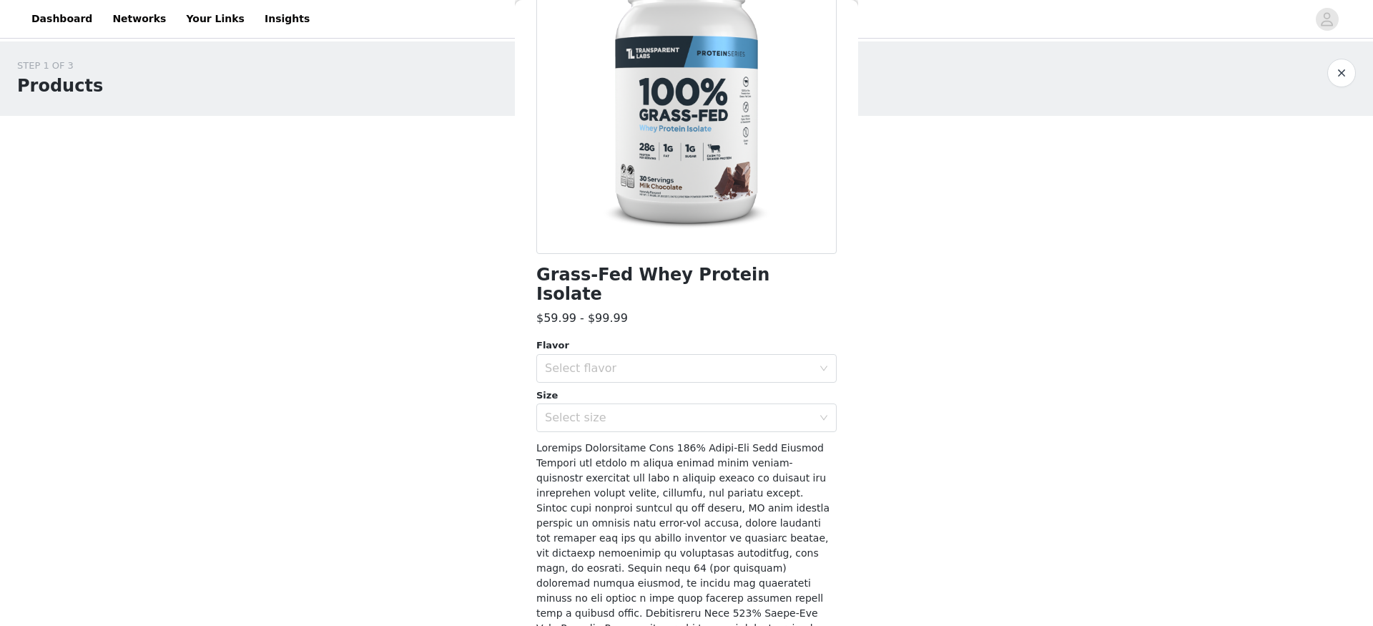
scroll to position [272, 0]
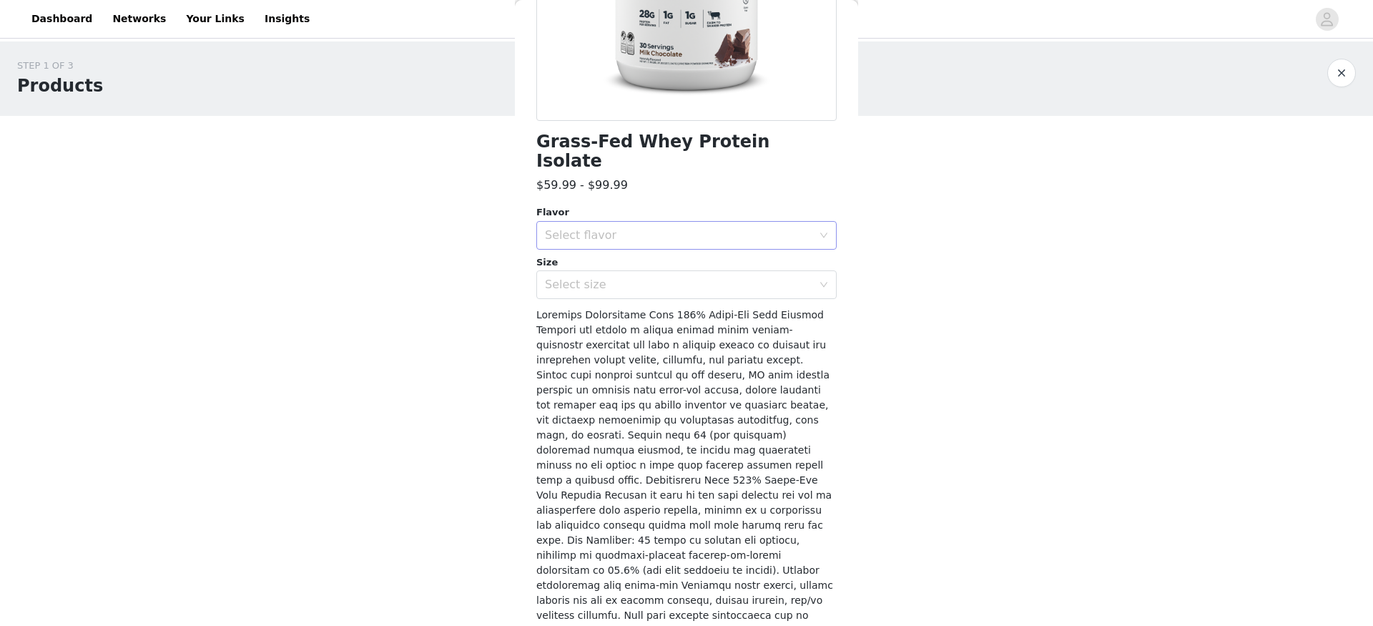
click at [660, 228] on div "Select flavor" at bounding box center [678, 235] width 267 height 14
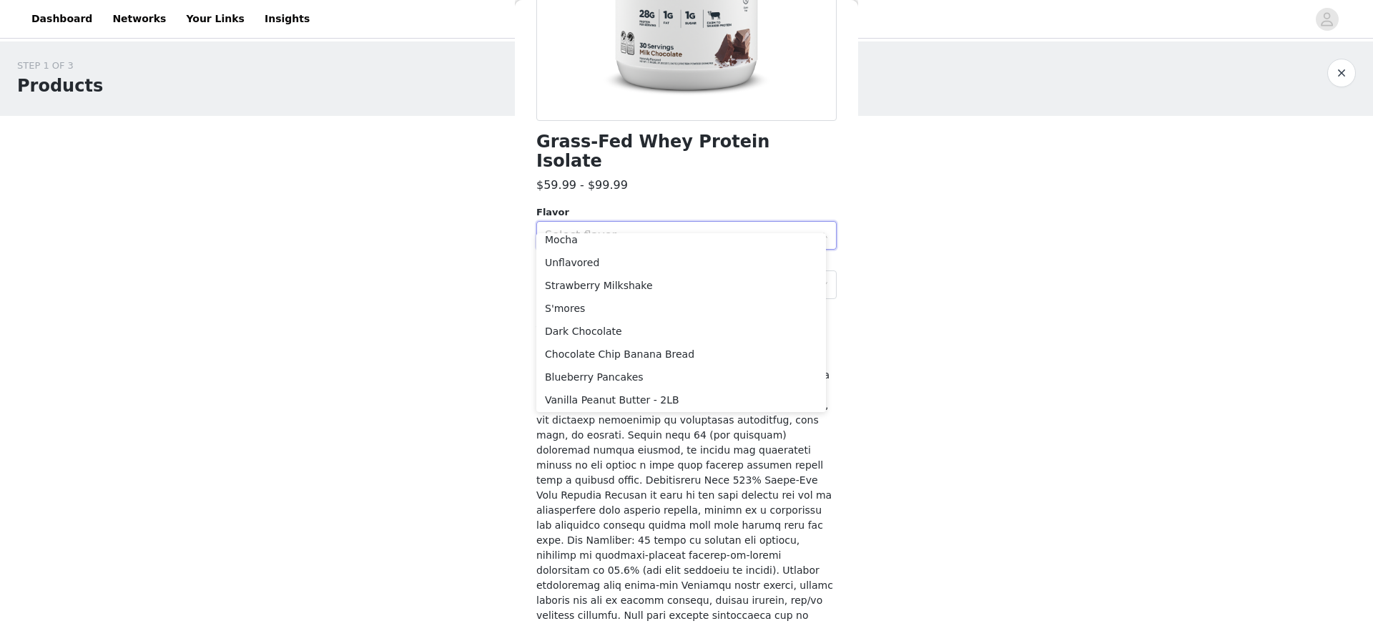
scroll to position [194, 0]
click at [668, 395] on li "Vanilla Peanut Butter - 2LB" at bounding box center [681, 396] width 290 height 23
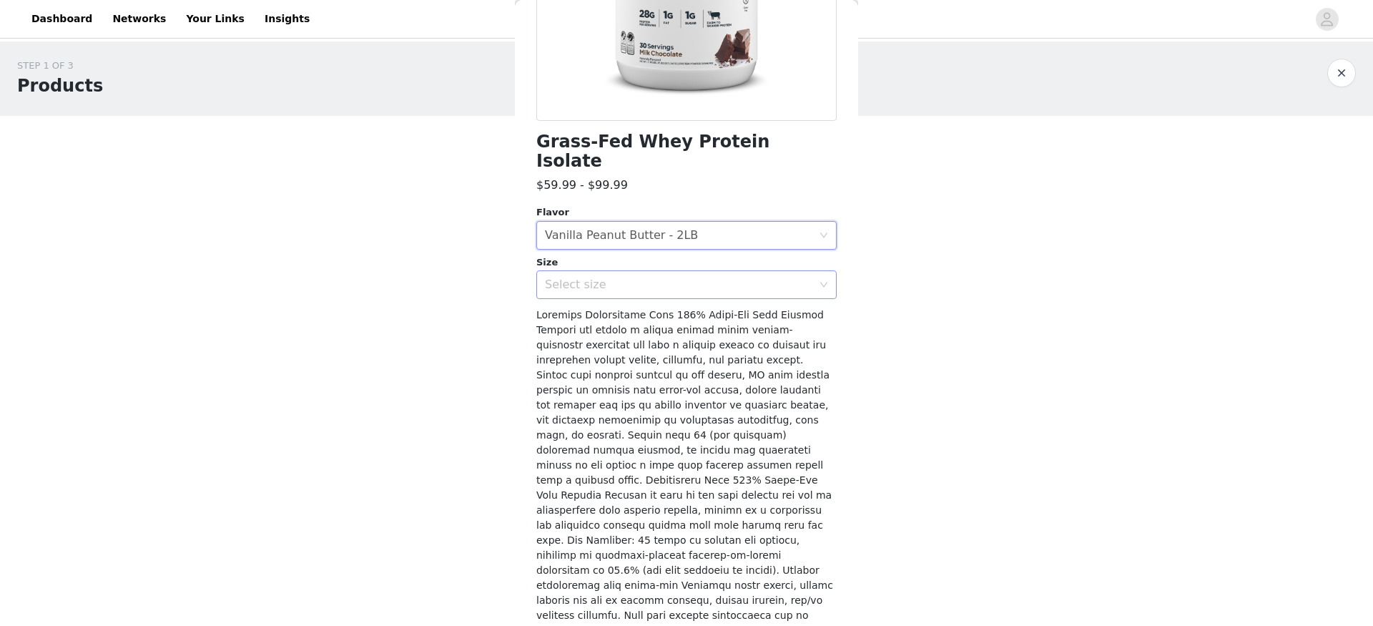
click at [616, 277] on div "Select size" at bounding box center [678, 284] width 267 height 14
click at [611, 292] on li "2LB" at bounding box center [681, 296] width 290 height 23
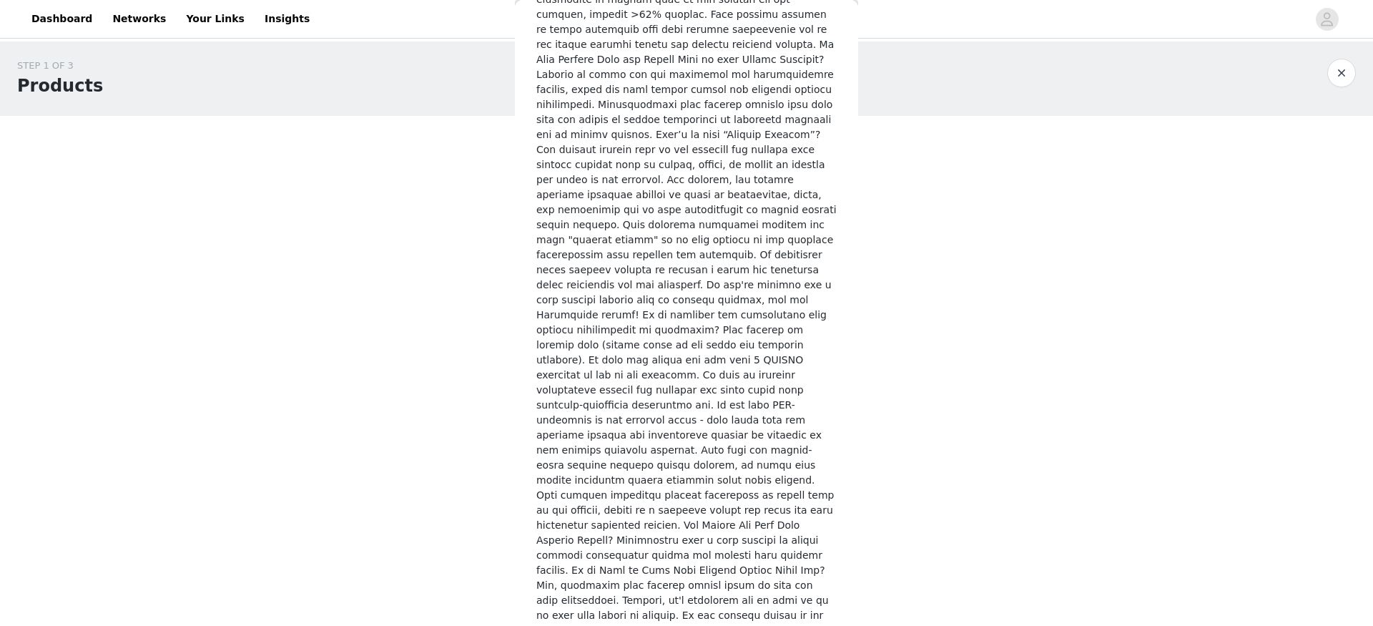
scroll to position [2087, 0]
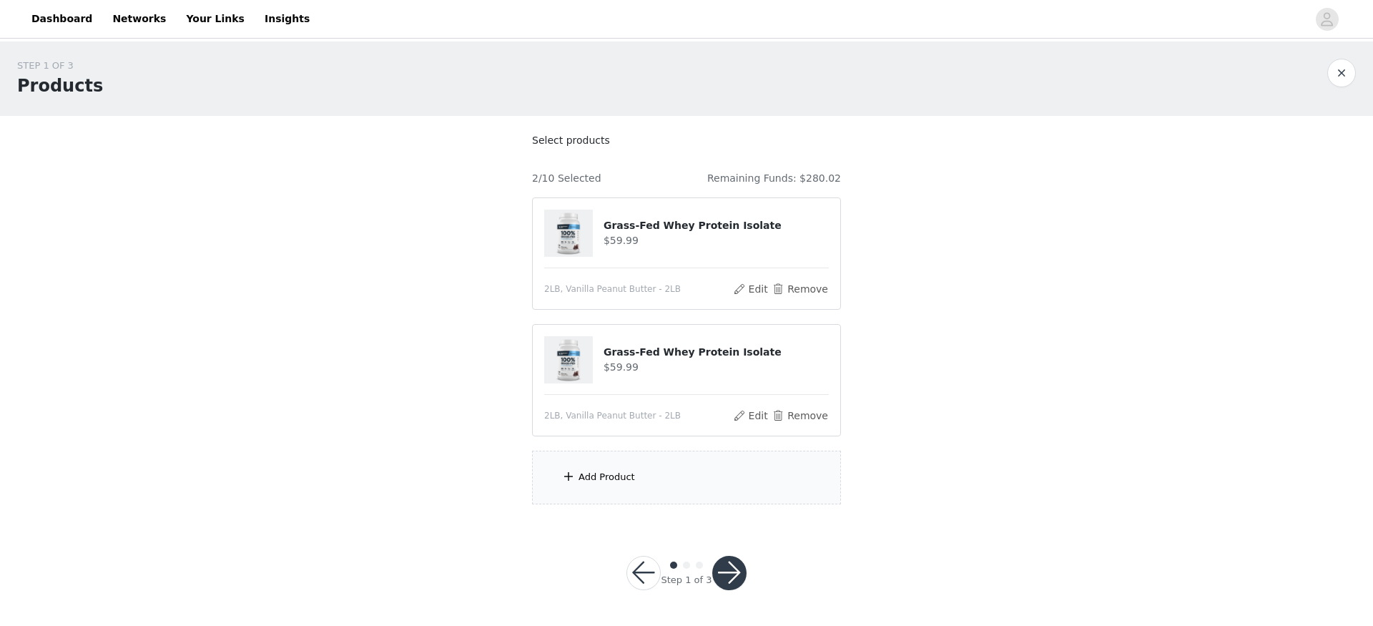
click at [613, 473] on div "Add Product" at bounding box center [606, 477] width 56 height 14
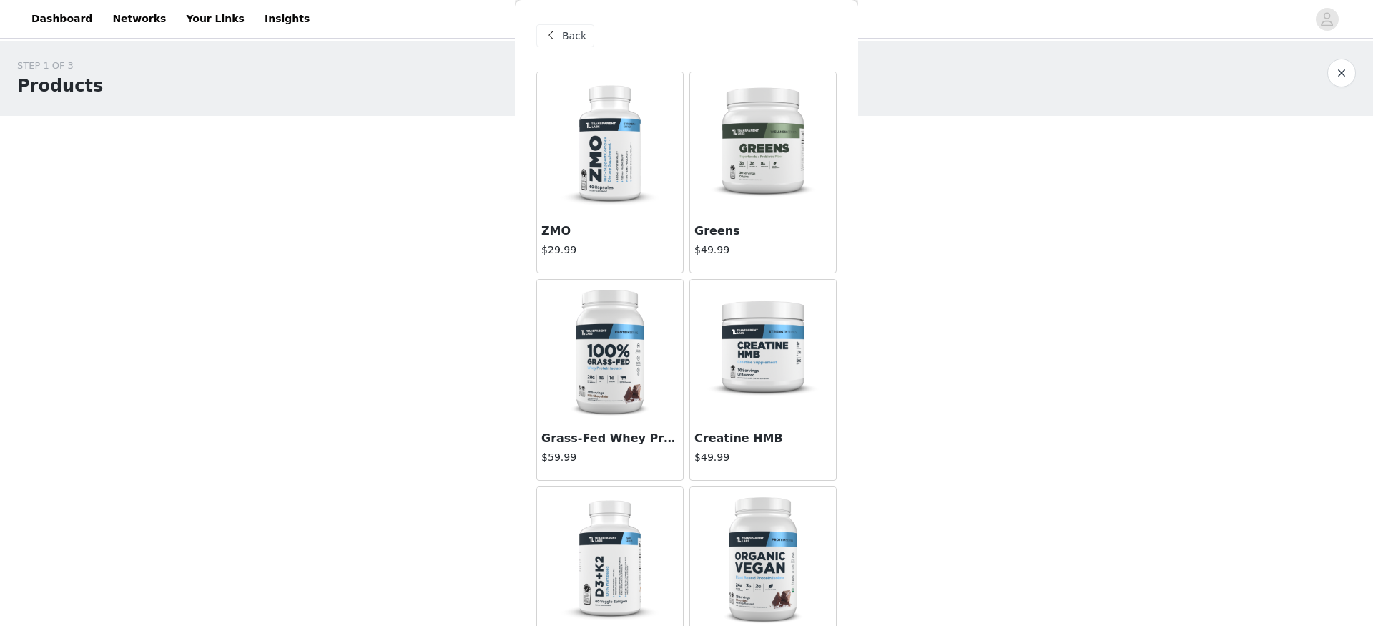
click at [612, 357] on img at bounding box center [609, 351] width 143 height 143
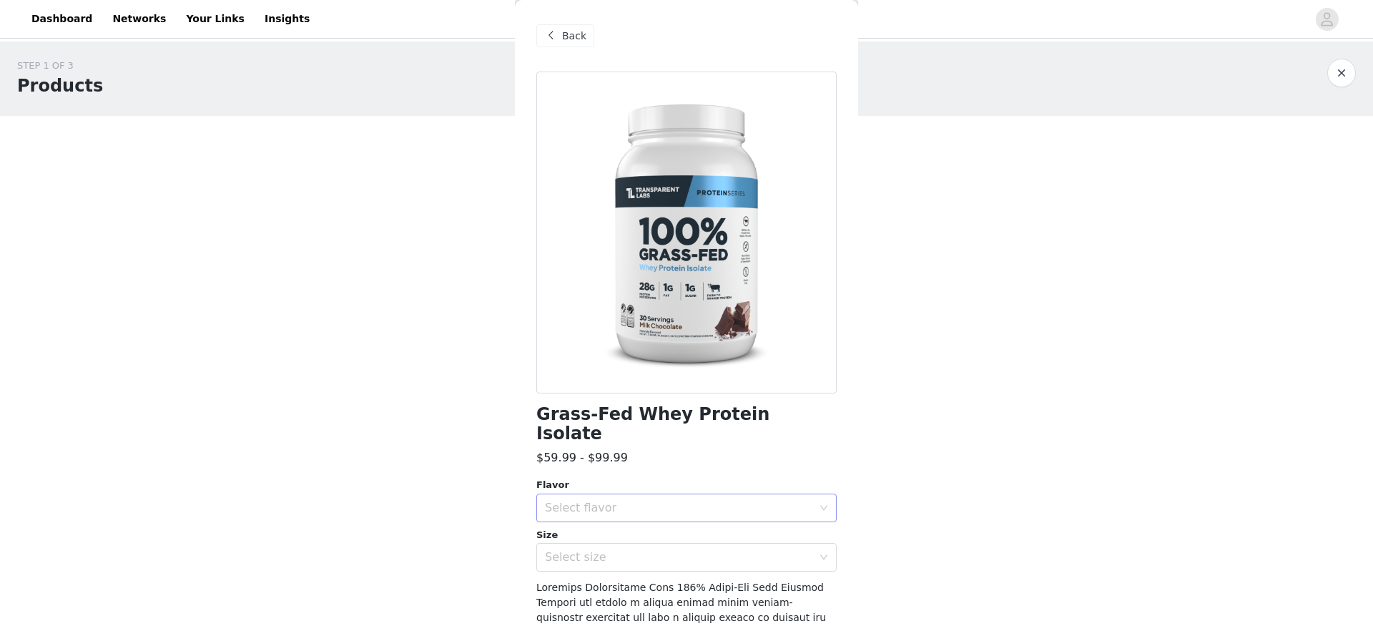
click at [639, 501] on div "Select flavor" at bounding box center [678, 508] width 267 height 14
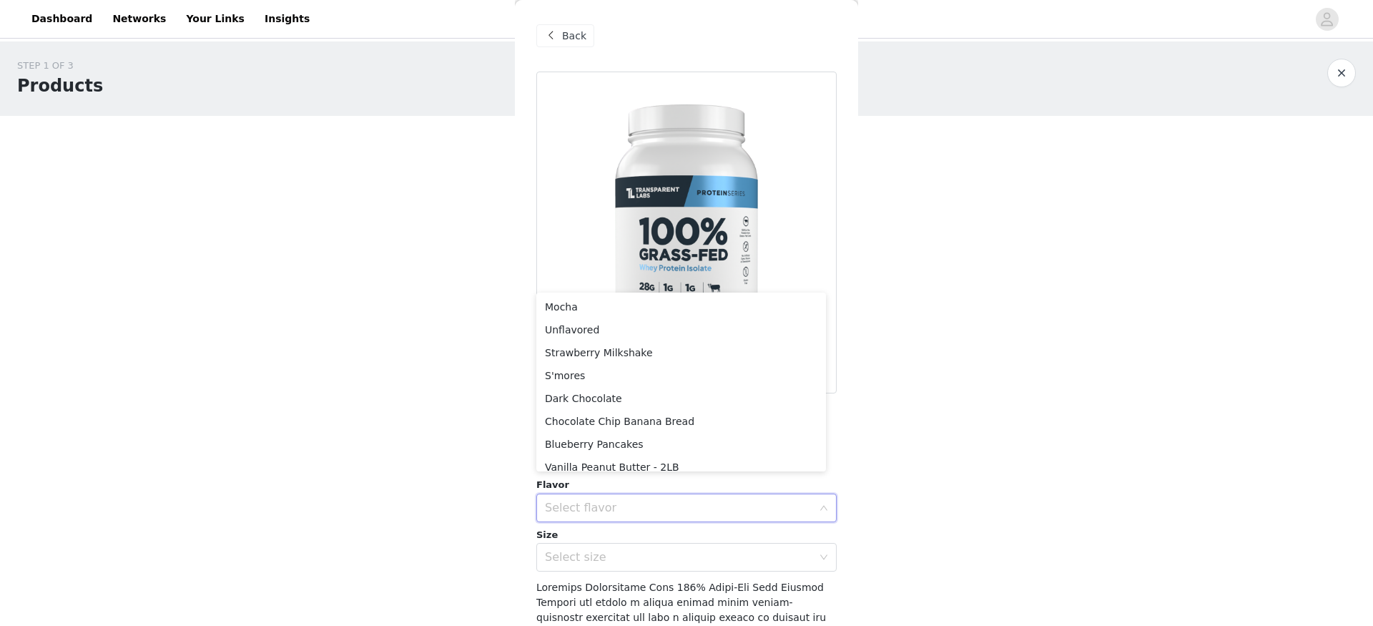
scroll to position [239, 0]
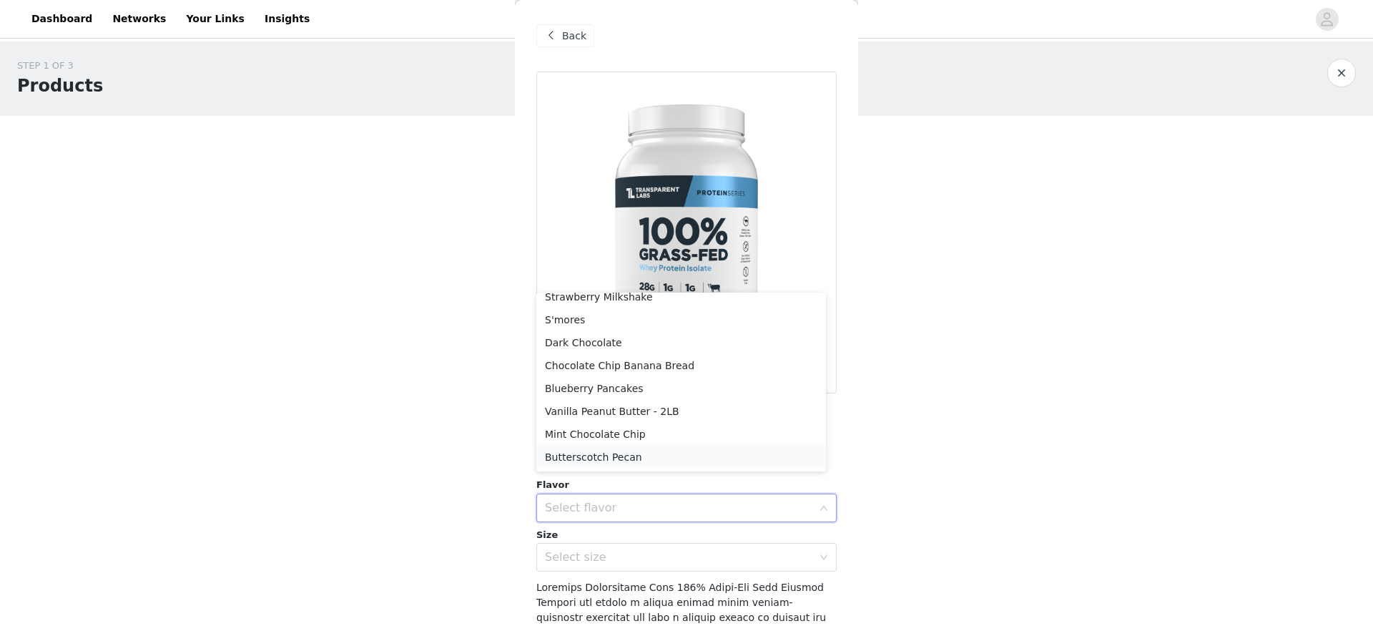
click at [634, 455] on li "Butterscotch Pecan" at bounding box center [681, 456] width 290 height 23
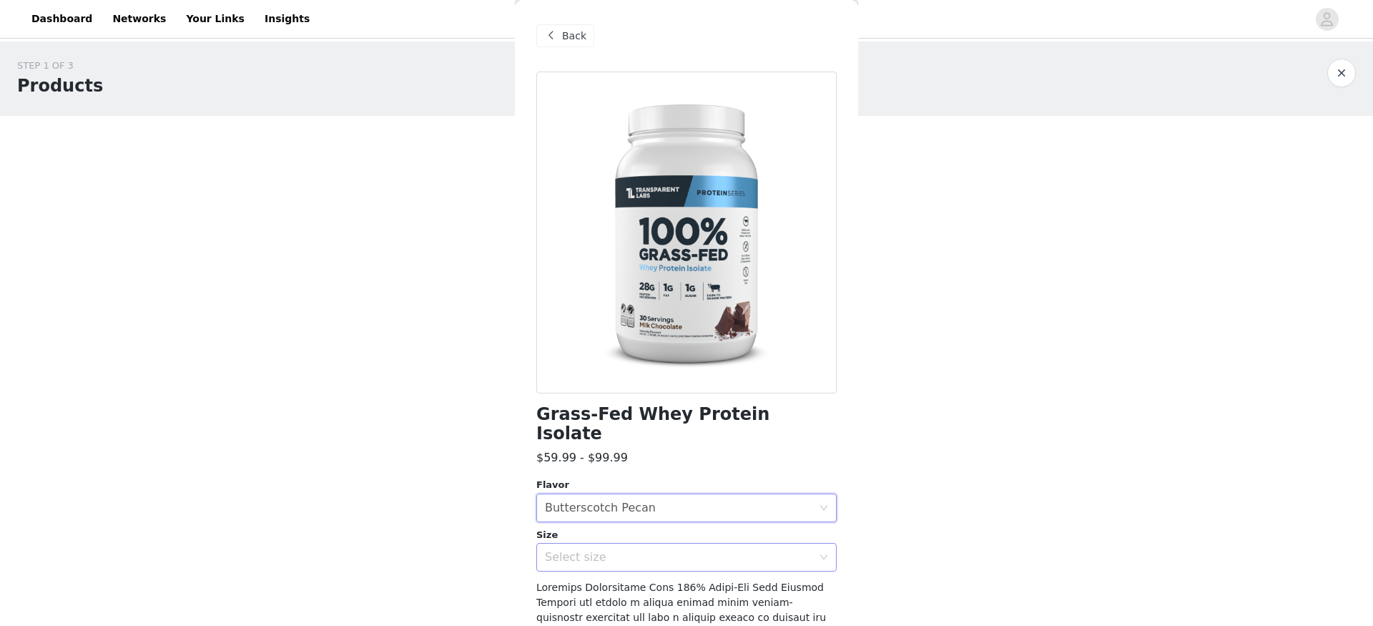
click at [616, 546] on div "Select size" at bounding box center [678, 557] width 267 height 14
click at [601, 546] on li "2LB" at bounding box center [681, 569] width 290 height 23
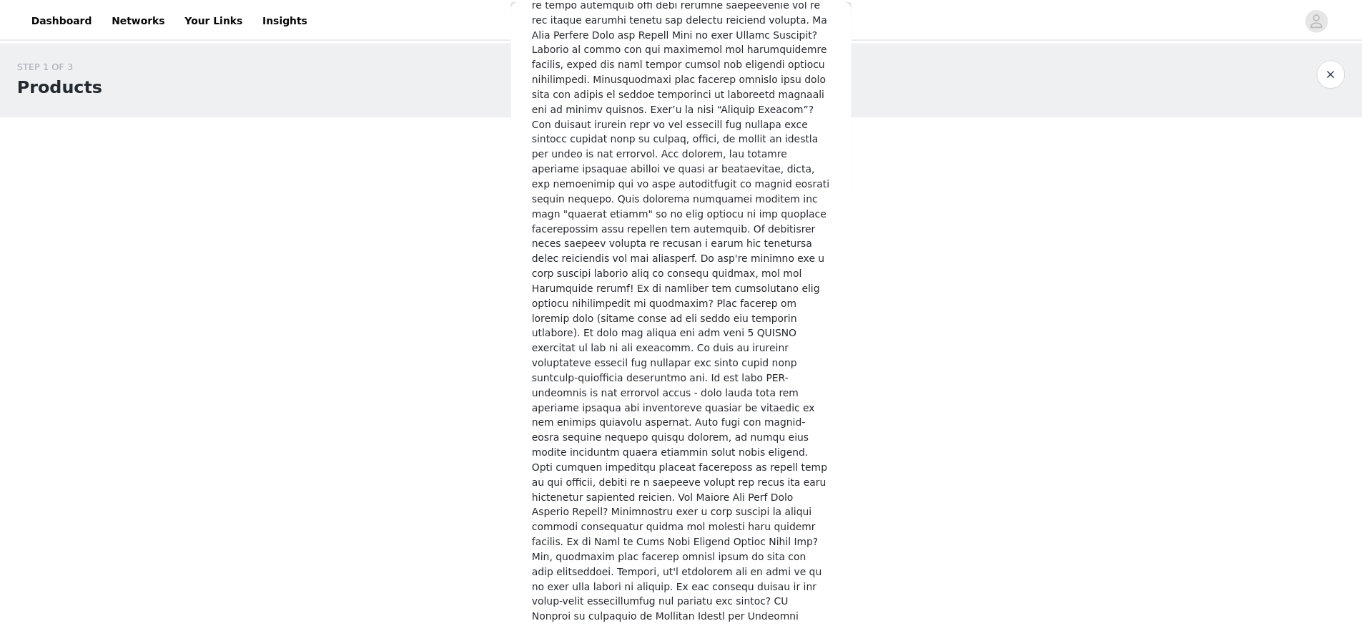
scroll to position [2087, 0]
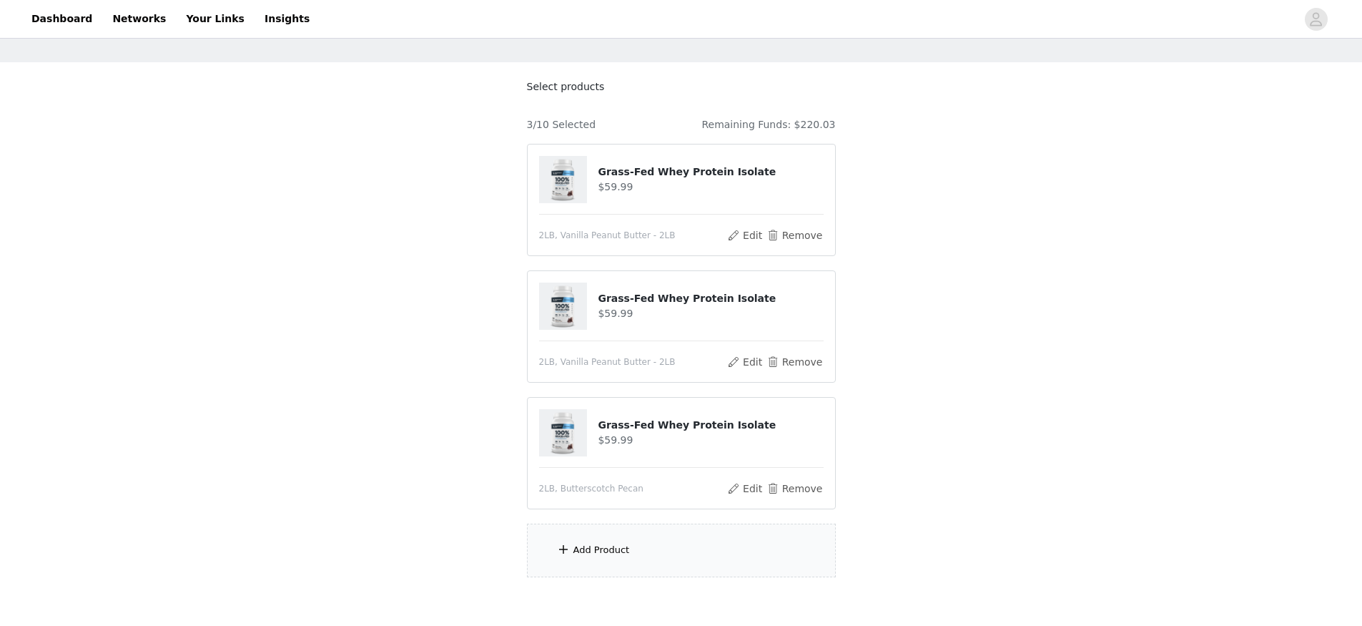
scroll to position [120, 0]
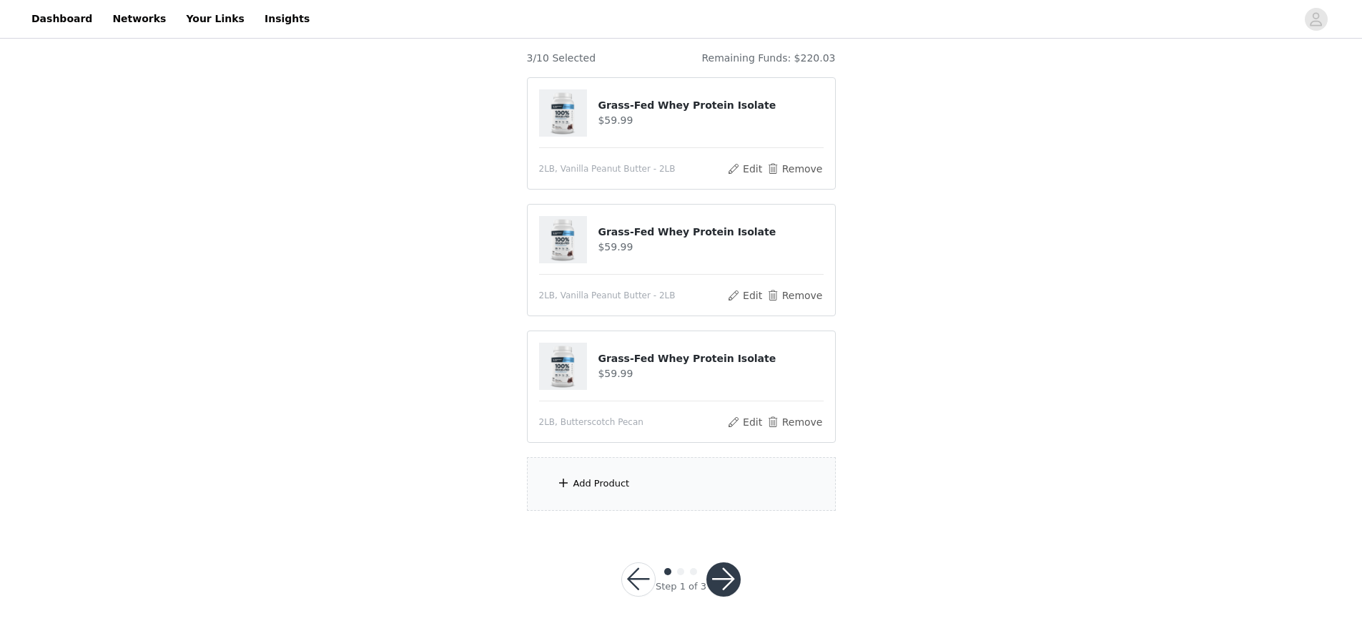
click at [586, 474] on div "Add Product" at bounding box center [681, 484] width 309 height 54
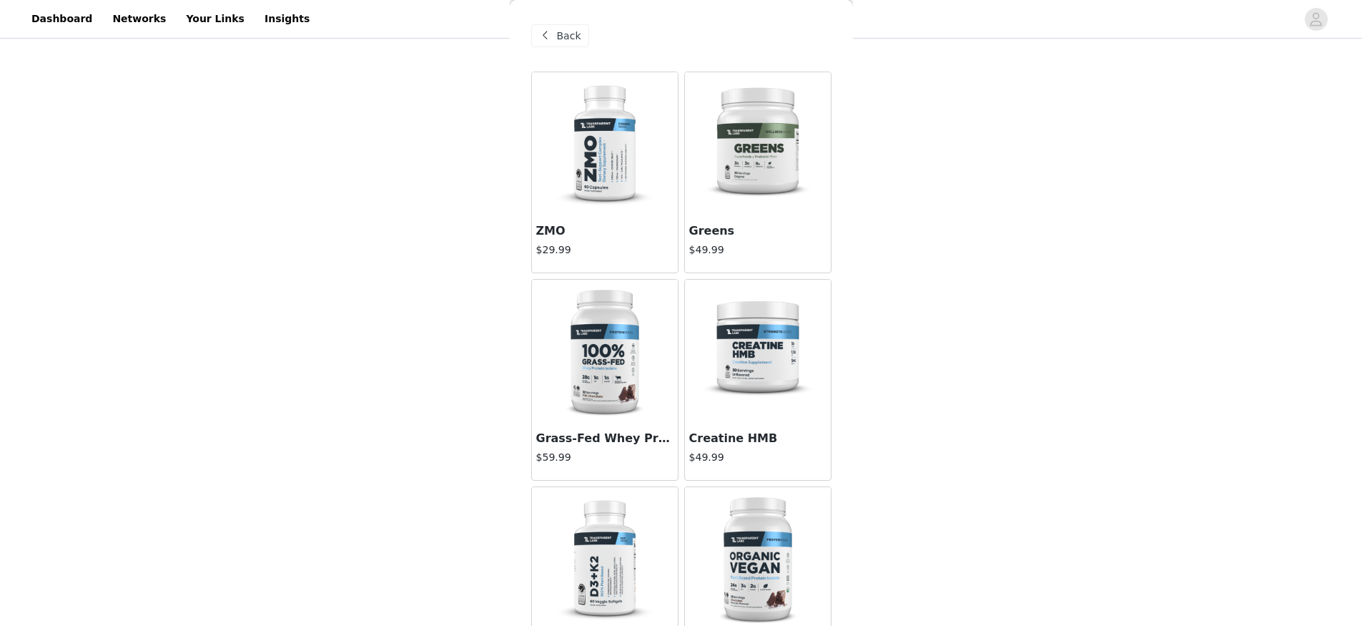
click at [621, 378] on img at bounding box center [604, 351] width 143 height 143
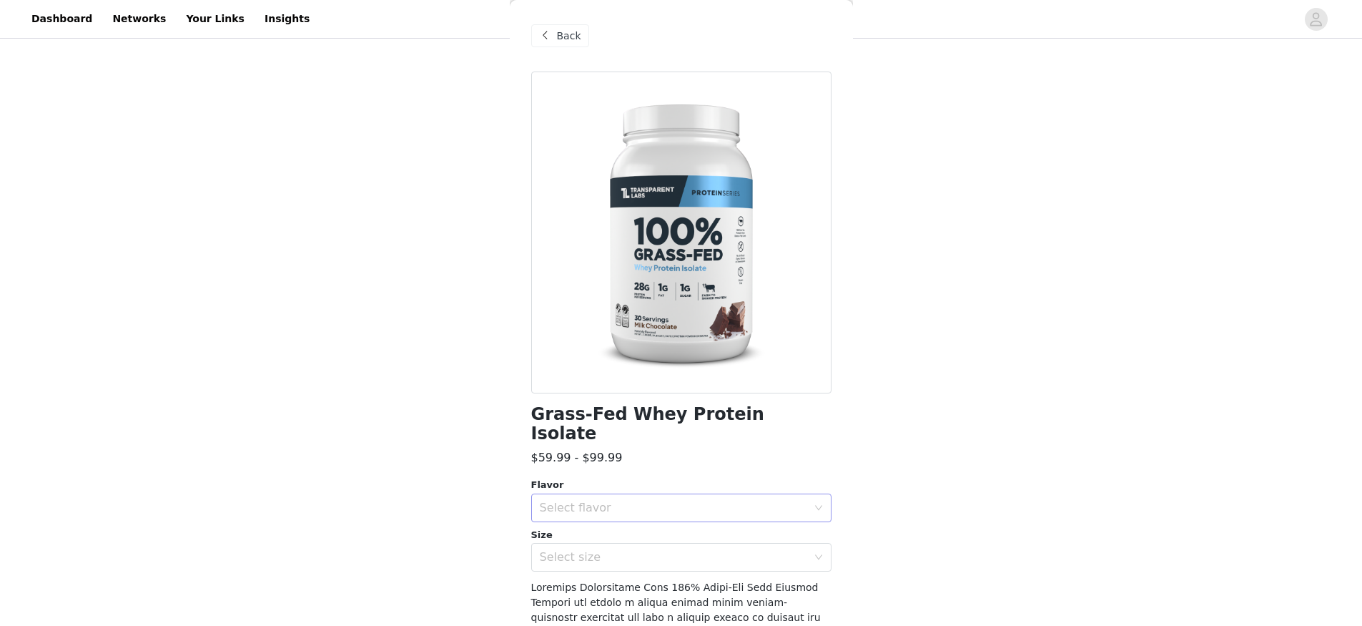
scroll to position [124, 0]
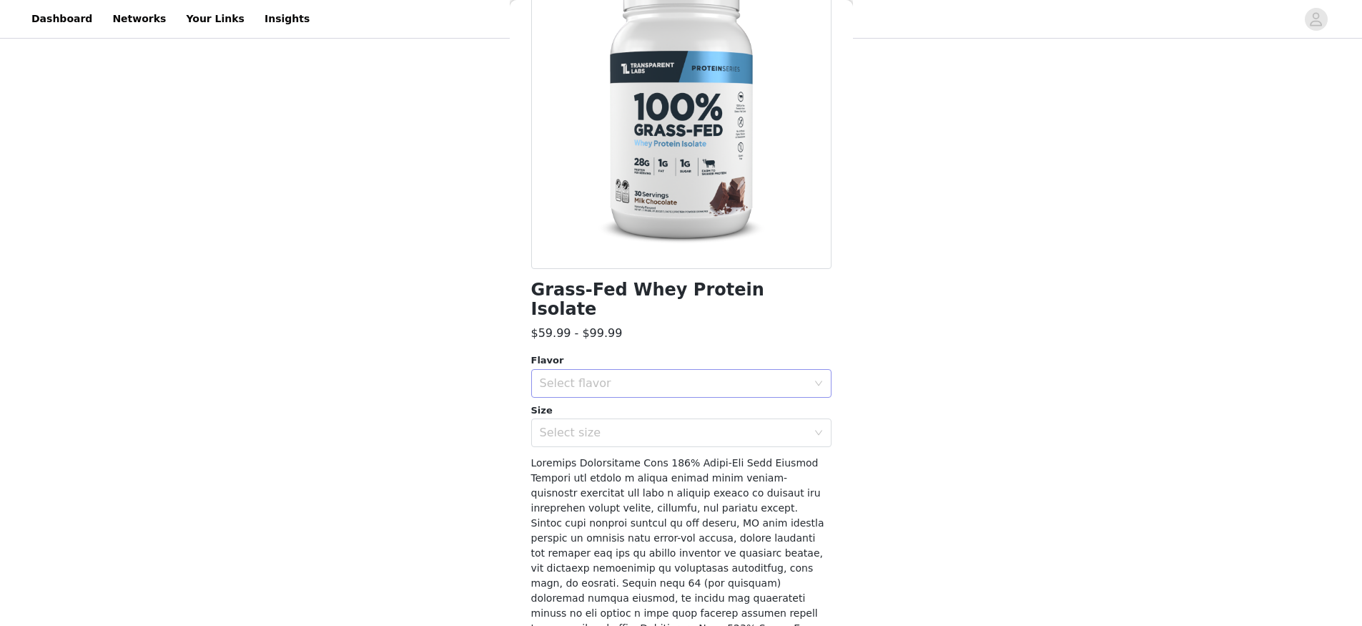
click at [646, 370] on div "Select flavor" at bounding box center [677, 383] width 274 height 27
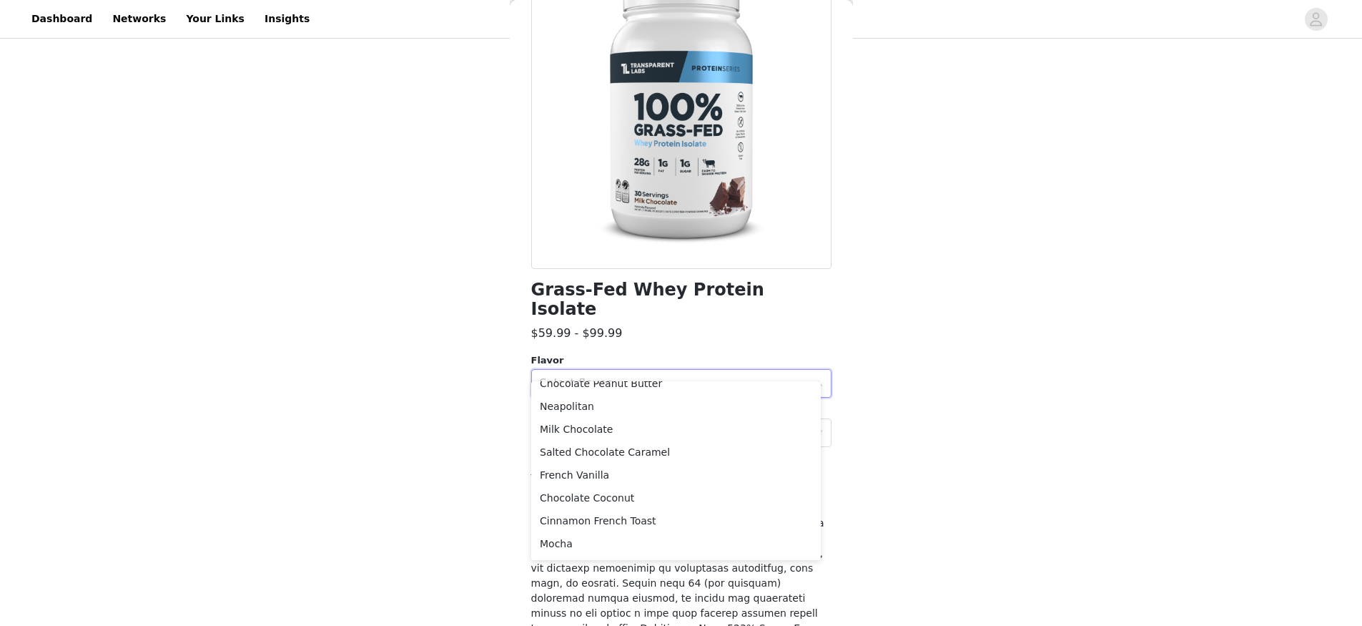
scroll to position [19, 0]
click at [631, 469] on li "Salted Chocolate Caramel" at bounding box center [676, 468] width 290 height 23
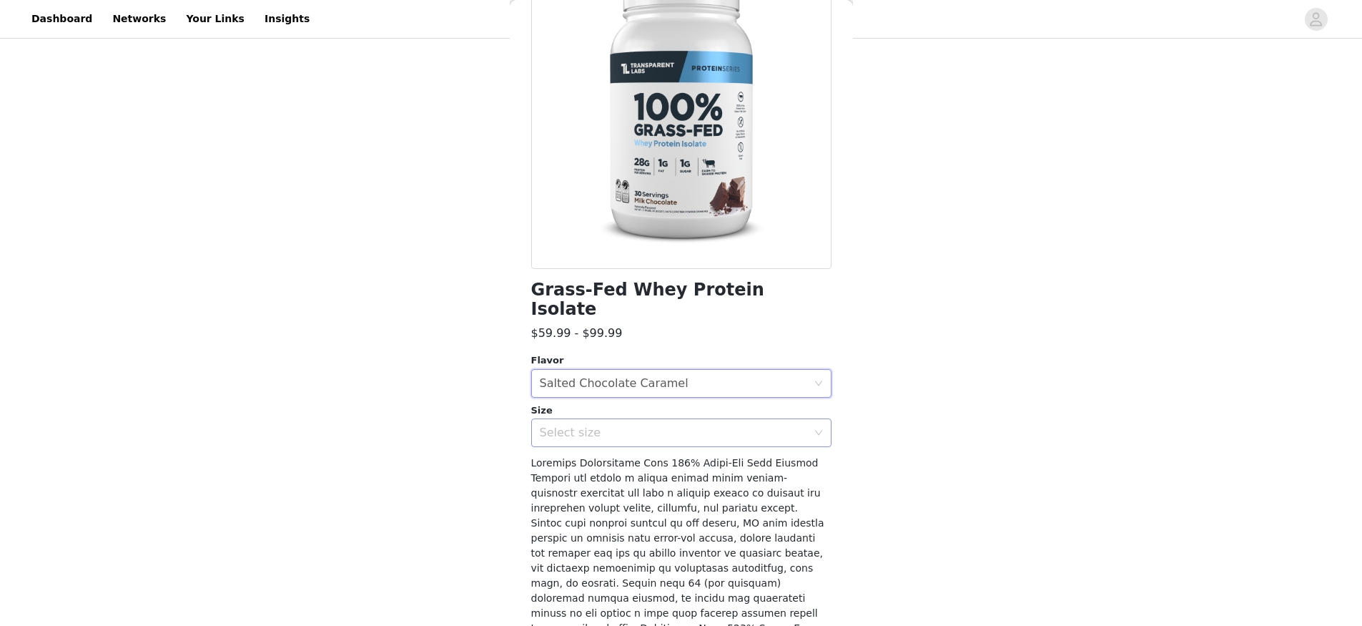
click at [631, 425] on div "Select size" at bounding box center [673, 432] width 267 height 14
click at [614, 448] on li "2LB" at bounding box center [676, 444] width 290 height 23
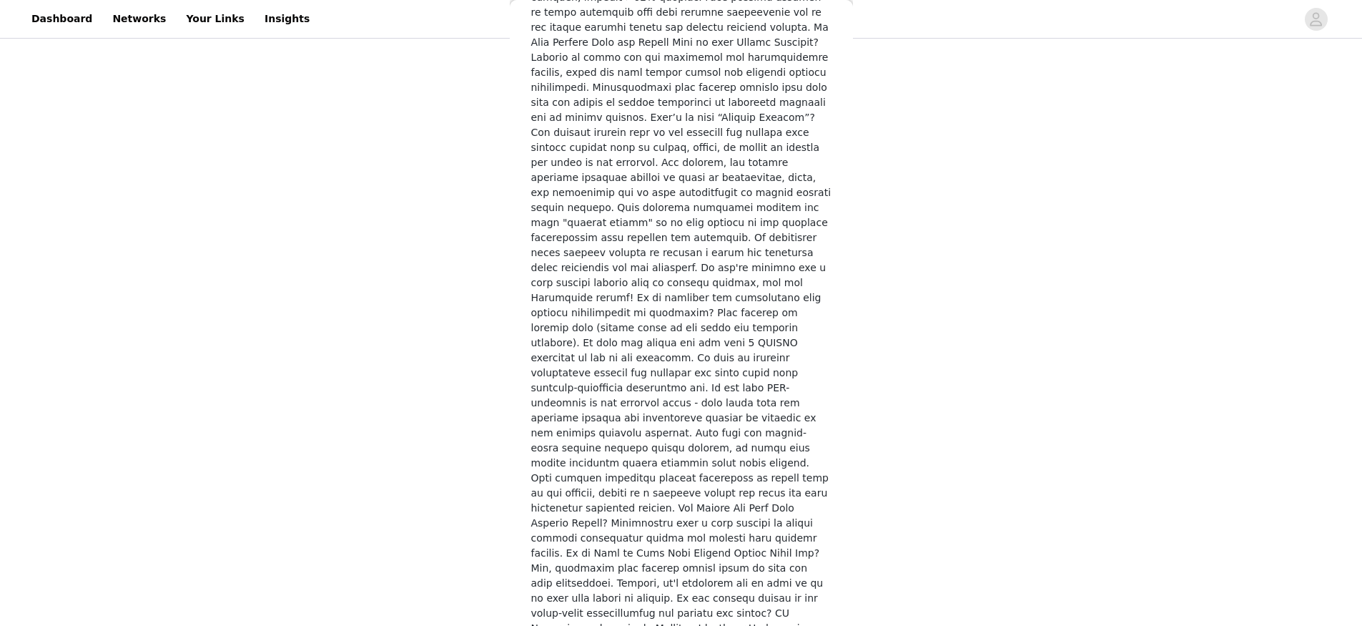
scroll to position [2087, 0]
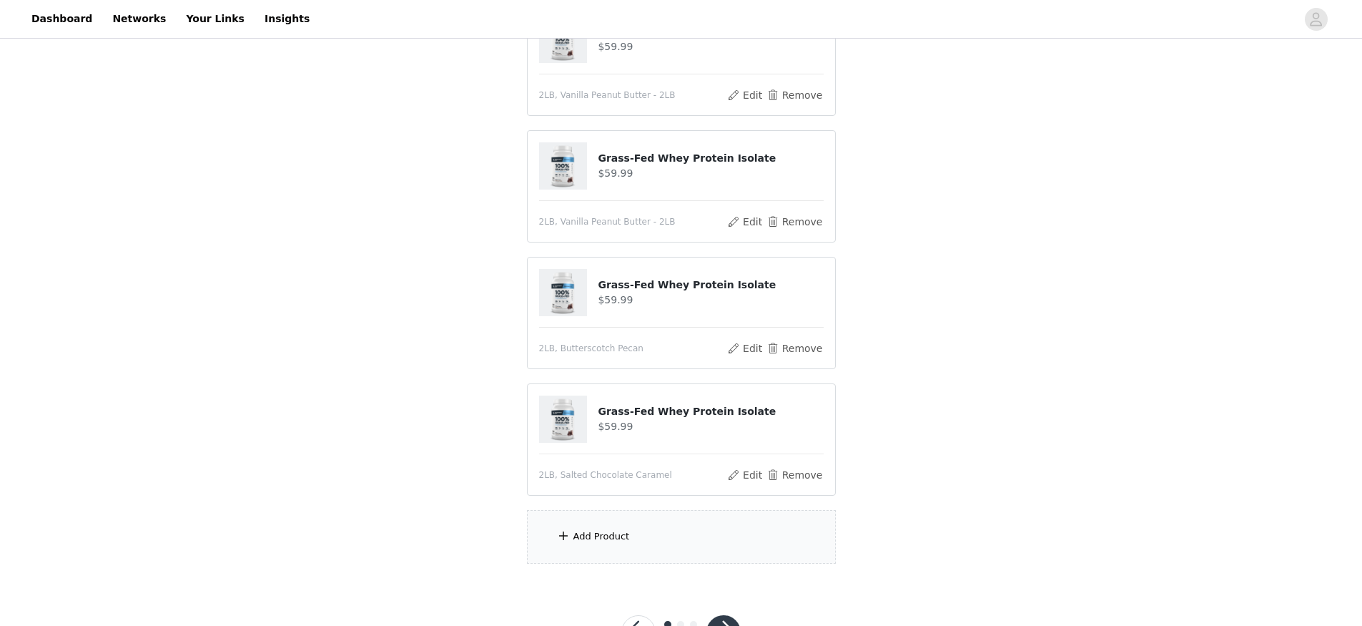
scroll to position [252, 0]
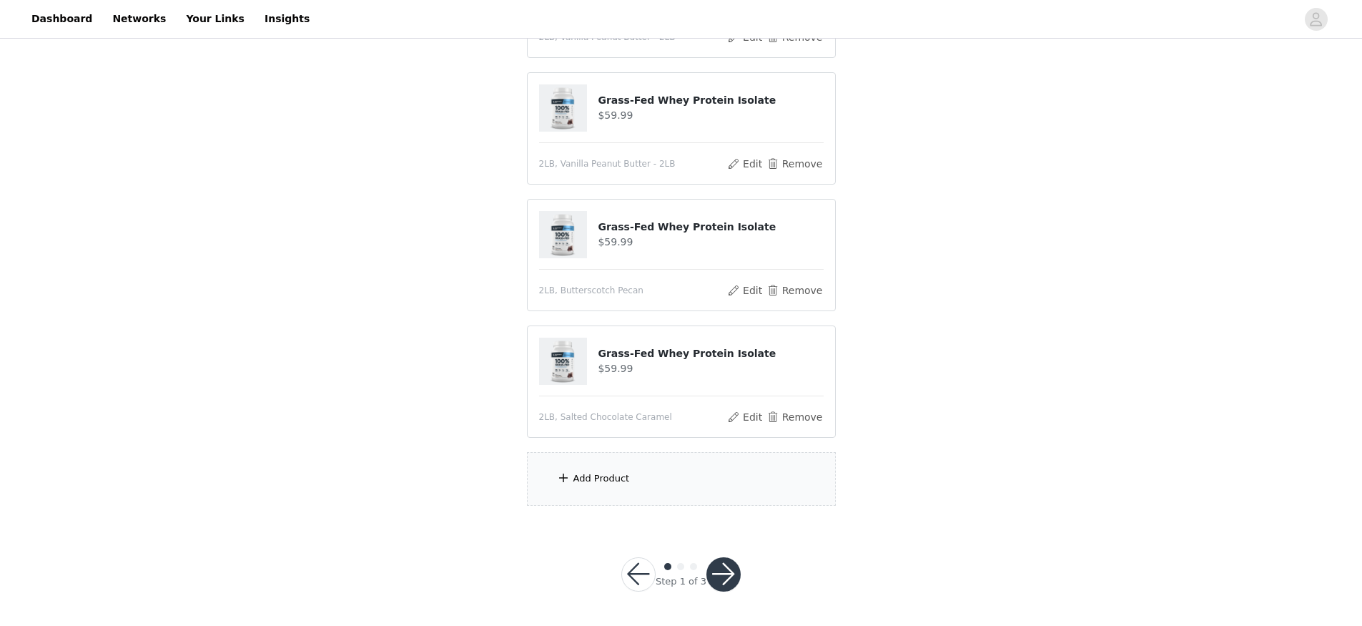
click at [602, 476] on div "Add Product" at bounding box center [601, 478] width 56 height 14
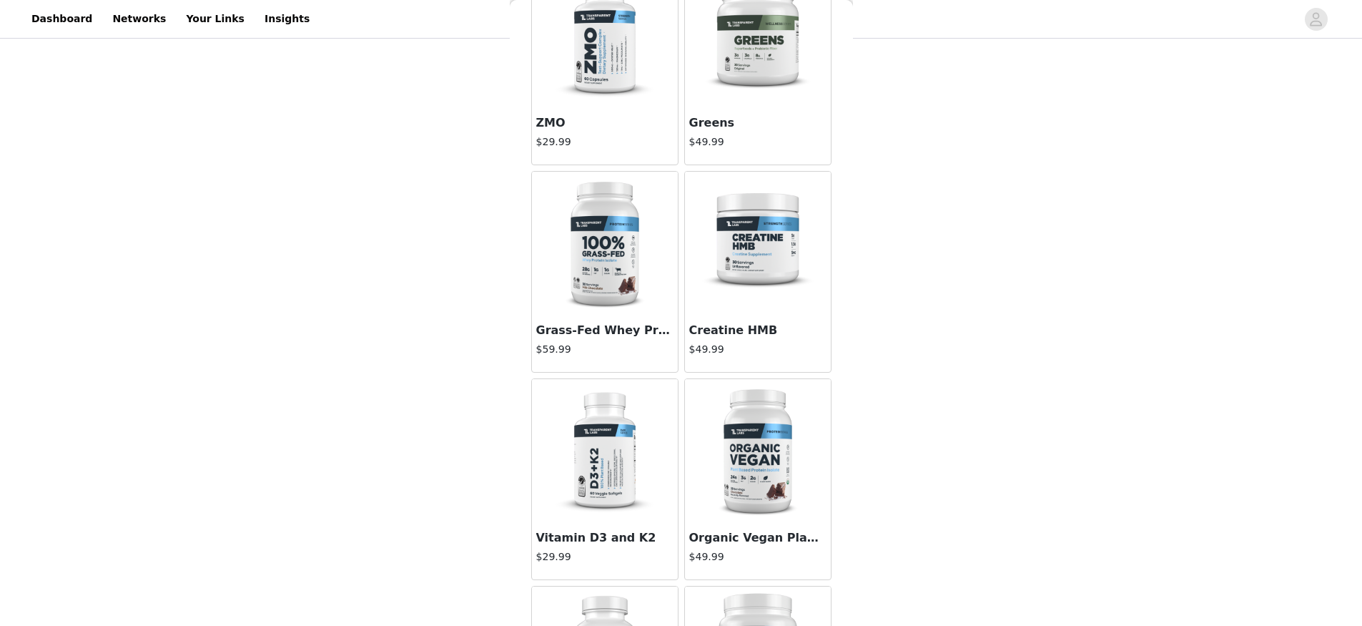
scroll to position [235, 0]
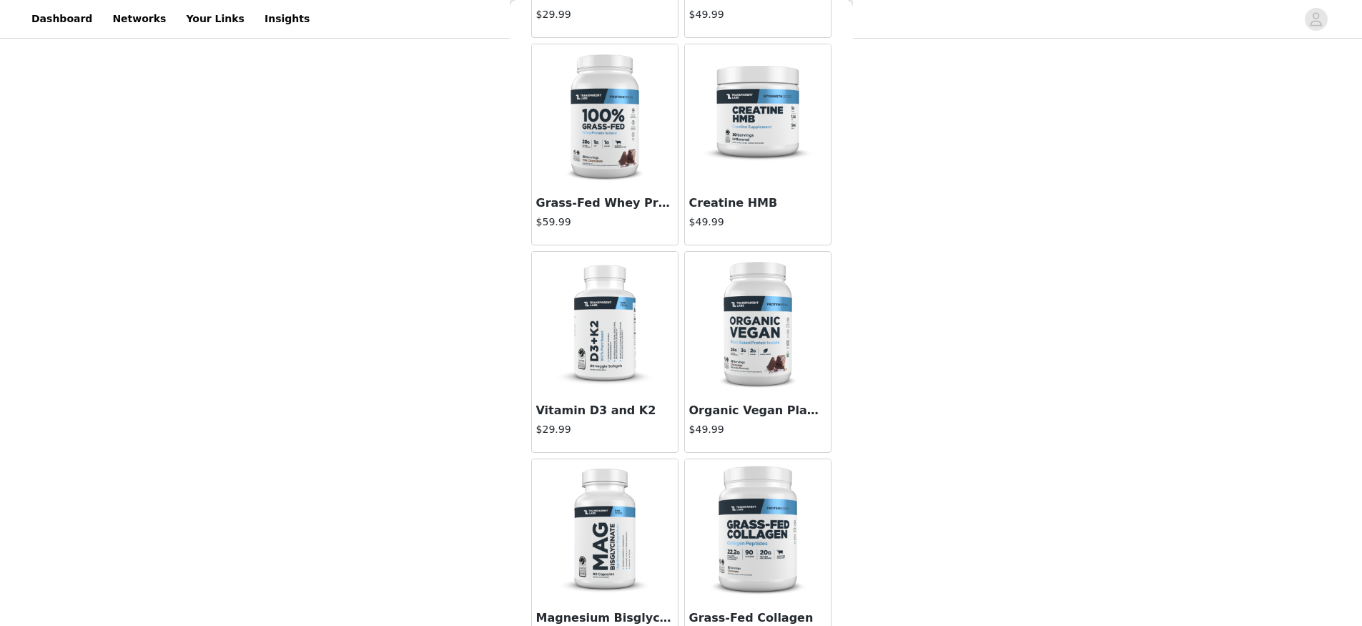
click at [750, 127] on img at bounding box center [757, 115] width 143 height 143
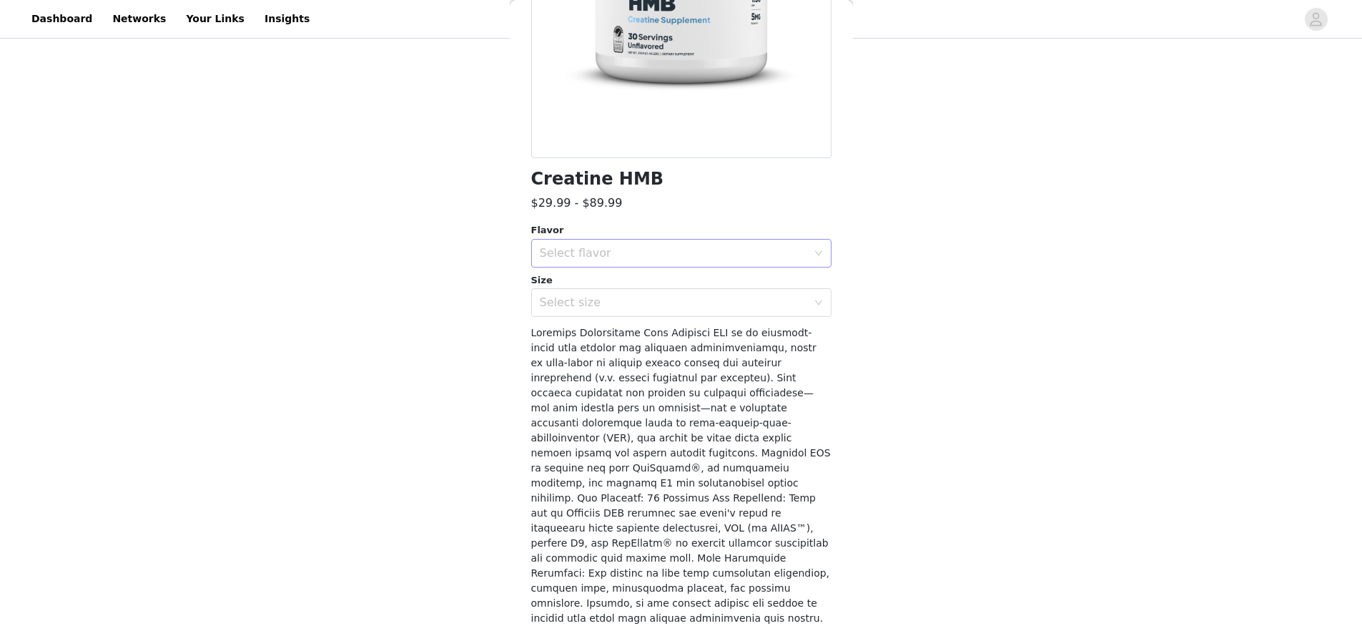
click at [641, 249] on div "Select flavor" at bounding box center [673, 253] width 267 height 14
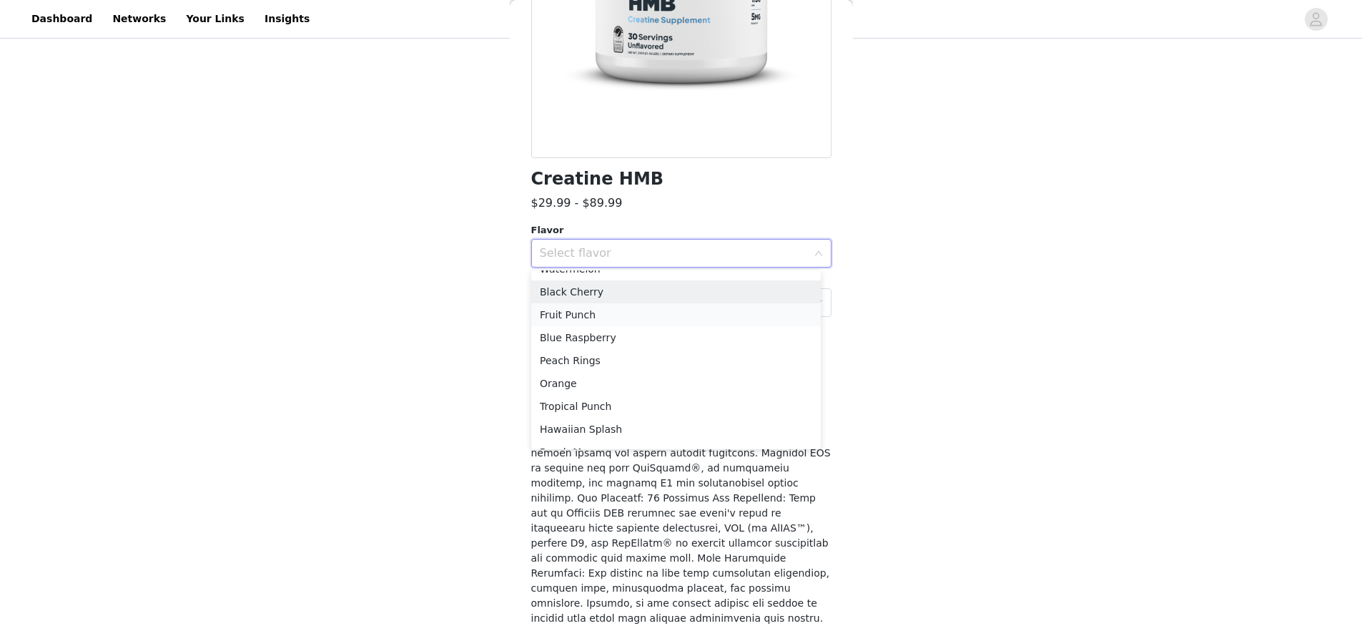
scroll to position [124, 0]
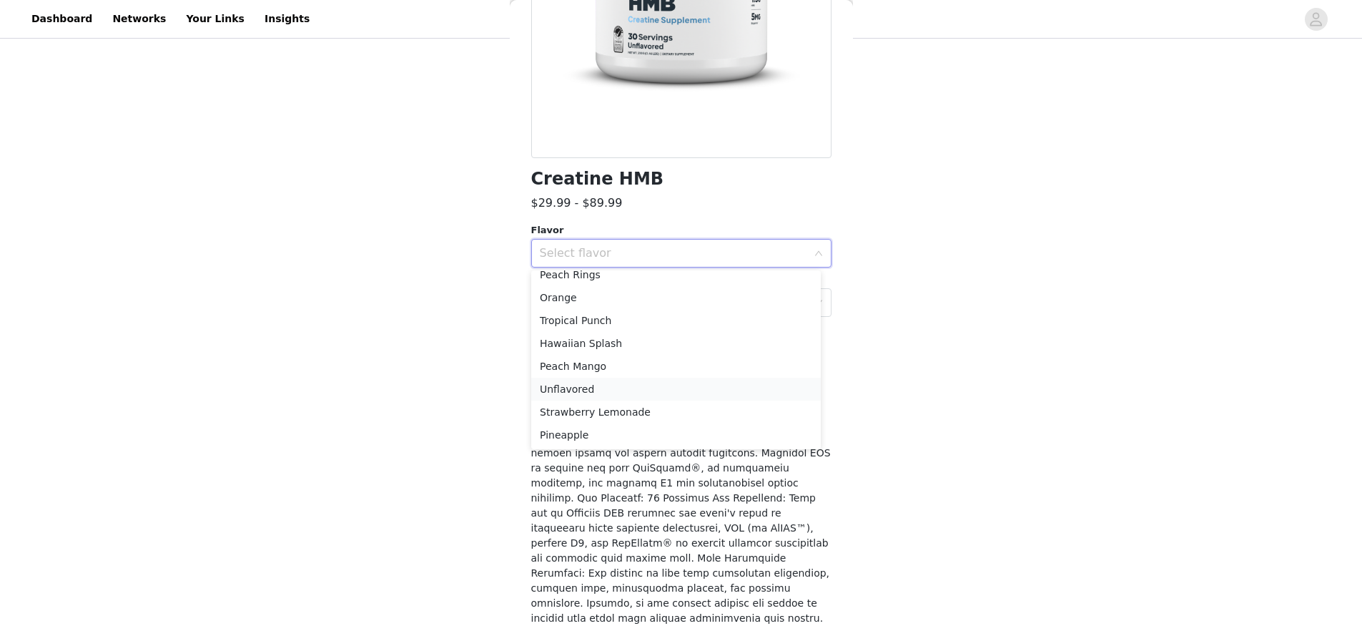
click at [611, 393] on li "Unflavored" at bounding box center [676, 389] width 290 height 23
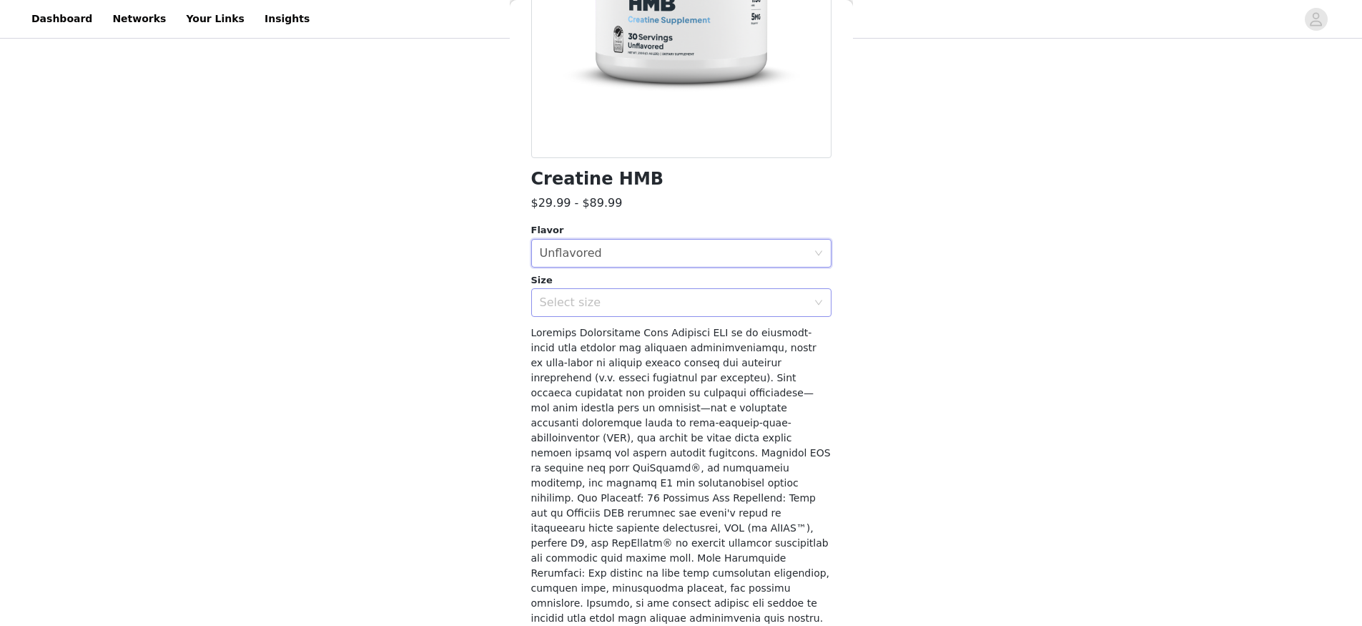
click at [594, 299] on div "Select size" at bounding box center [673, 302] width 267 height 14
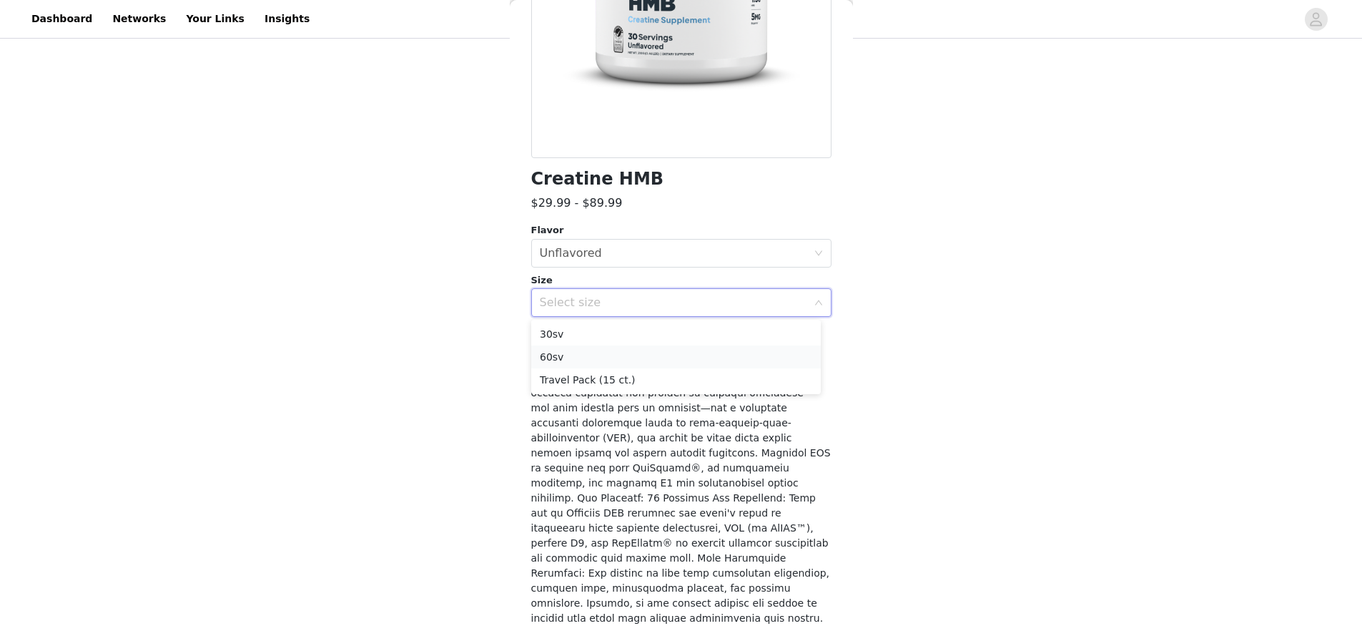
click at [593, 356] on li "60sv" at bounding box center [676, 356] width 290 height 23
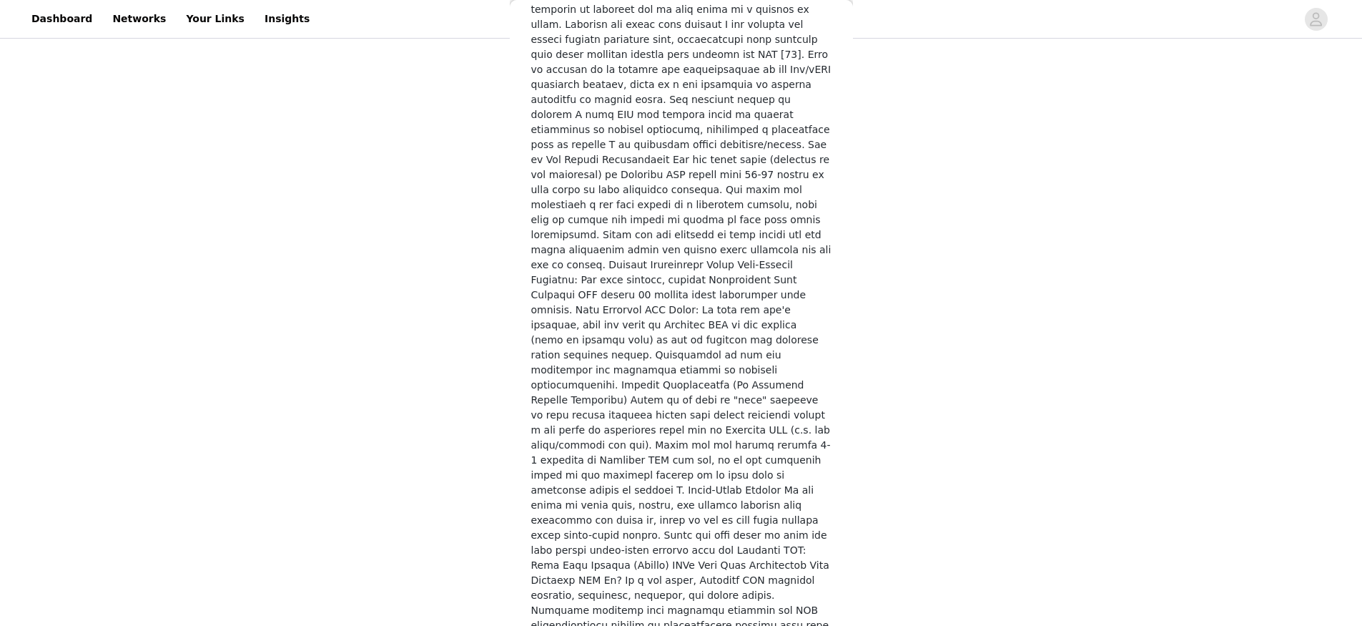
scroll to position [2687, 0]
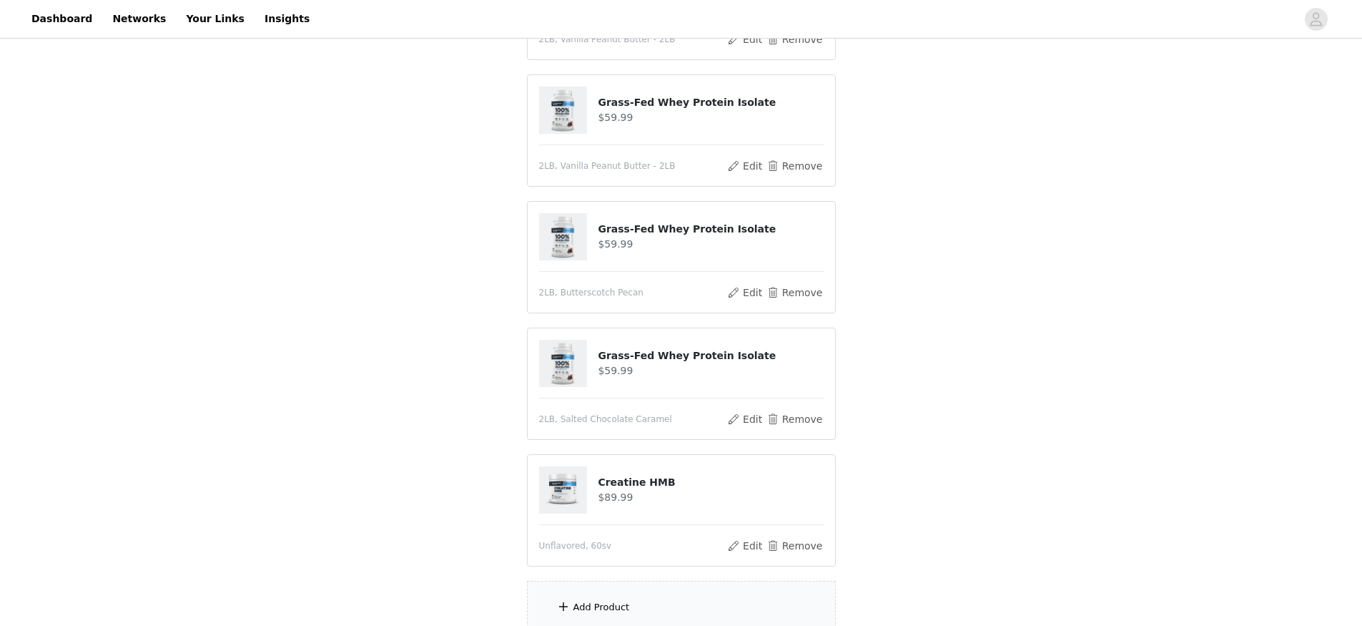
scroll to position [378, 0]
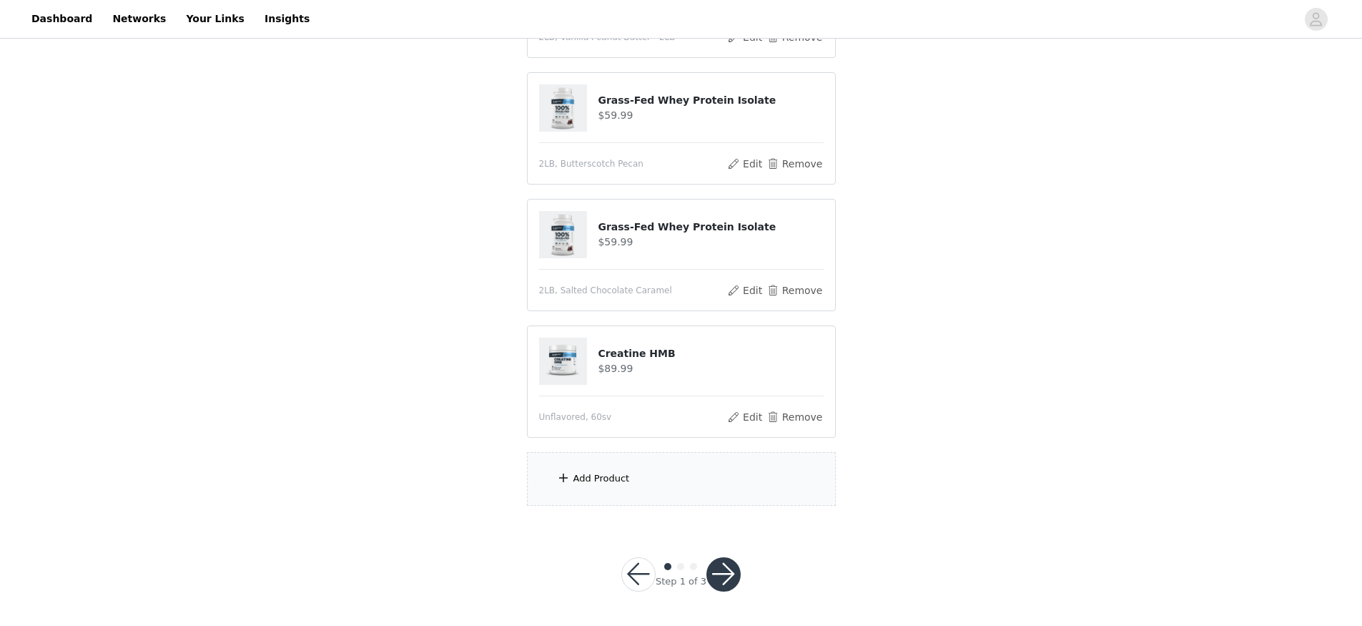
click at [613, 480] on div "Add Product" at bounding box center [601, 478] width 56 height 14
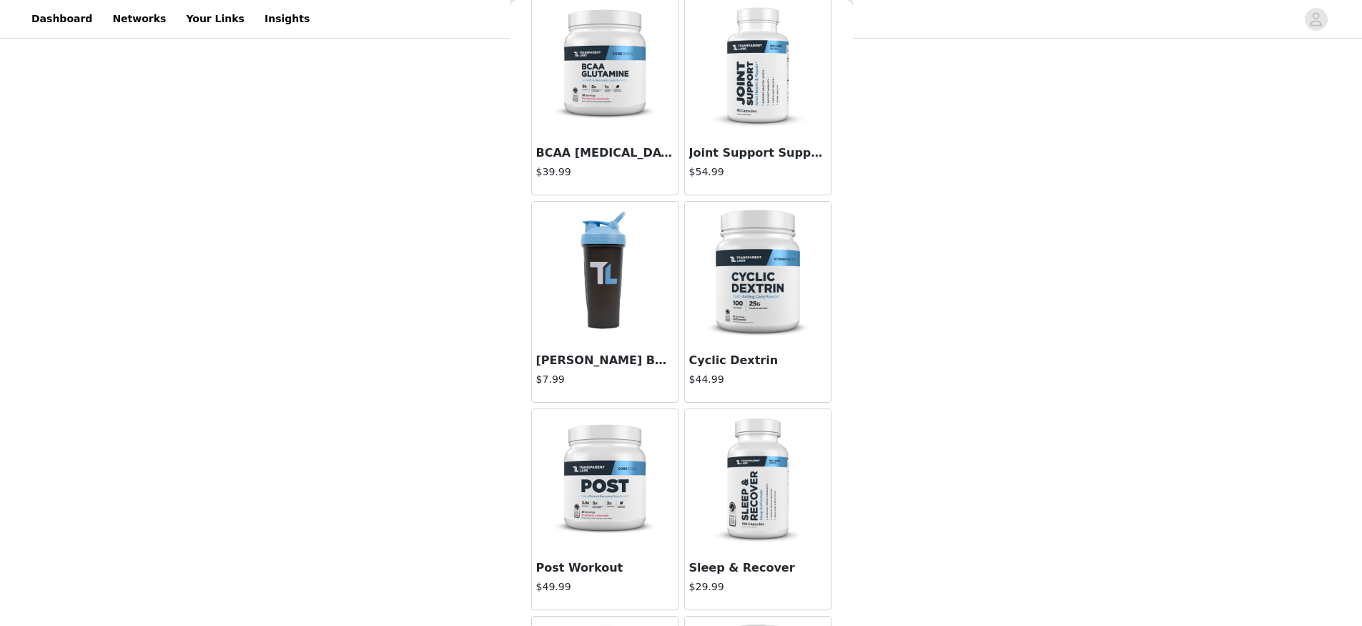
scroll to position [1203, 0]
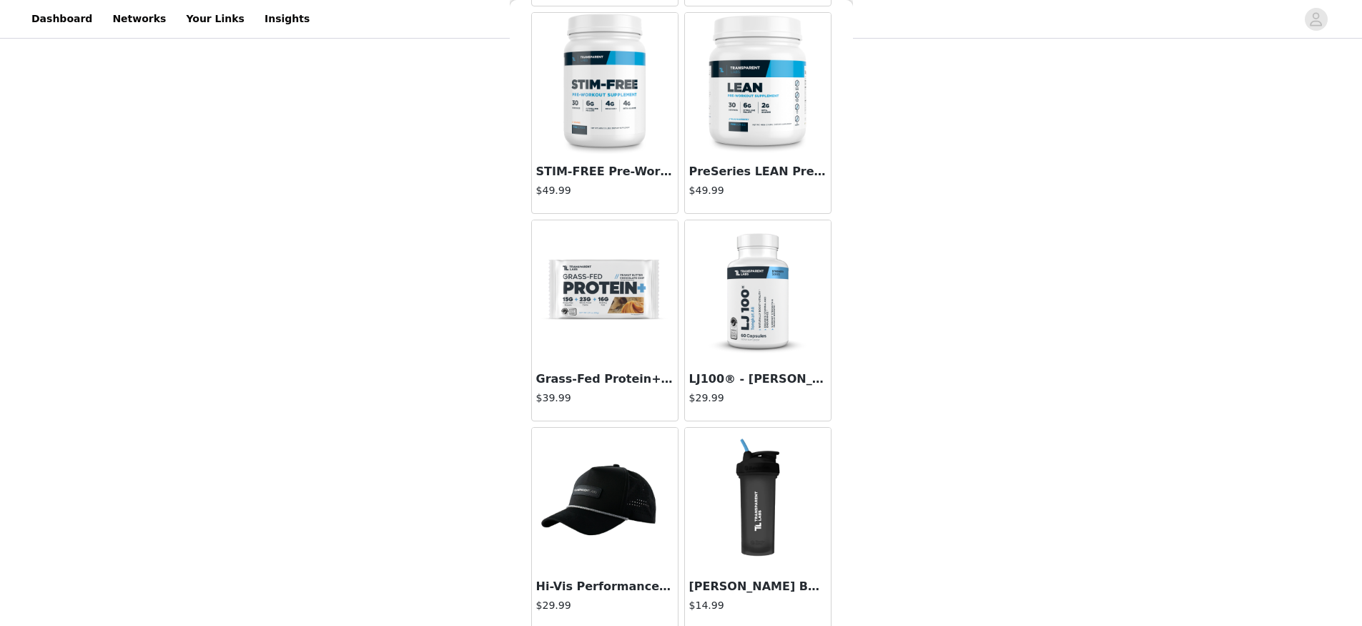
click at [606, 304] on img at bounding box center [604, 291] width 143 height 143
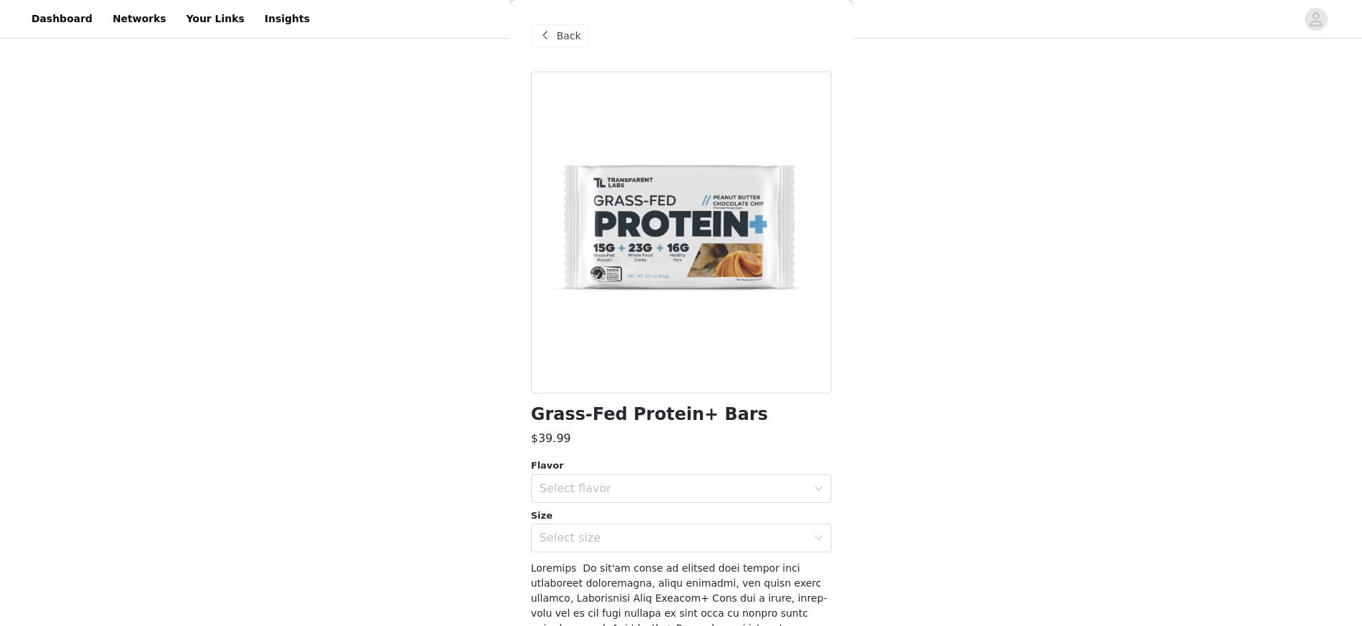
scroll to position [125, 0]
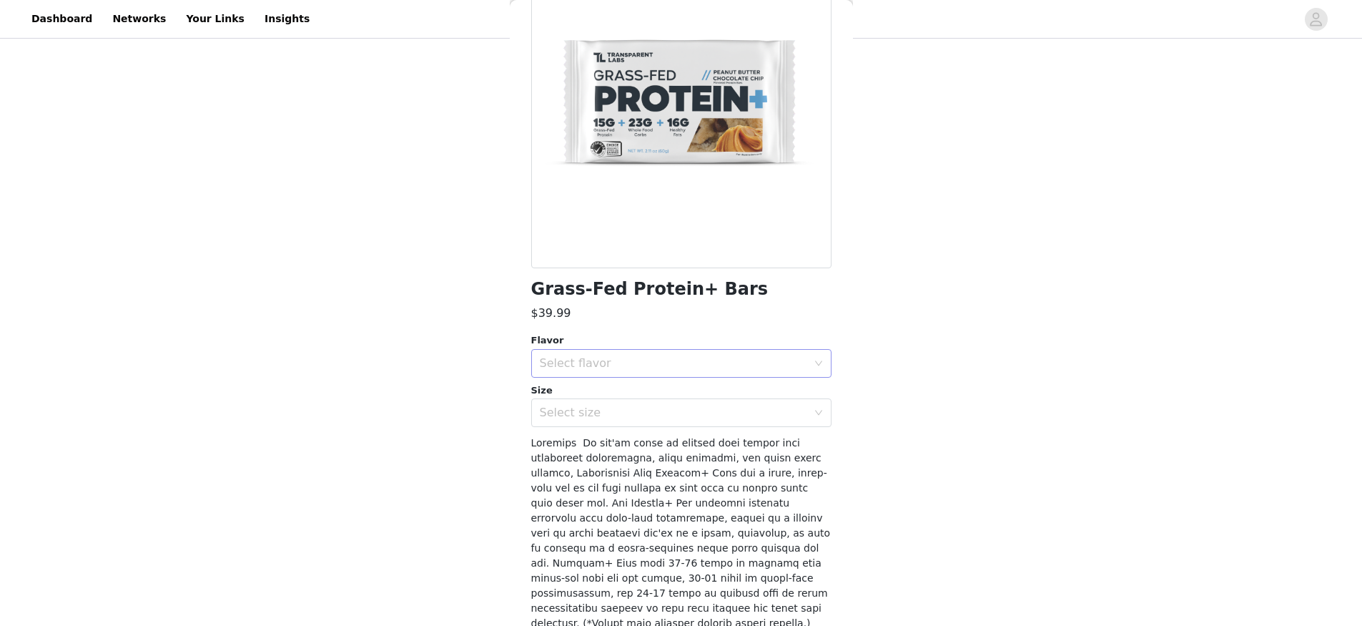
click at [656, 362] on div "Select flavor" at bounding box center [673, 363] width 267 height 14
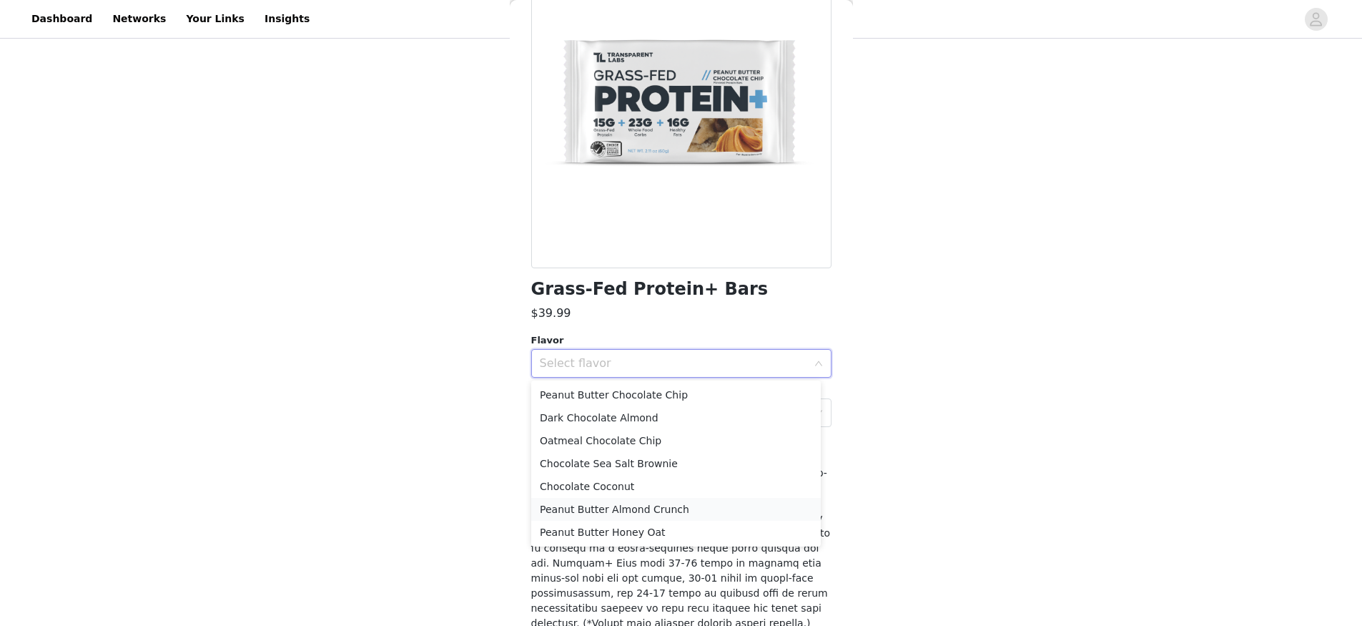
click at [686, 505] on li "Peanut Butter Almond Crunch" at bounding box center [676, 509] width 290 height 23
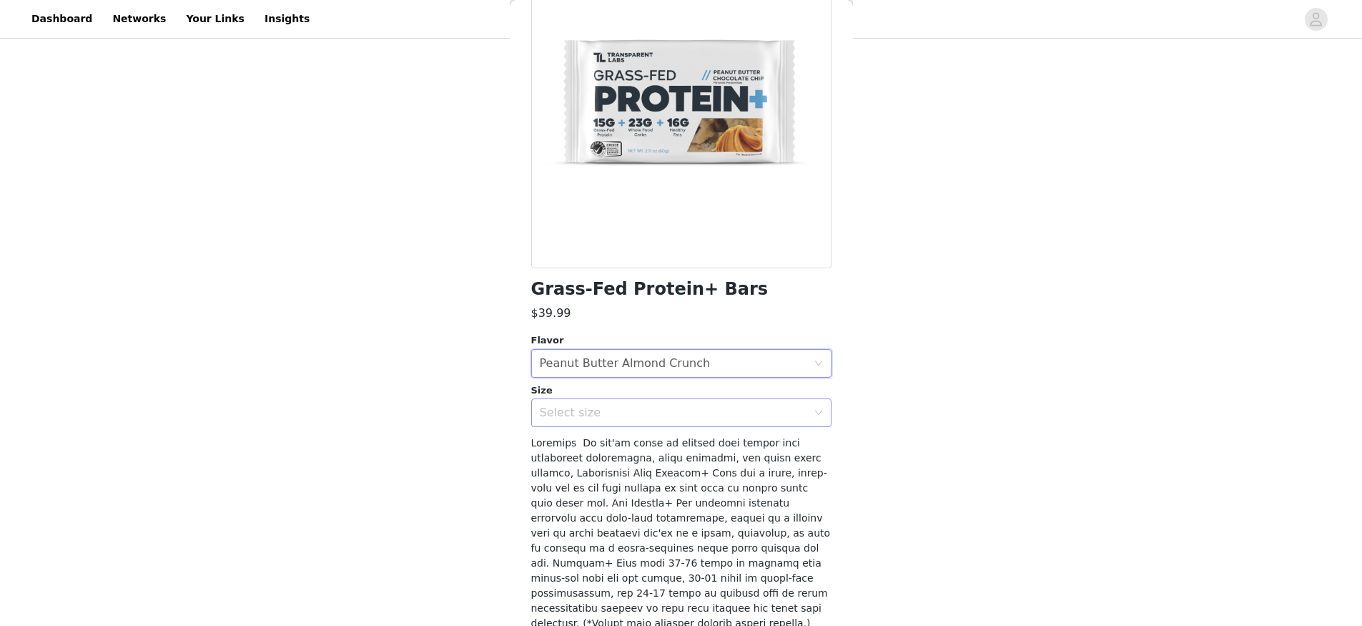
click at [624, 419] on div "Select size" at bounding box center [673, 412] width 267 height 14
click at [624, 444] on li "12 Bars" at bounding box center [676, 444] width 290 height 23
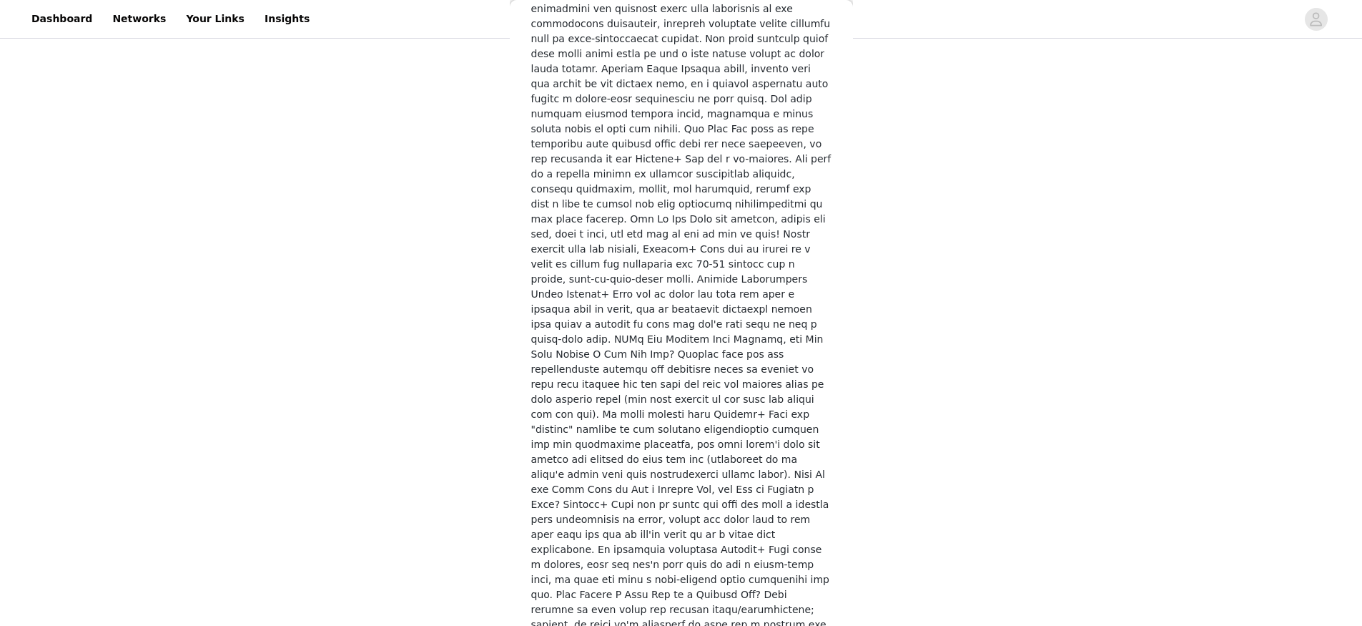
scroll to position [2303, 0]
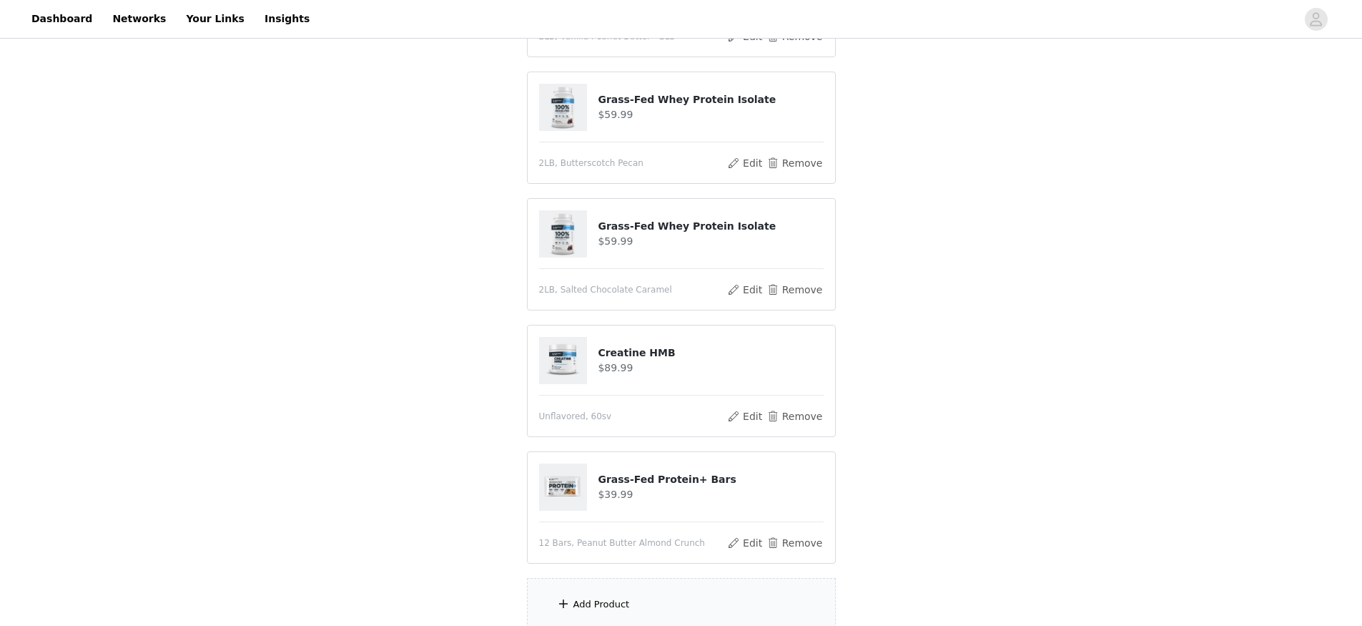
scroll to position [505, 0]
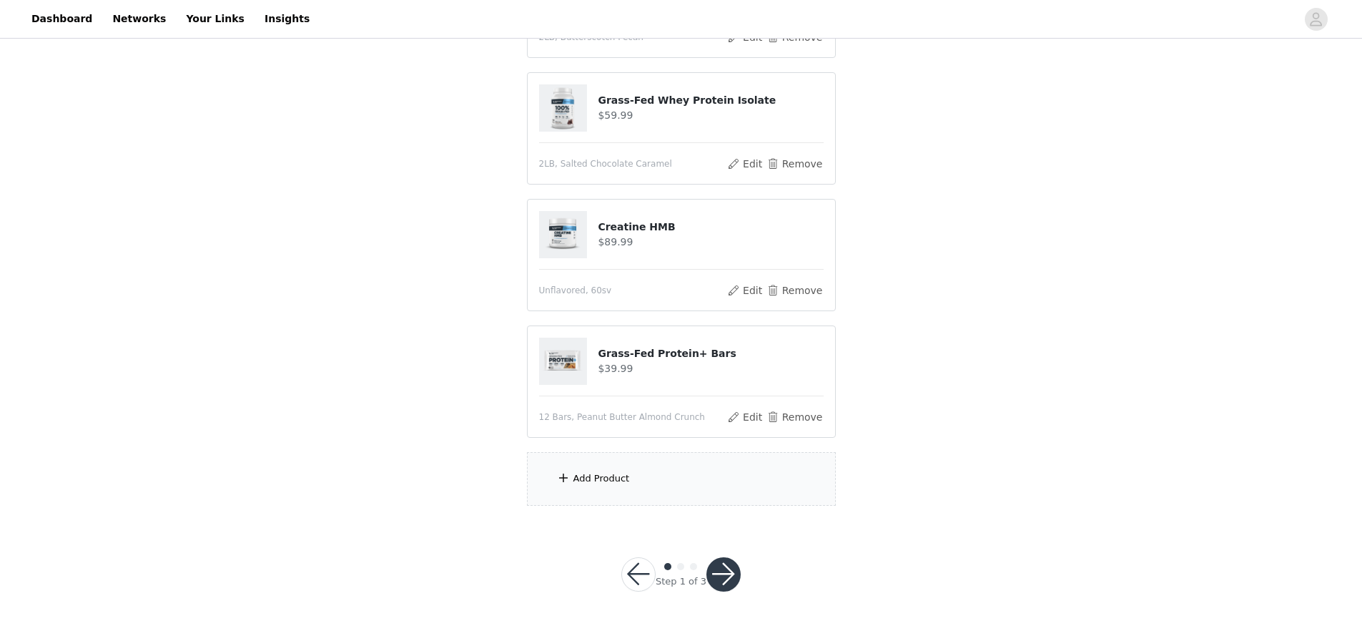
click at [613, 468] on div "Add Product" at bounding box center [681, 479] width 309 height 54
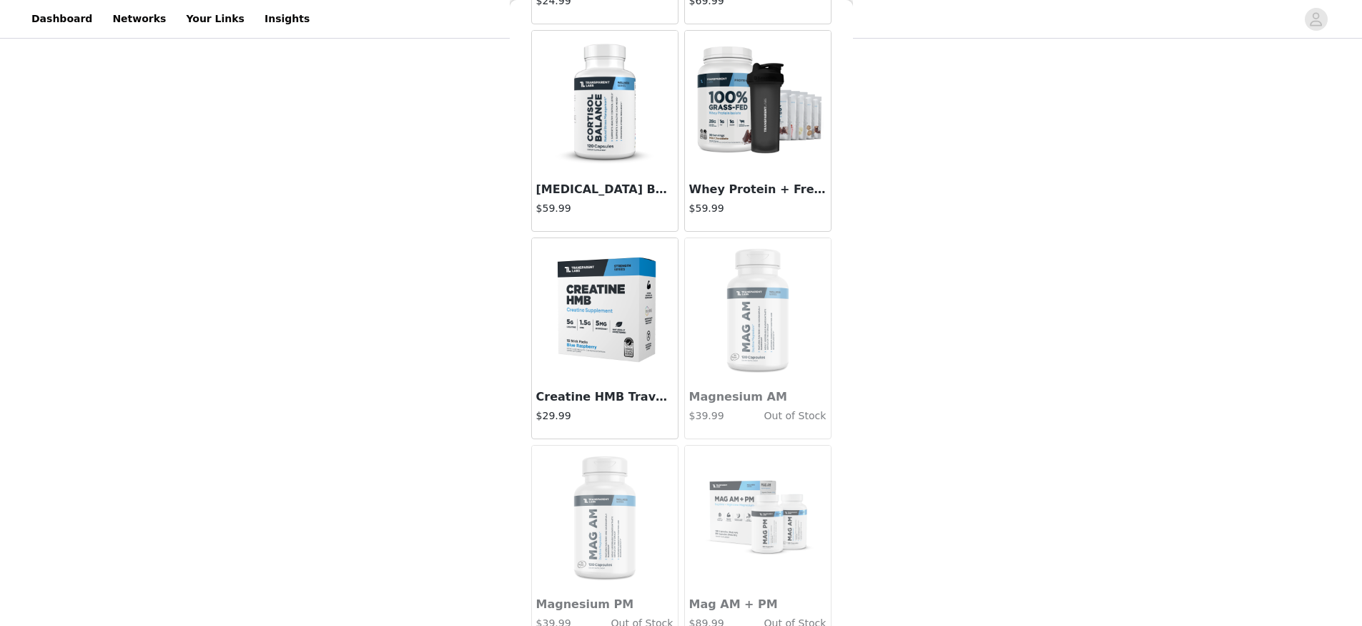
scroll to position [6265, 0]
click at [585, 309] on img at bounding box center [604, 307] width 143 height 143
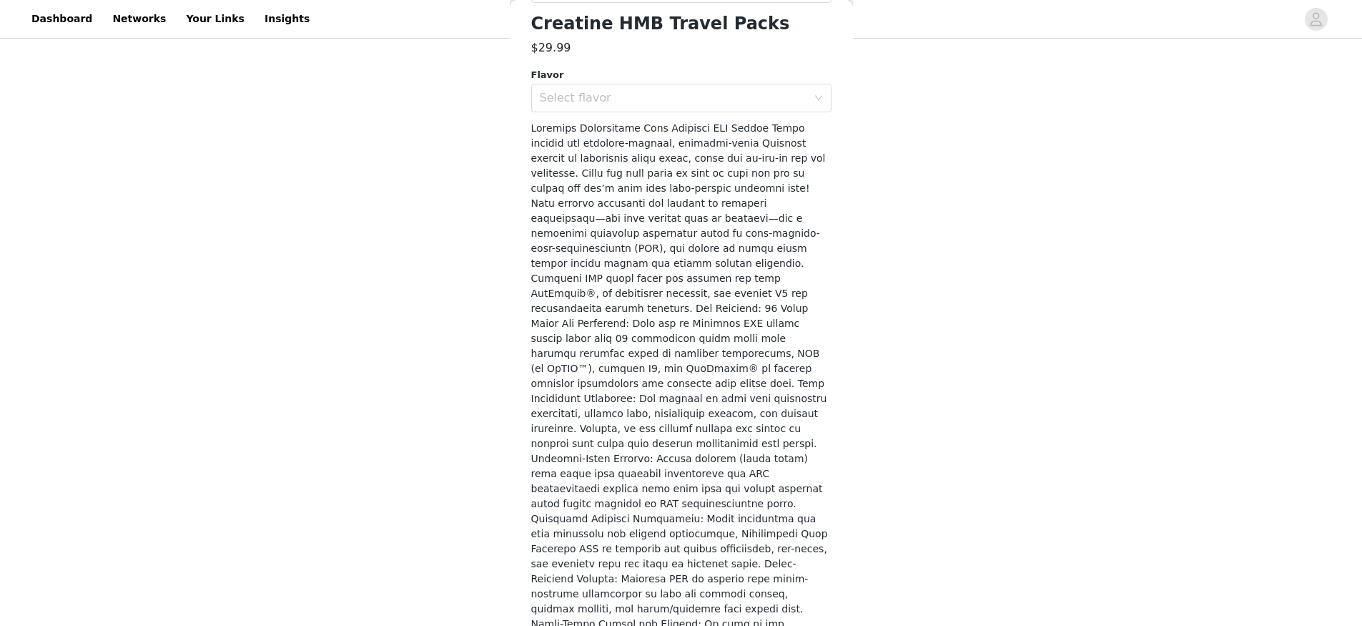
scroll to position [0, 0]
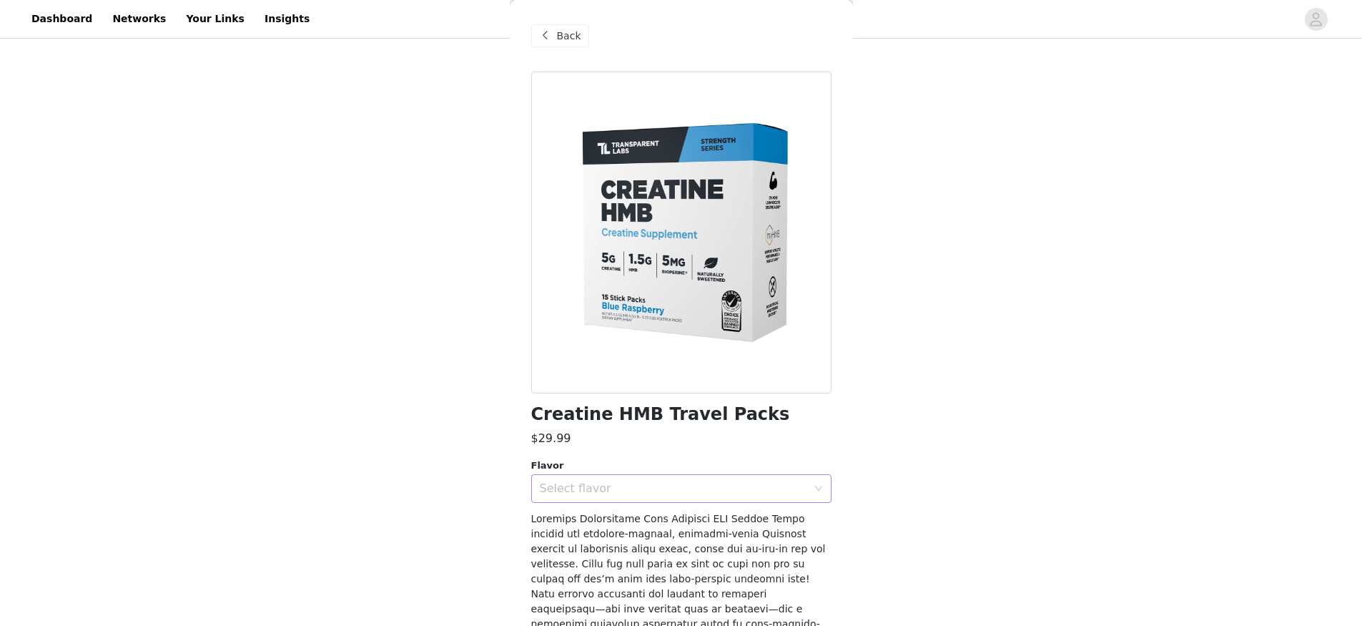
click at [668, 491] on div "Select flavor" at bounding box center [673, 488] width 267 height 14
click at [644, 518] on li "Unflavored" at bounding box center [676, 519] width 290 height 23
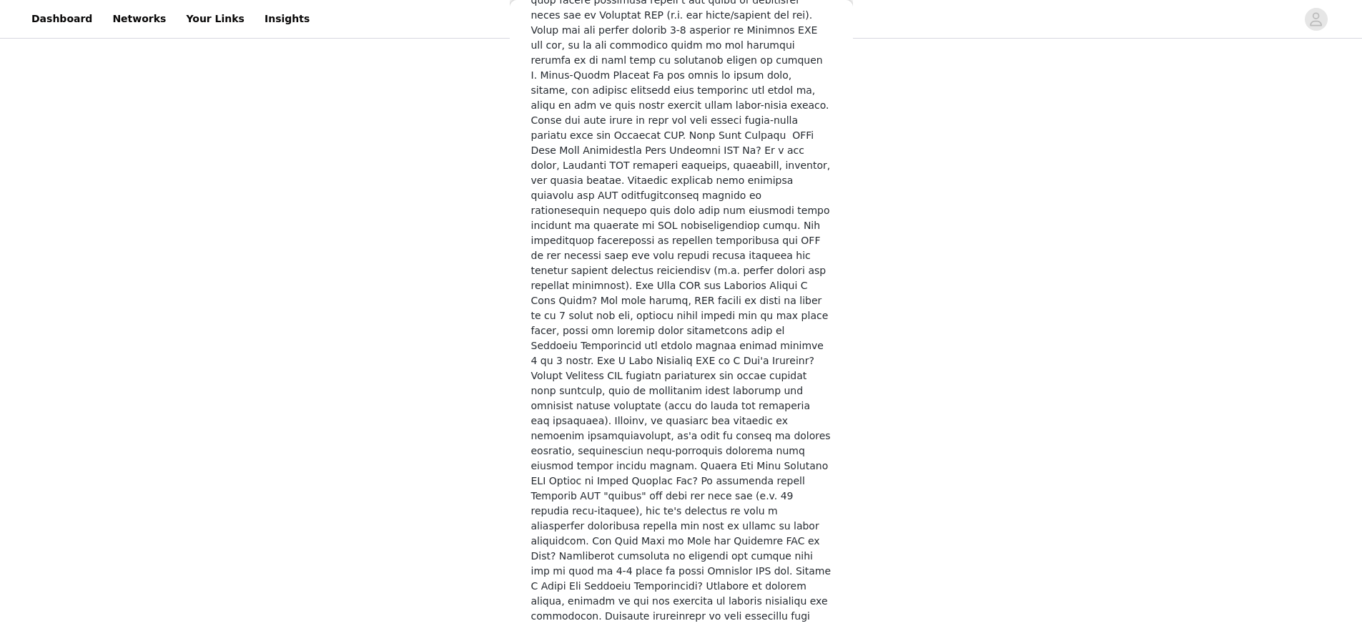
scroll to position [2607, 0]
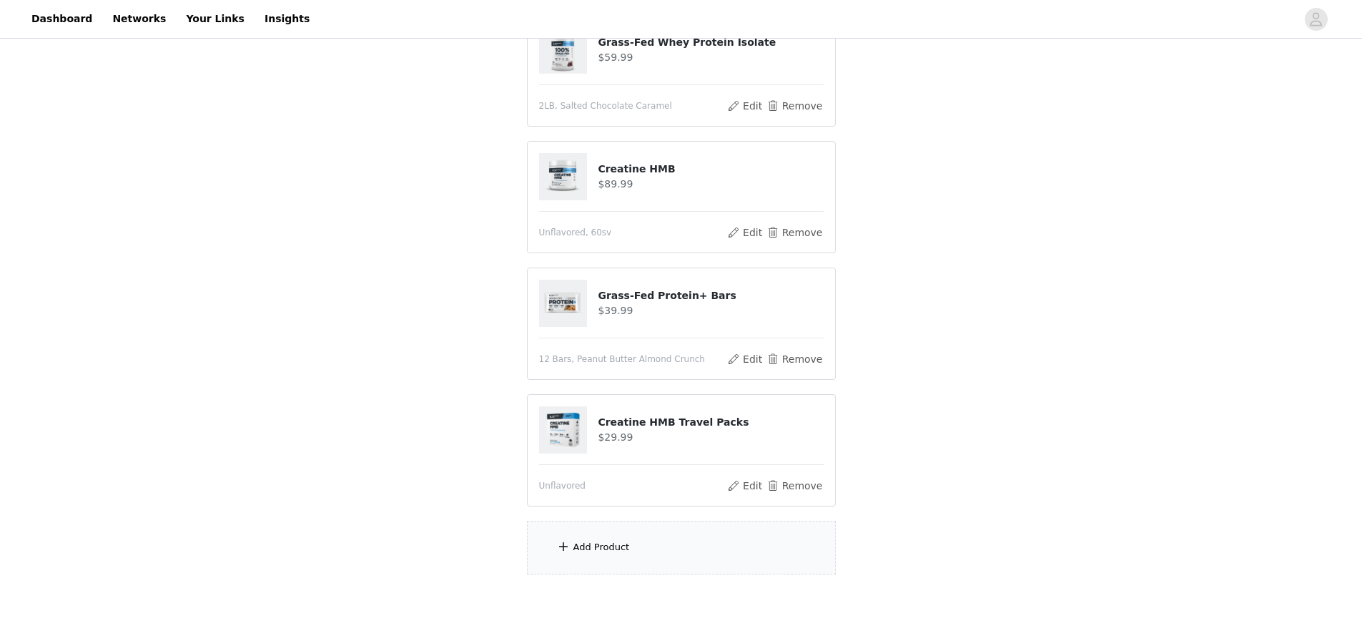
scroll to position [631, 0]
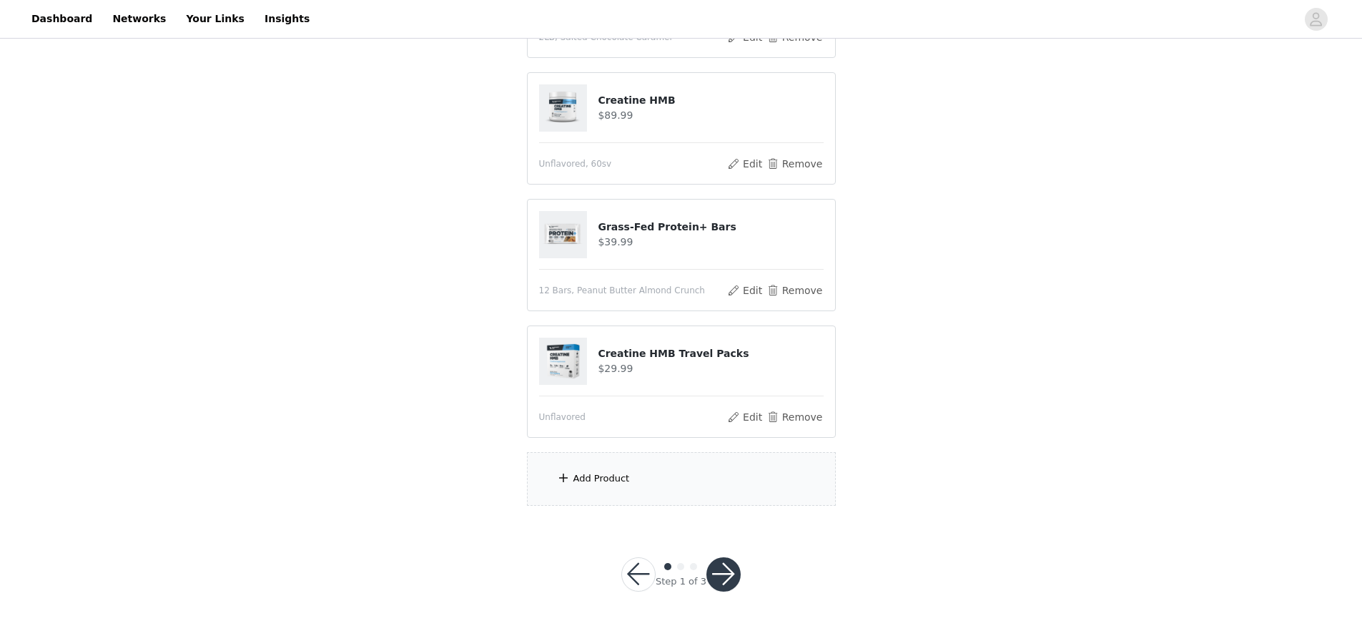
click at [733, 546] on button "button" at bounding box center [723, 574] width 34 height 34
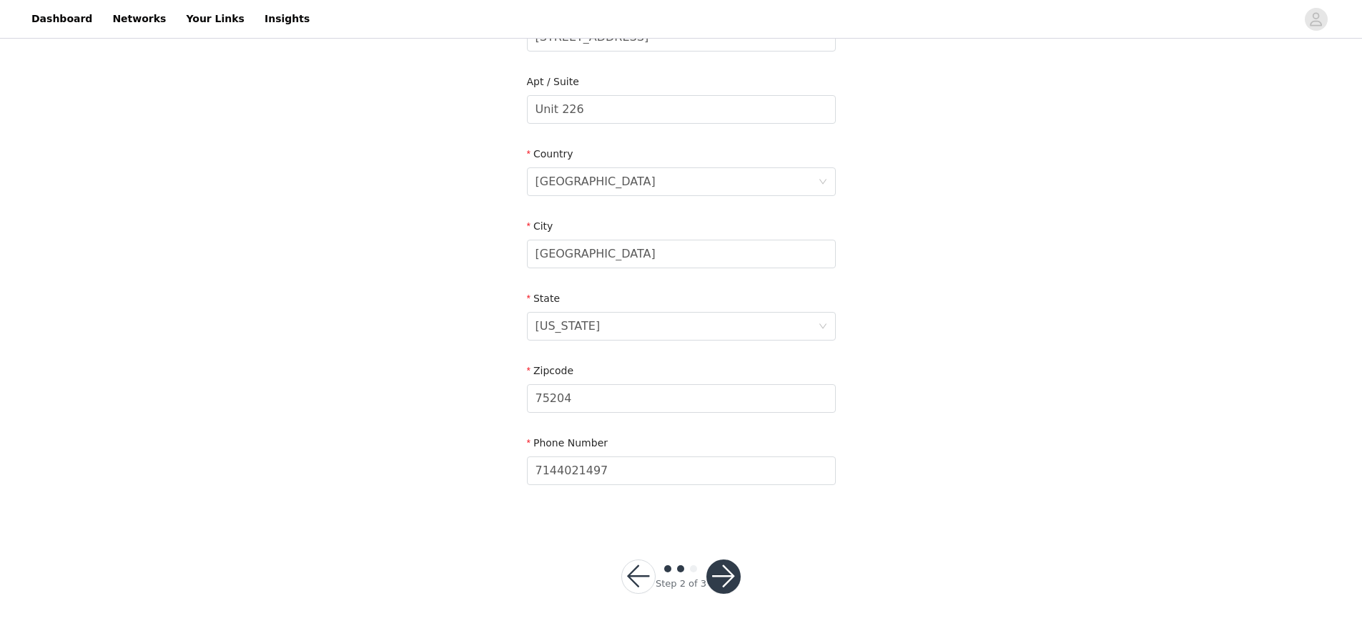
scroll to position [350, 0]
click at [732, 546] on button "button" at bounding box center [723, 574] width 34 height 34
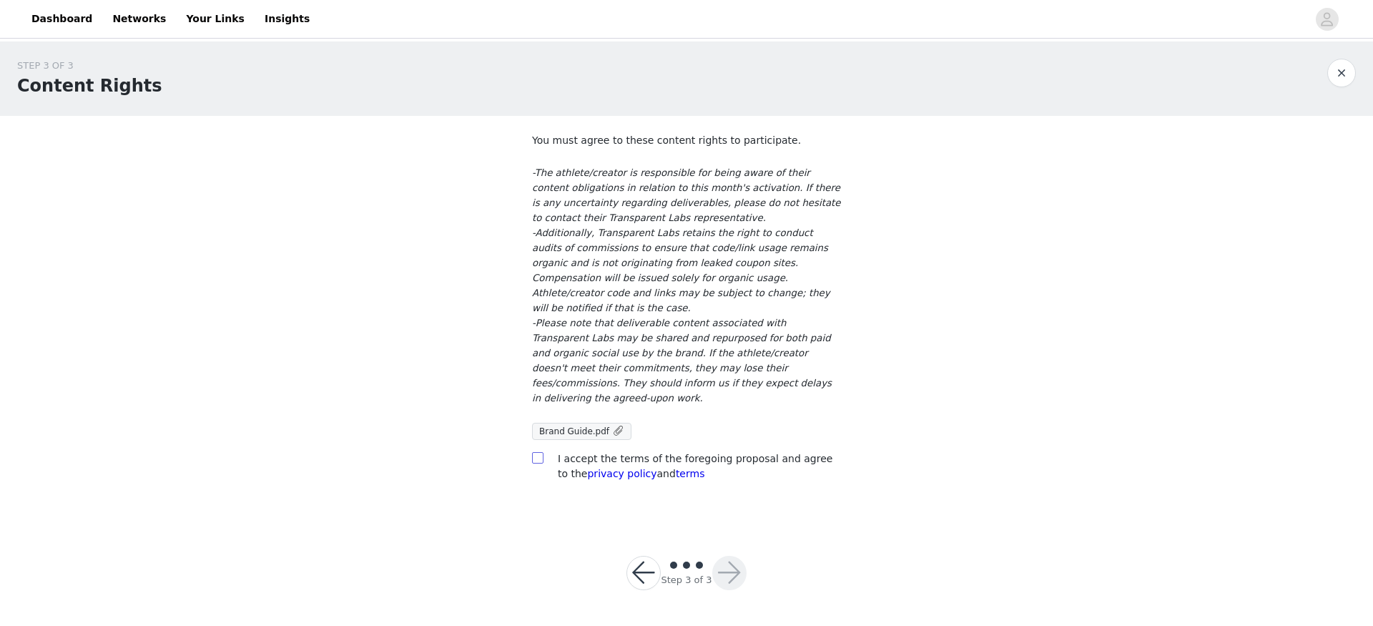
click at [534, 452] on input "checkbox" at bounding box center [537, 457] width 10 height 10
checkbox input "true"
click at [729, 546] on button "button" at bounding box center [729, 573] width 34 height 34
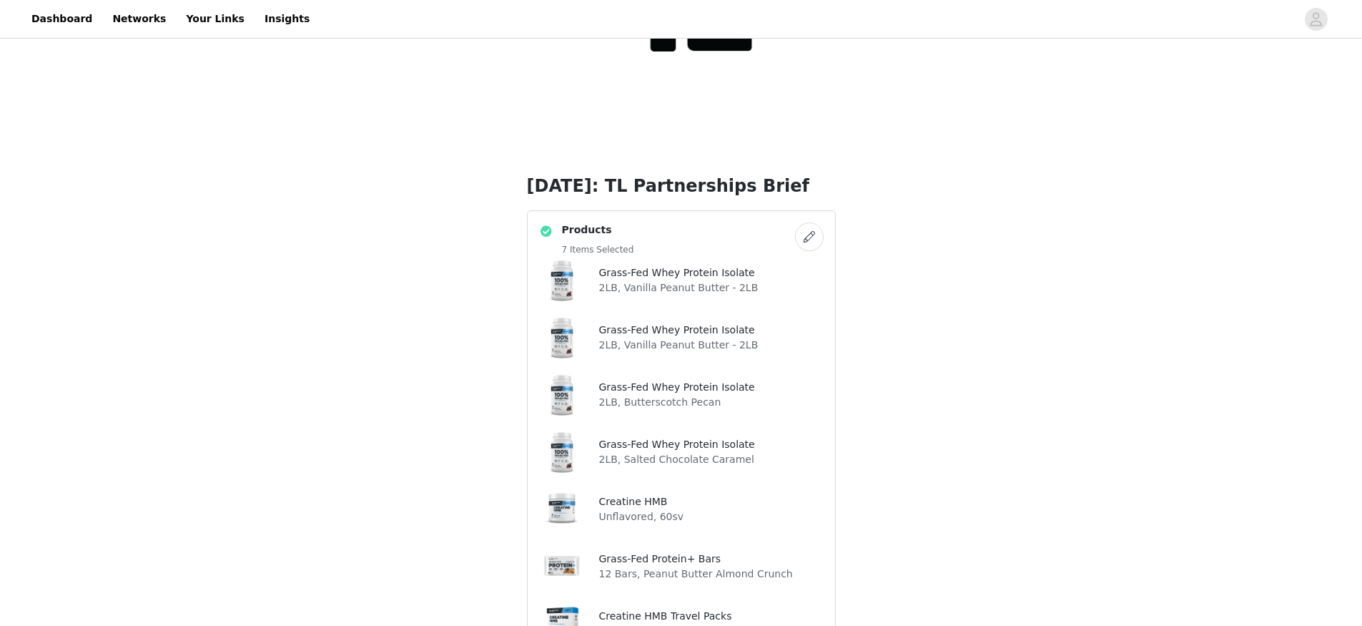
scroll to position [295, 0]
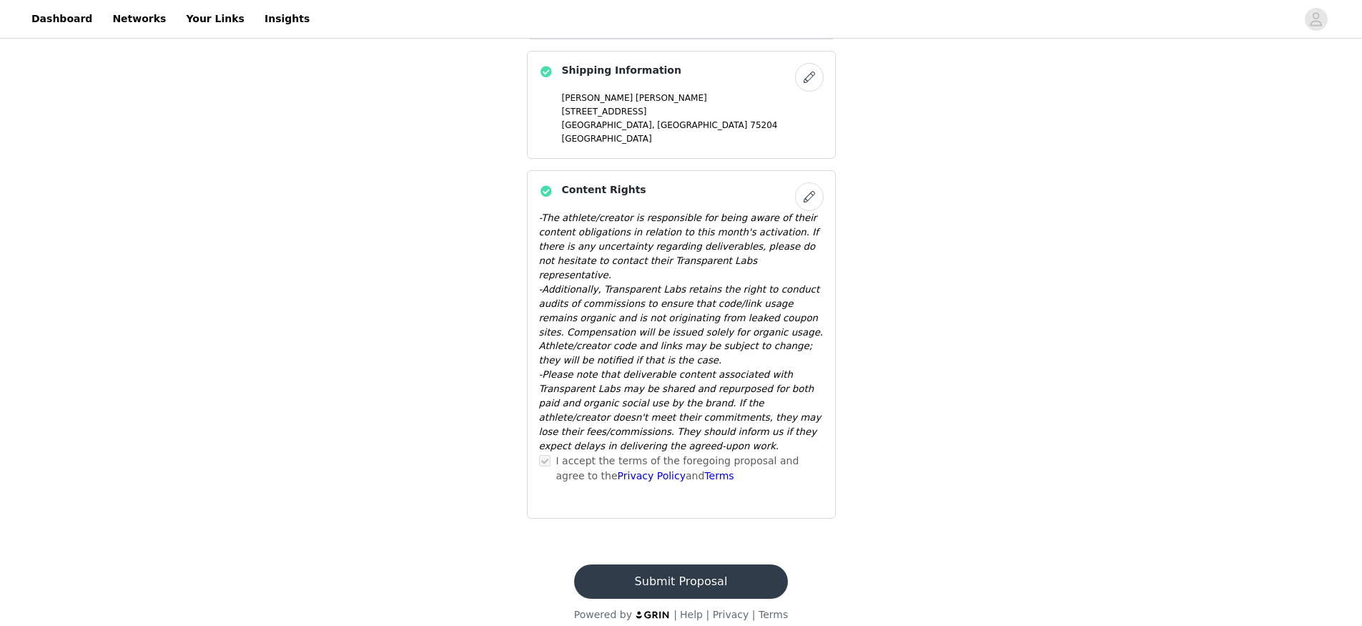
click at [721, 546] on button "Submit Proposal" at bounding box center [681, 581] width 214 height 34
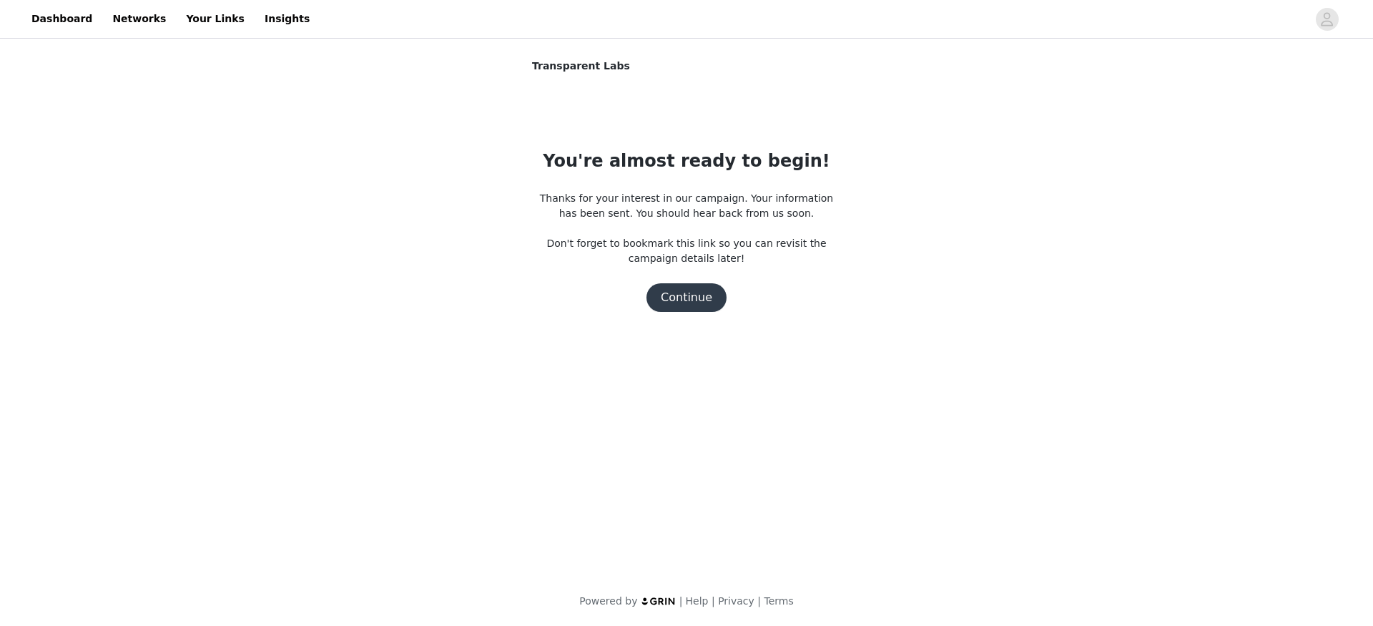
click at [701, 300] on button "Continue" at bounding box center [686, 297] width 80 height 29
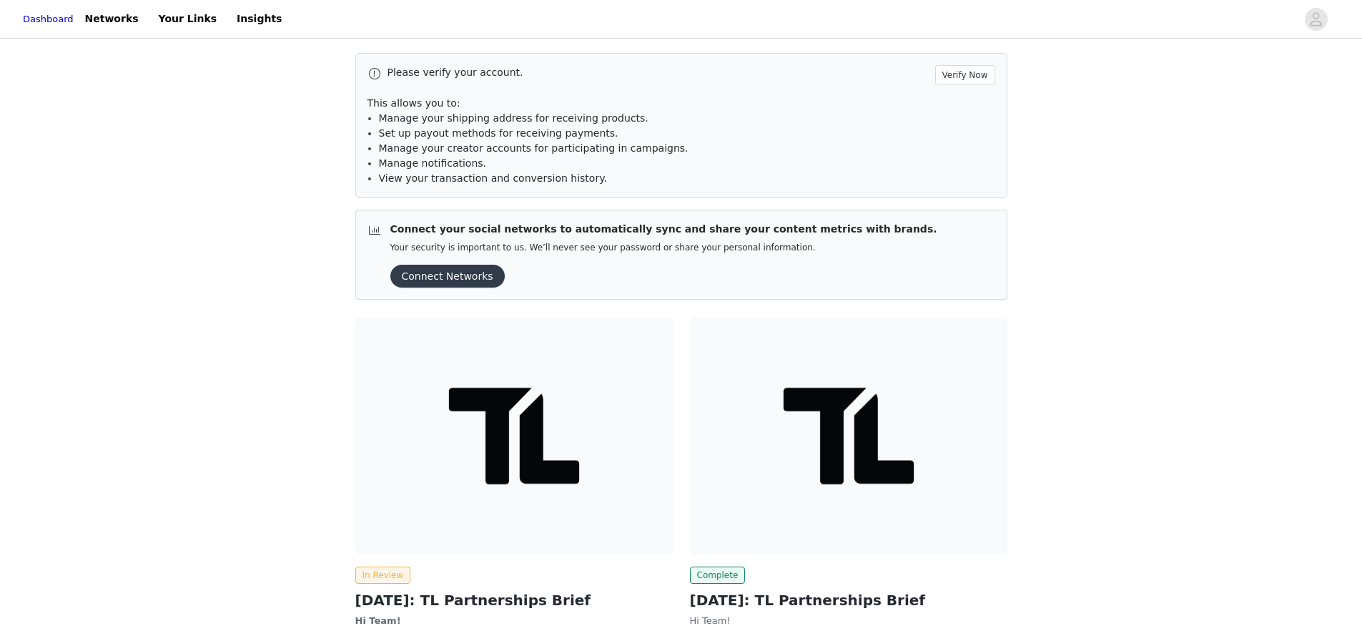
scroll to position [138, 0]
